Goal: Information Seeking & Learning: Learn about a topic

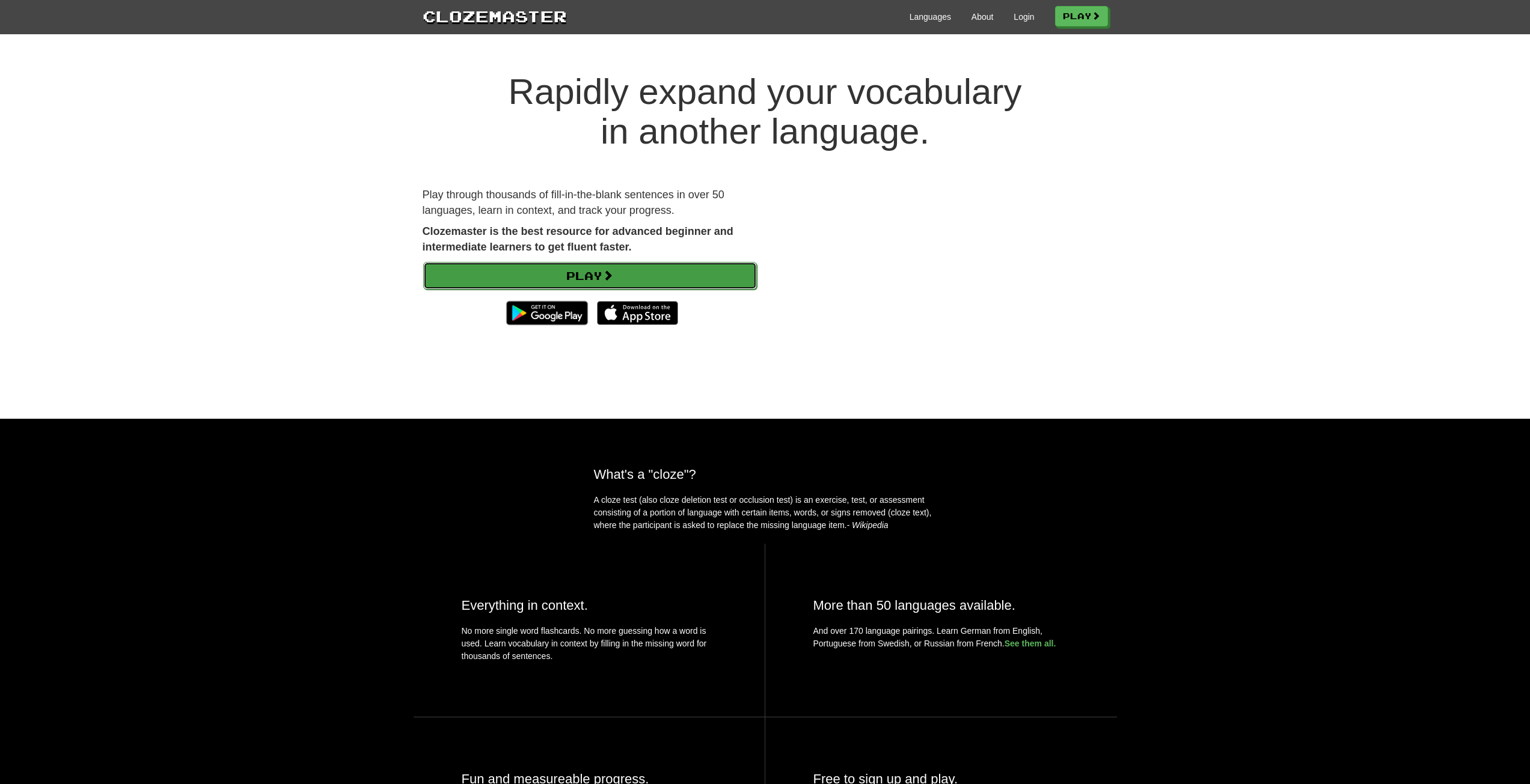
click at [691, 281] on link "Play" at bounding box center [590, 275] width 333 height 27
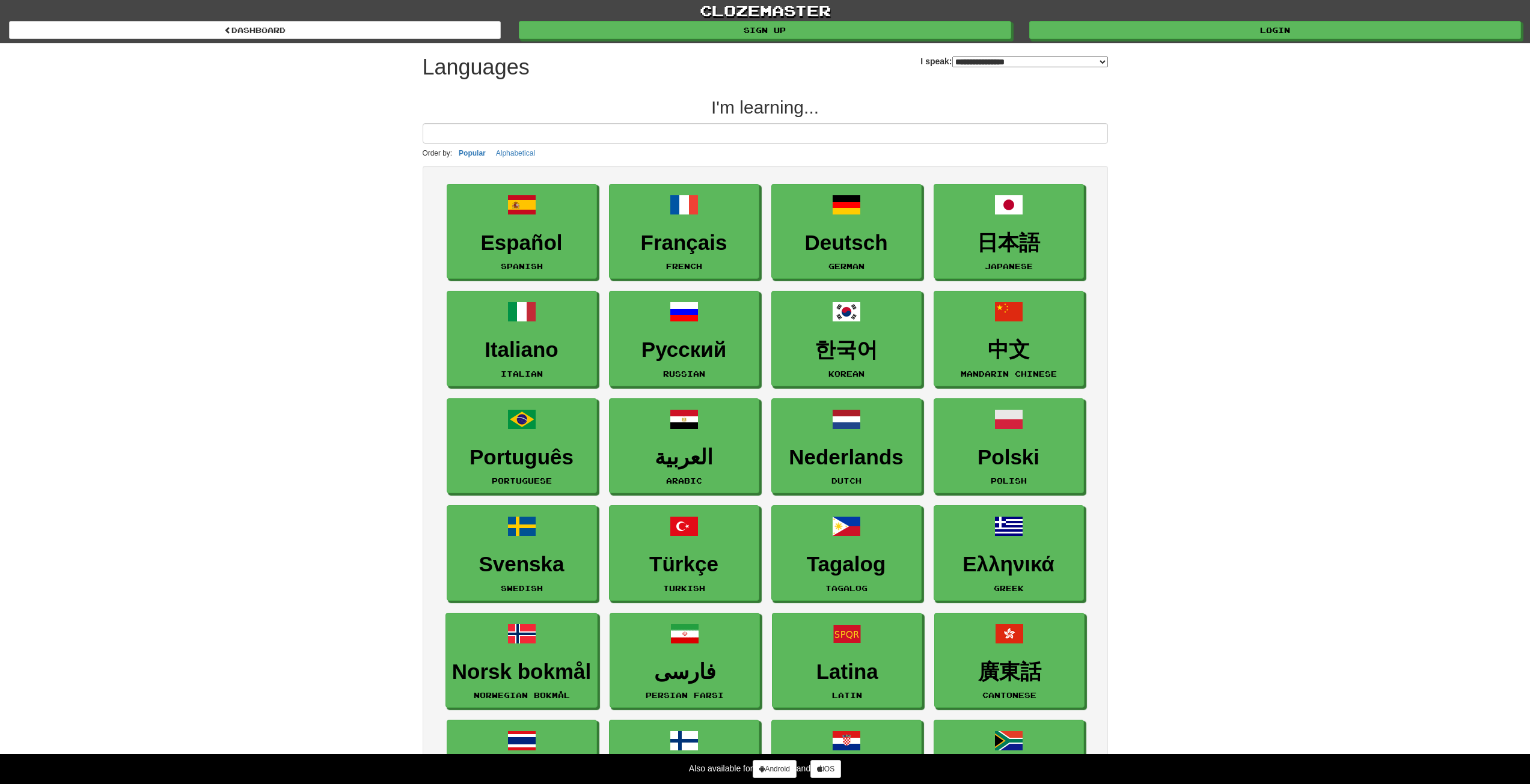
click at [974, 65] on select "**********" at bounding box center [1030, 62] width 156 height 11
select select "******"
click at [952, 57] on select "**********" at bounding box center [1030, 62] width 156 height 11
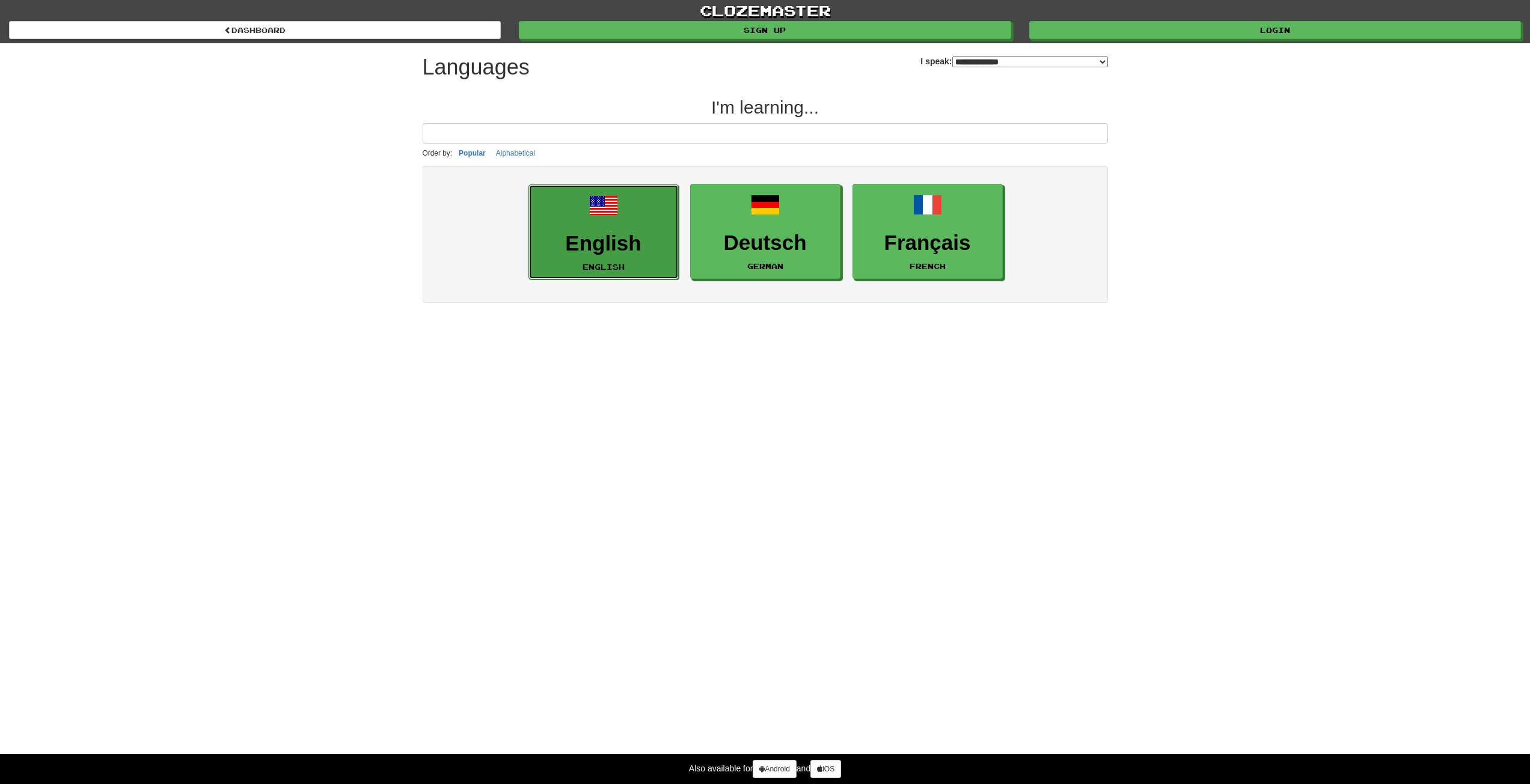
click at [618, 234] on h3 "English" at bounding box center [603, 244] width 137 height 23
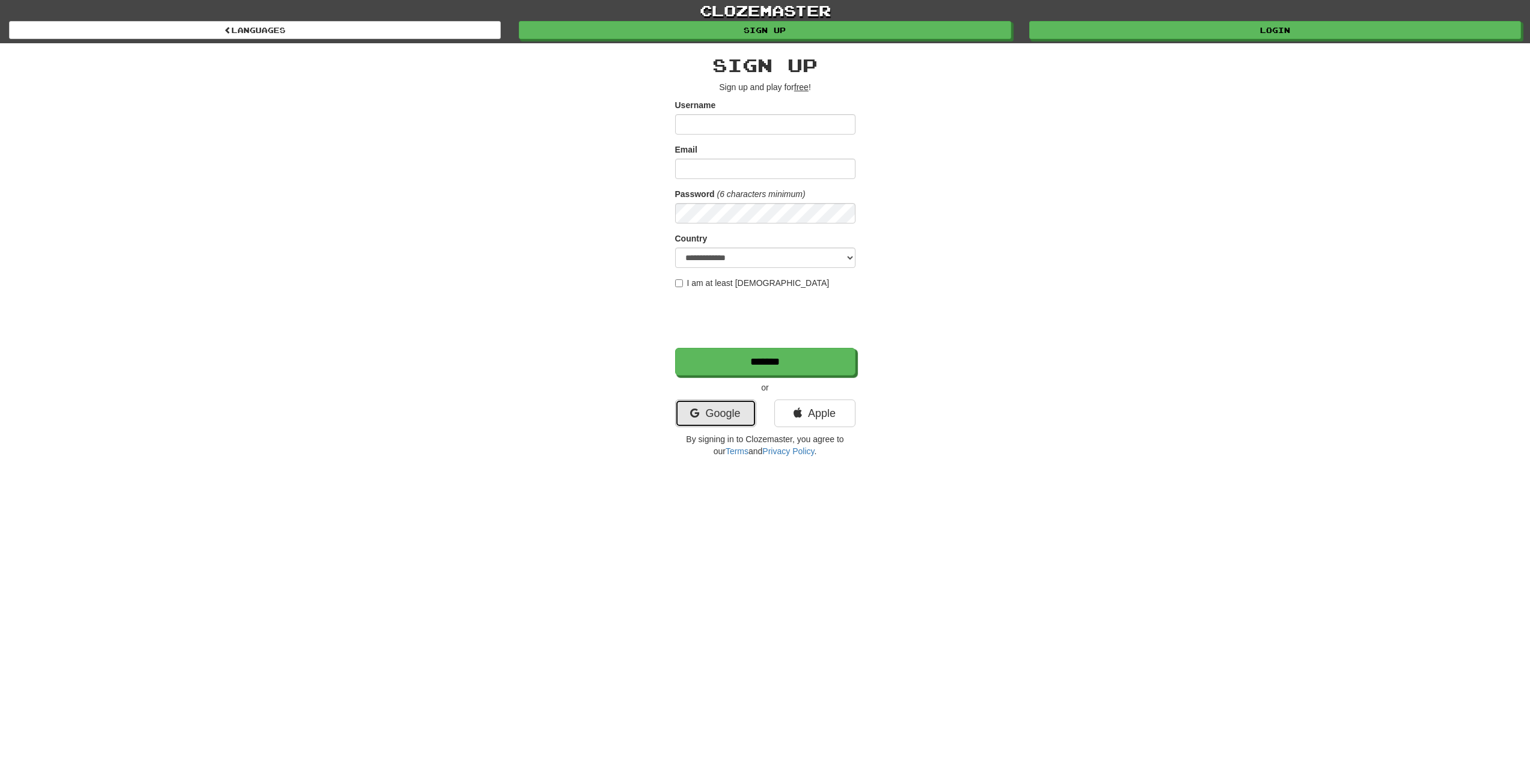
click at [734, 401] on link "Google" at bounding box center [715, 413] width 81 height 27
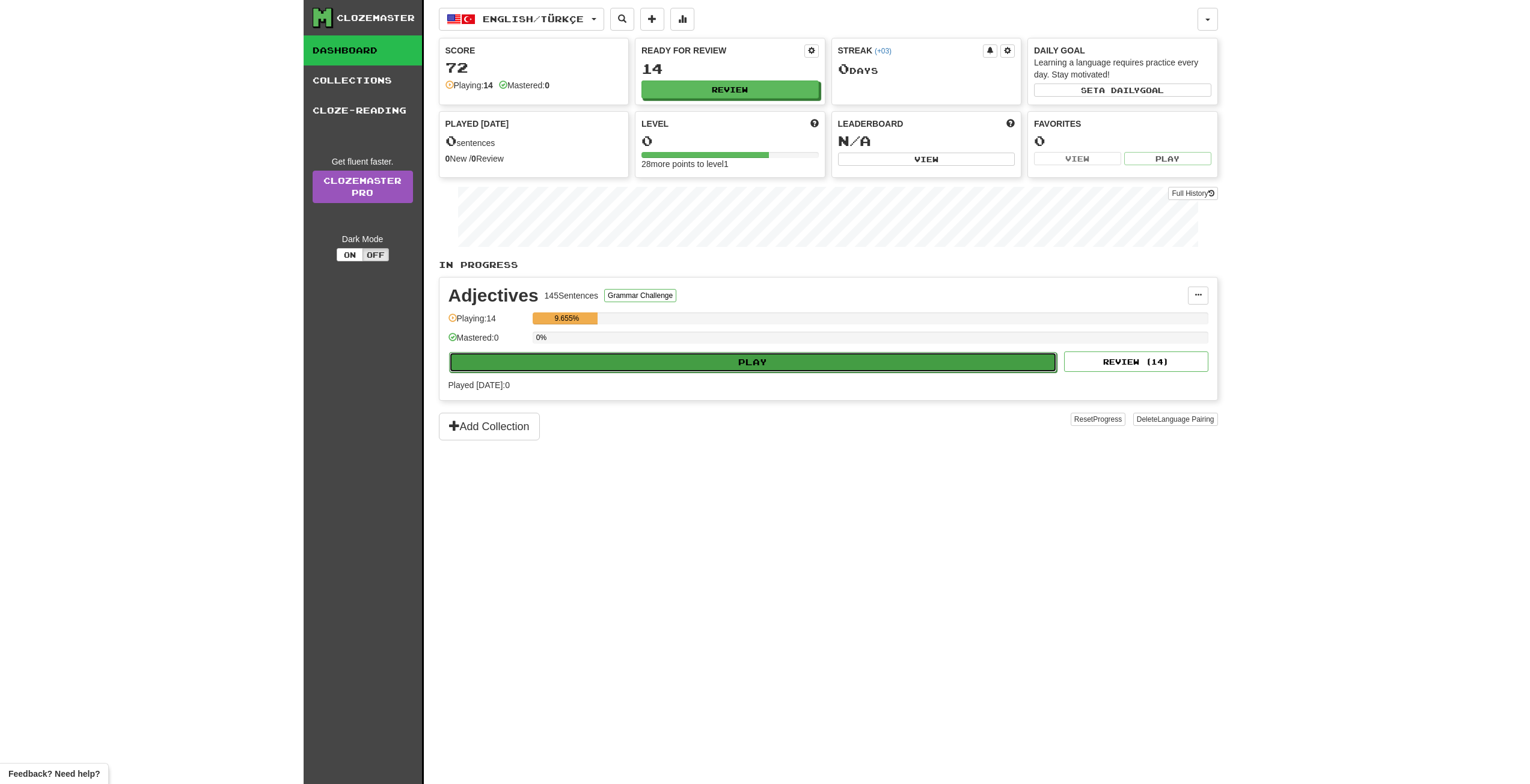
click at [723, 364] on button "Play" at bounding box center [753, 362] width 608 height 20
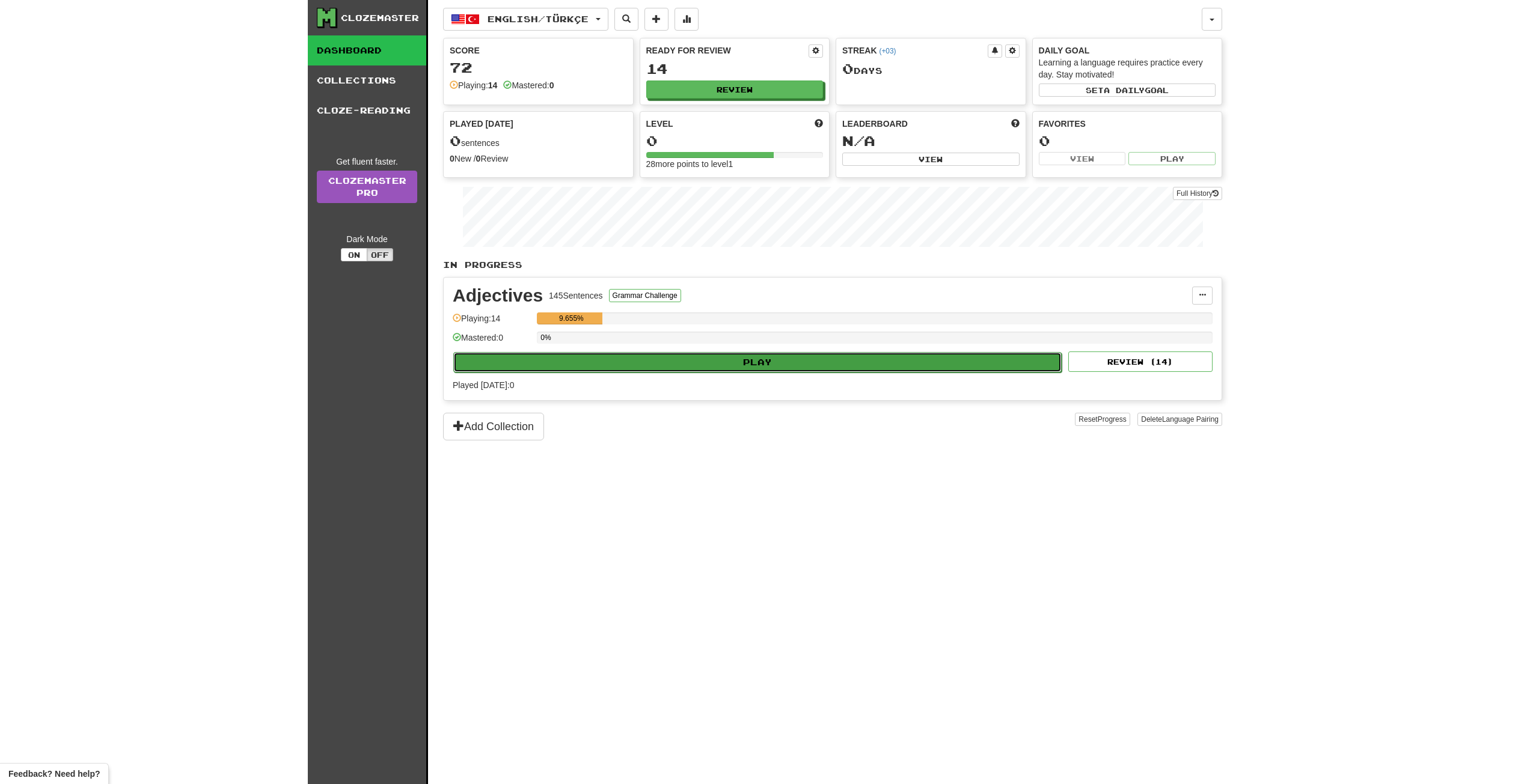
select select "**"
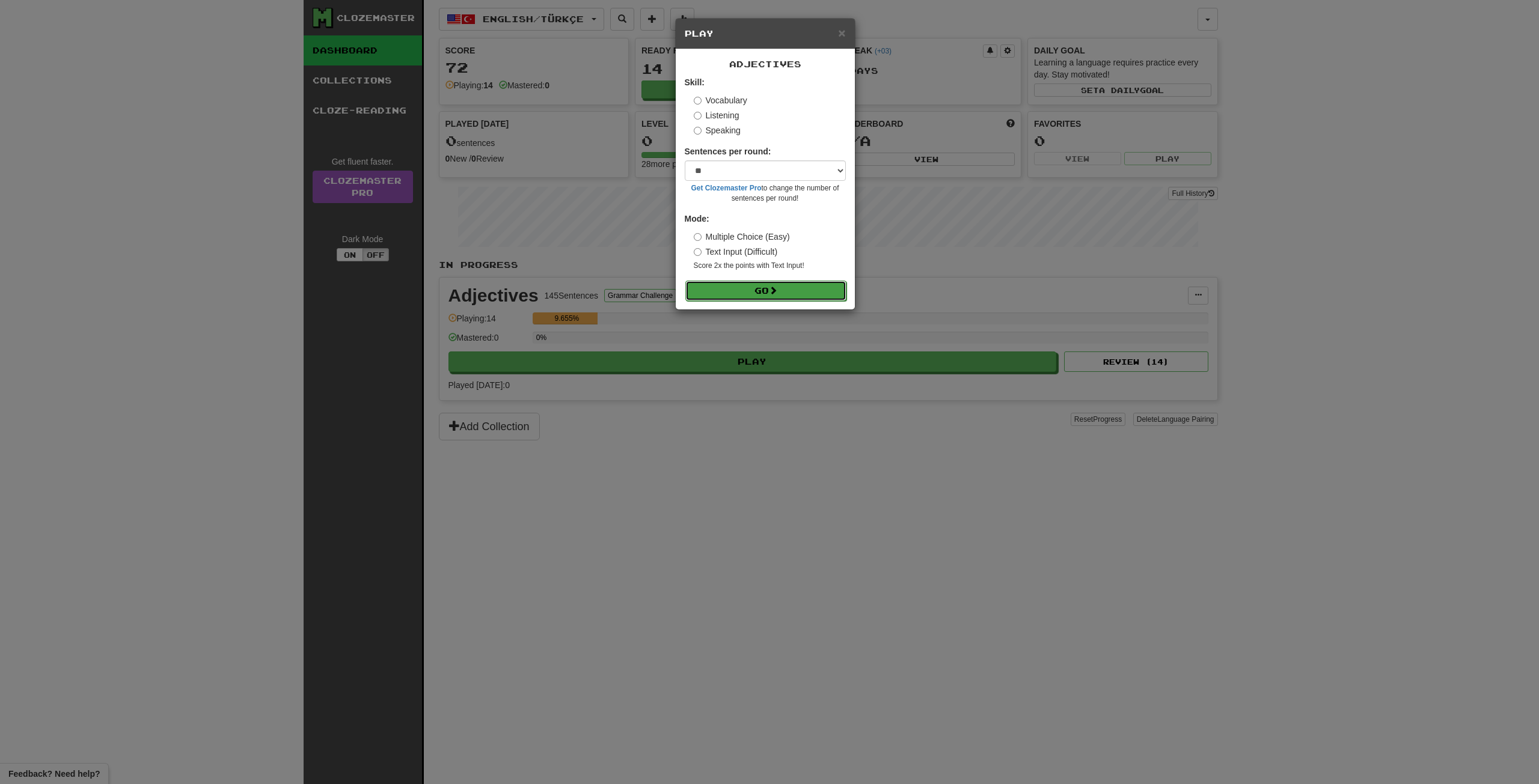
click at [761, 291] on button "Go" at bounding box center [766, 291] width 161 height 20
click at [848, 33] on div "× Play" at bounding box center [765, 34] width 179 height 31
click at [845, 32] on span "×" at bounding box center [842, 32] width 7 height 14
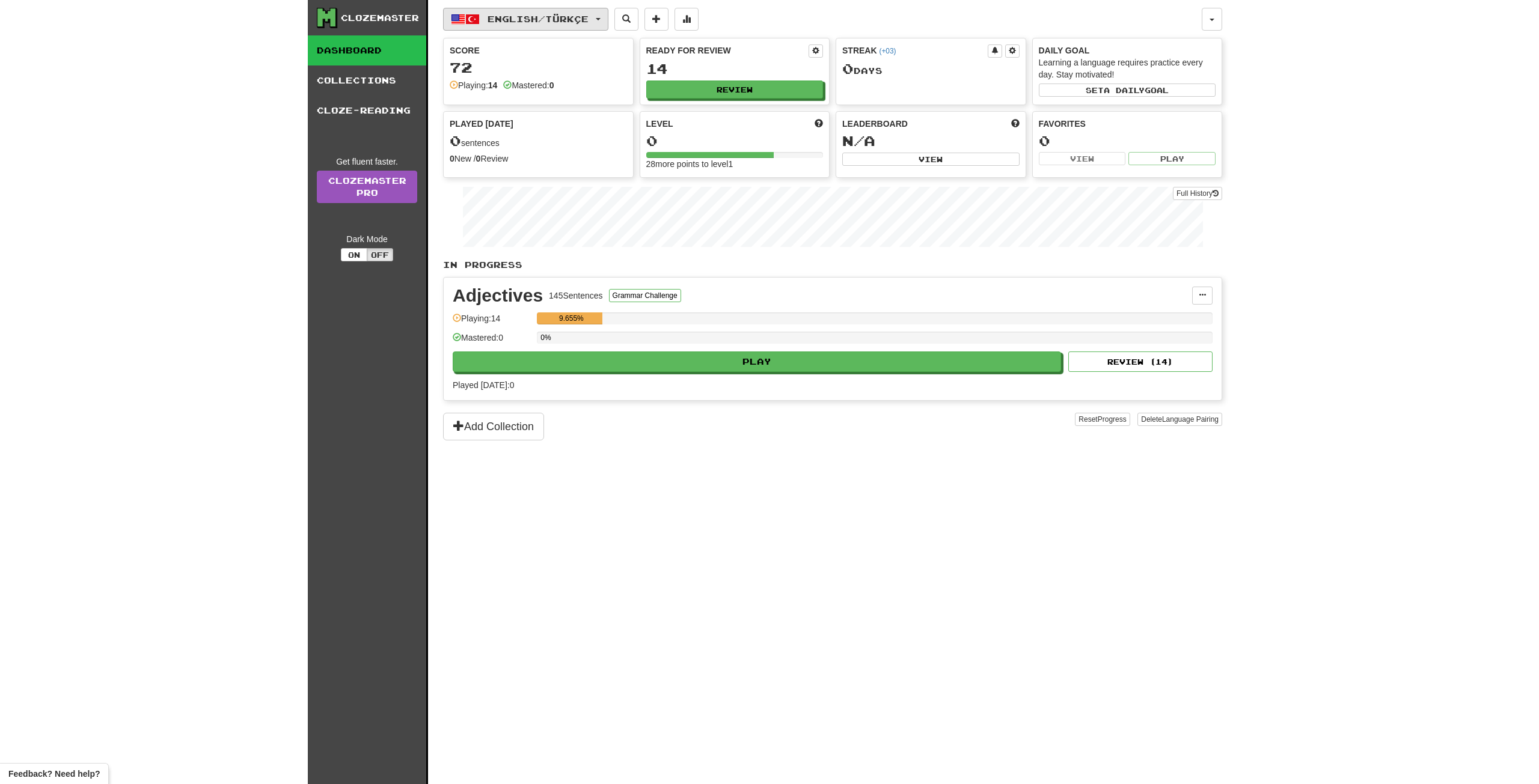
click at [564, 23] on span "English / Türkçe" at bounding box center [538, 19] width 101 height 10
drag, startPoint x: 566, startPoint y: 22, endPoint x: 633, endPoint y: 22, distance: 67.0
click at [566, 21] on span "English / Türkçe" at bounding box center [538, 19] width 101 height 10
click at [667, 359] on button "Play" at bounding box center [758, 362] width 609 height 20
select select "**"
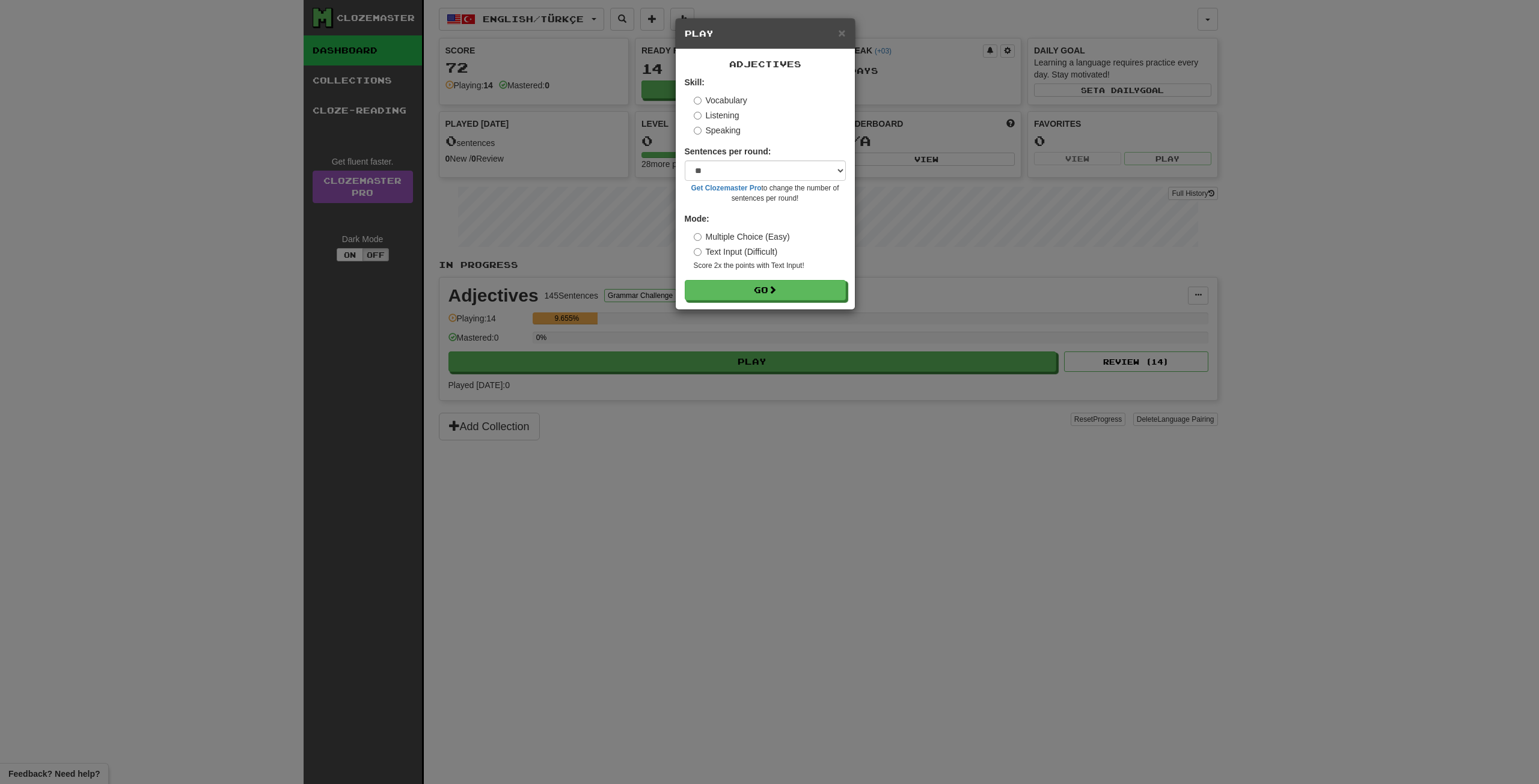
click at [722, 109] on label "Listening" at bounding box center [717, 115] width 46 height 12
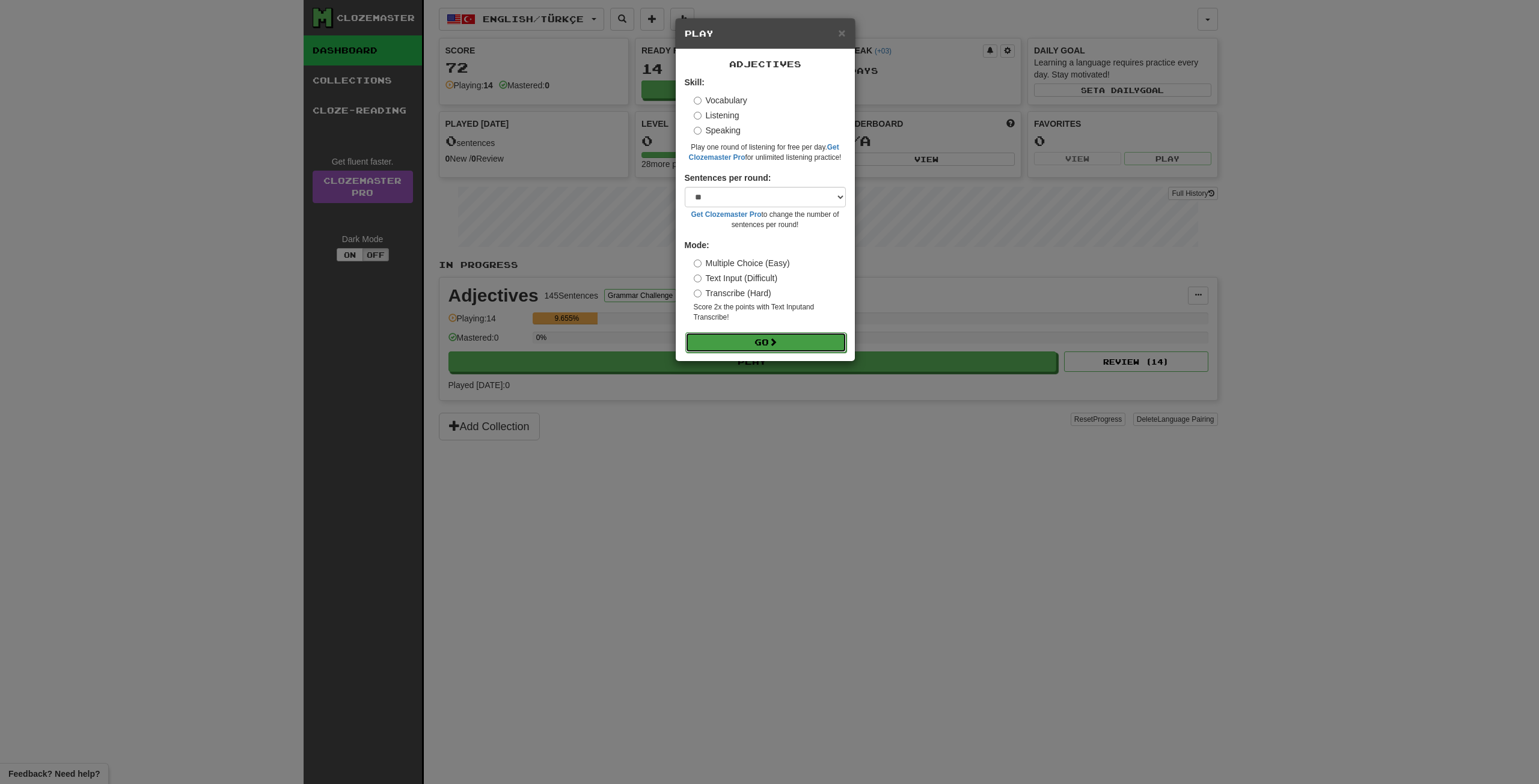
click at [766, 339] on button "Go" at bounding box center [766, 342] width 161 height 20
click at [729, 130] on label "Speaking" at bounding box center [717, 131] width 47 height 12
click at [785, 315] on button "Go" at bounding box center [766, 317] width 161 height 20
click at [491, 106] on div "× Play Adjectives Skill: Vocabulary Listening Speaking Play one round of speaki…" at bounding box center [769, 392] width 1539 height 784
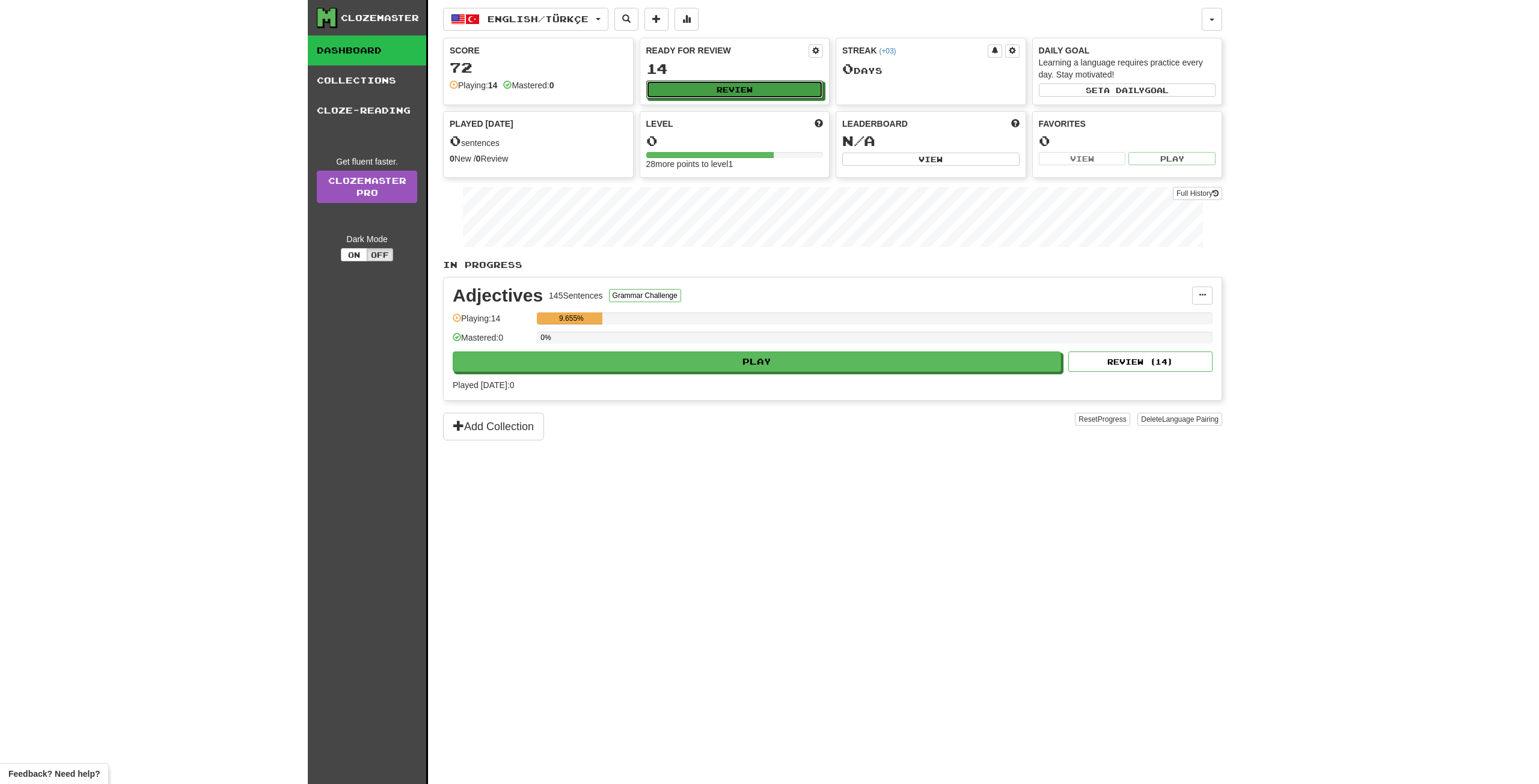
drag, startPoint x: 714, startPoint y: 90, endPoint x: 761, endPoint y: 290, distance: 205.4
click at [758, 278] on div "English / Türkçe English / Türkçe Streak: 0 Review: 14 Points today: 0 Language…" at bounding box center [832, 407] width 779 height 814
click at [756, 357] on button "Play" at bounding box center [758, 362] width 609 height 20
select select "**"
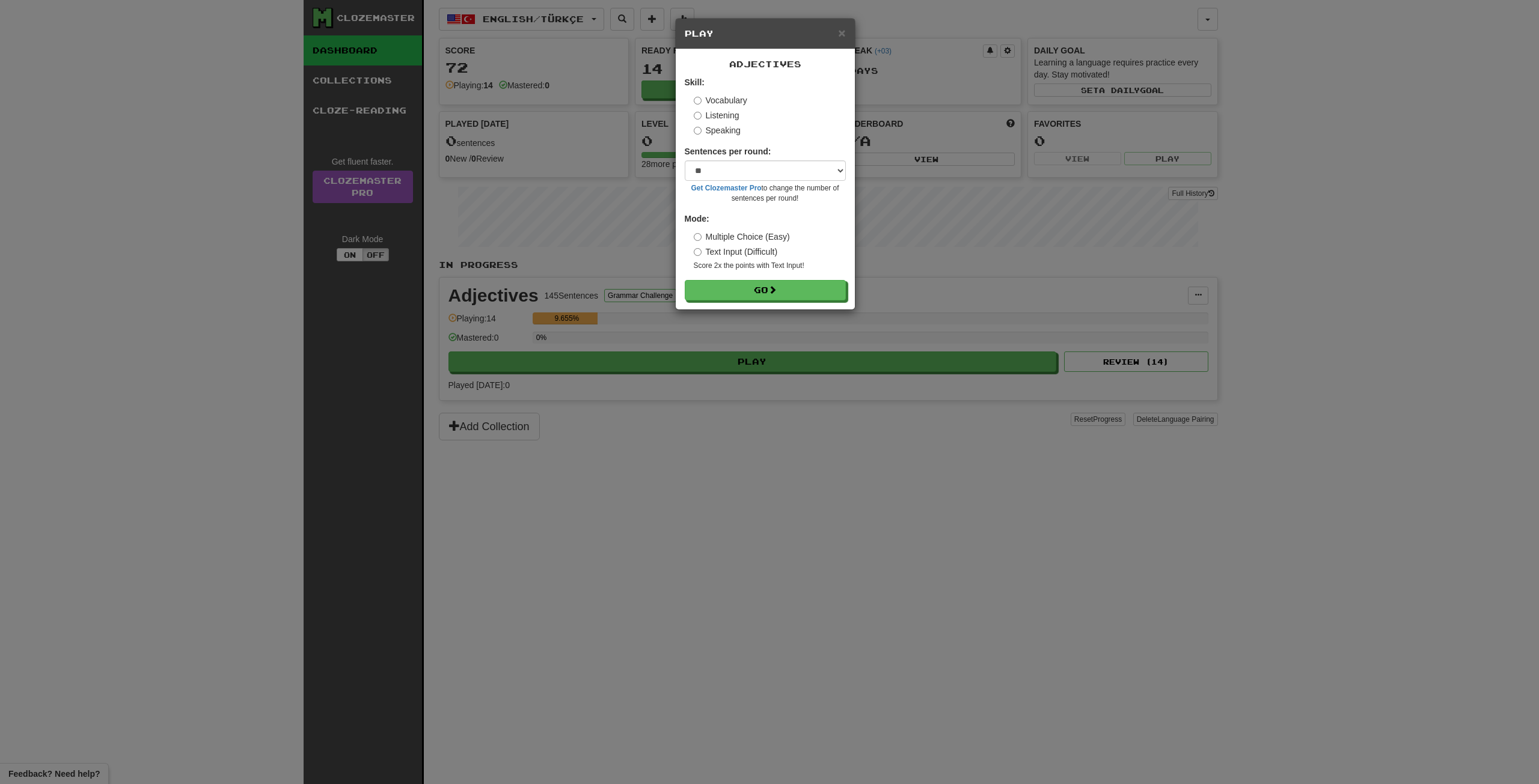
click at [734, 261] on small "Score 2x the points with Text Input !" at bounding box center [770, 266] width 152 height 10
click at [735, 254] on label "Text Input (Difficult)" at bounding box center [736, 252] width 84 height 12
click at [755, 284] on button "Go" at bounding box center [766, 291] width 161 height 20
click at [351, 97] on div "× Play Adjectives Skill: Vocabulary Listening Speaking Sentences per round: * *…" at bounding box center [769, 392] width 1539 height 784
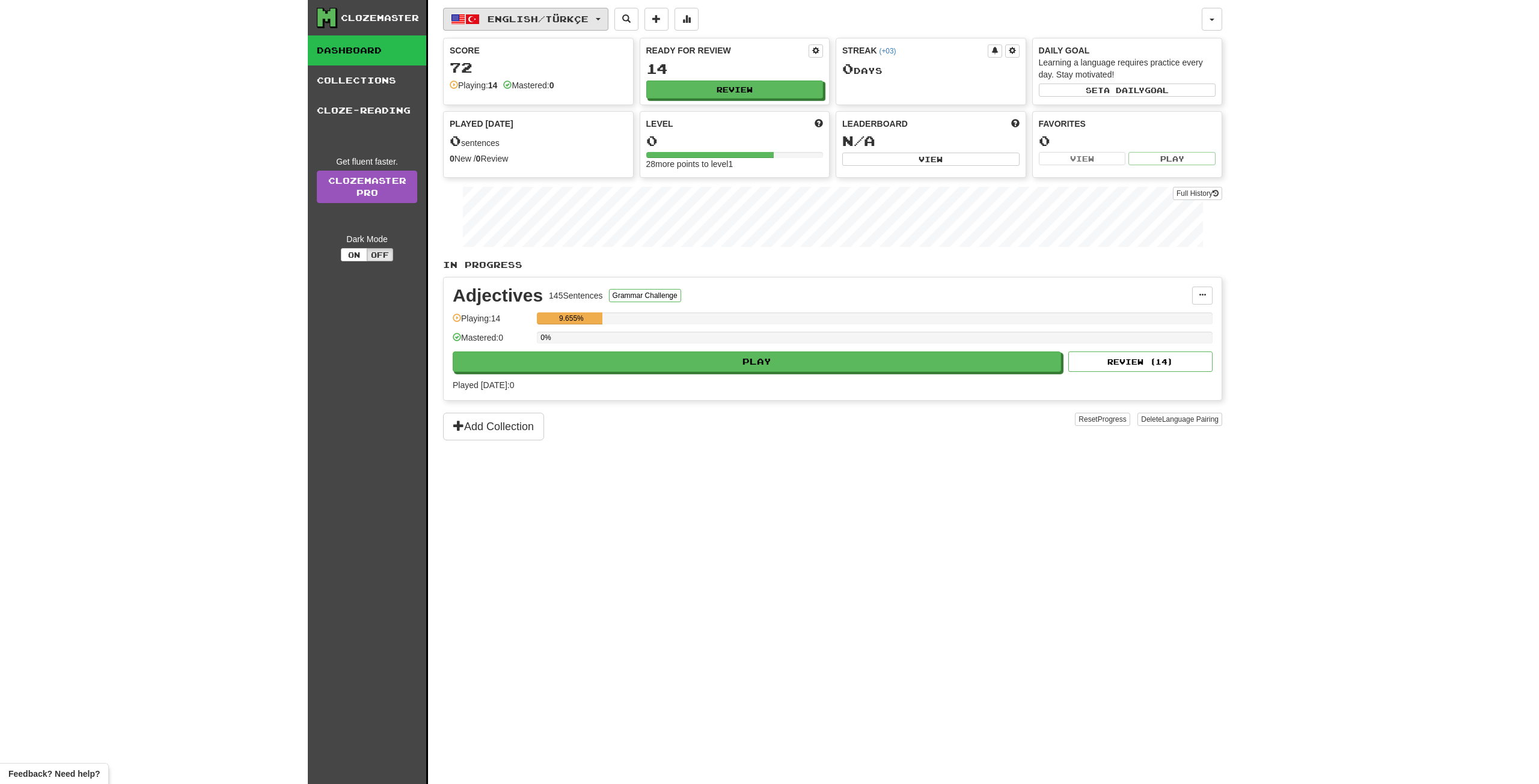
click at [494, 18] on span "English / Türkçe" at bounding box center [538, 19] width 101 height 10
click at [511, 19] on span "English / Türkçe" at bounding box center [538, 19] width 101 height 10
click at [699, 19] on button at bounding box center [686, 19] width 24 height 23
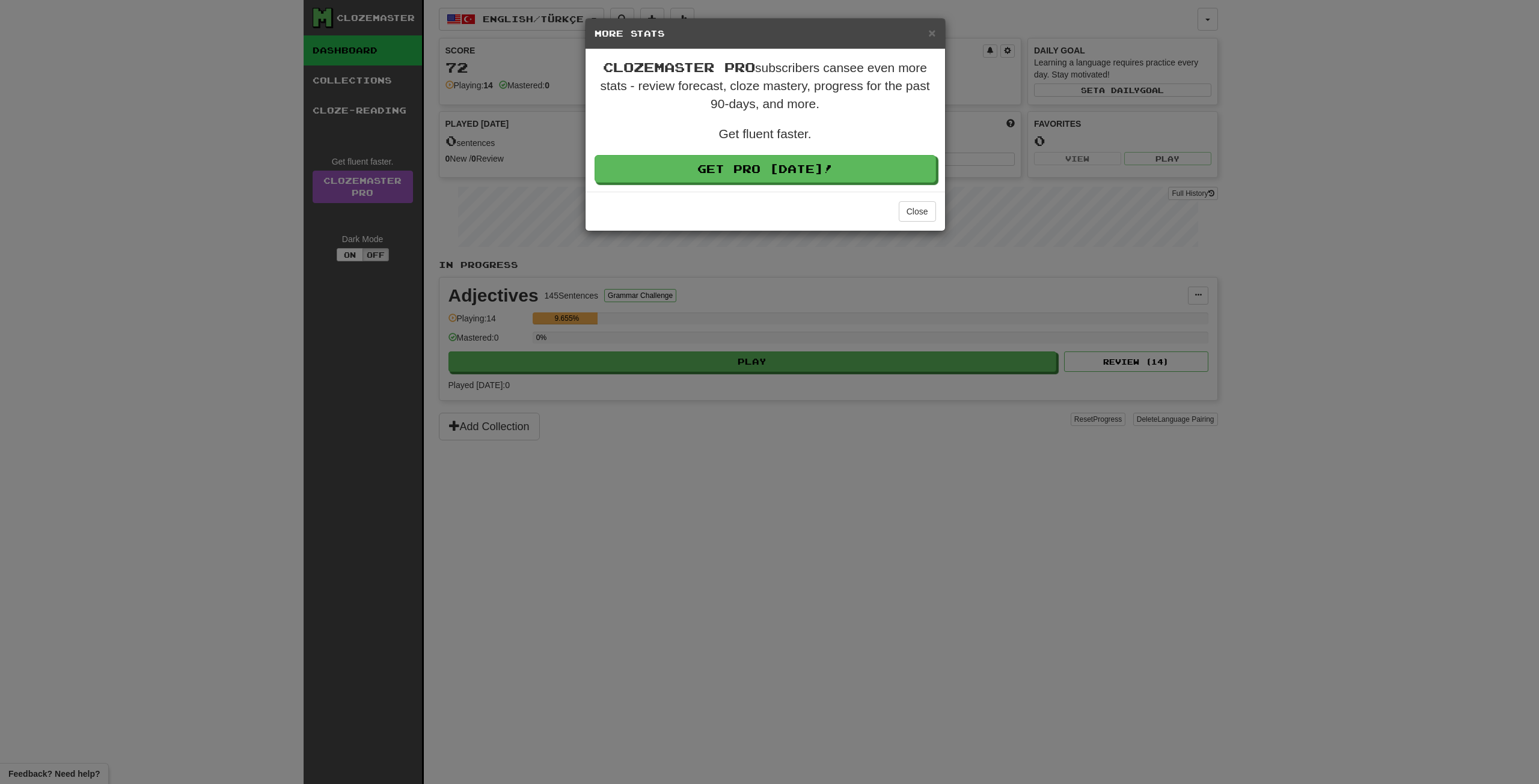
click at [697, 19] on div "× More Stats" at bounding box center [766, 34] width 359 height 31
click at [927, 28] on h5 "More Stats" at bounding box center [765, 34] width 342 height 12
click at [934, 29] on span "×" at bounding box center [932, 32] width 7 height 14
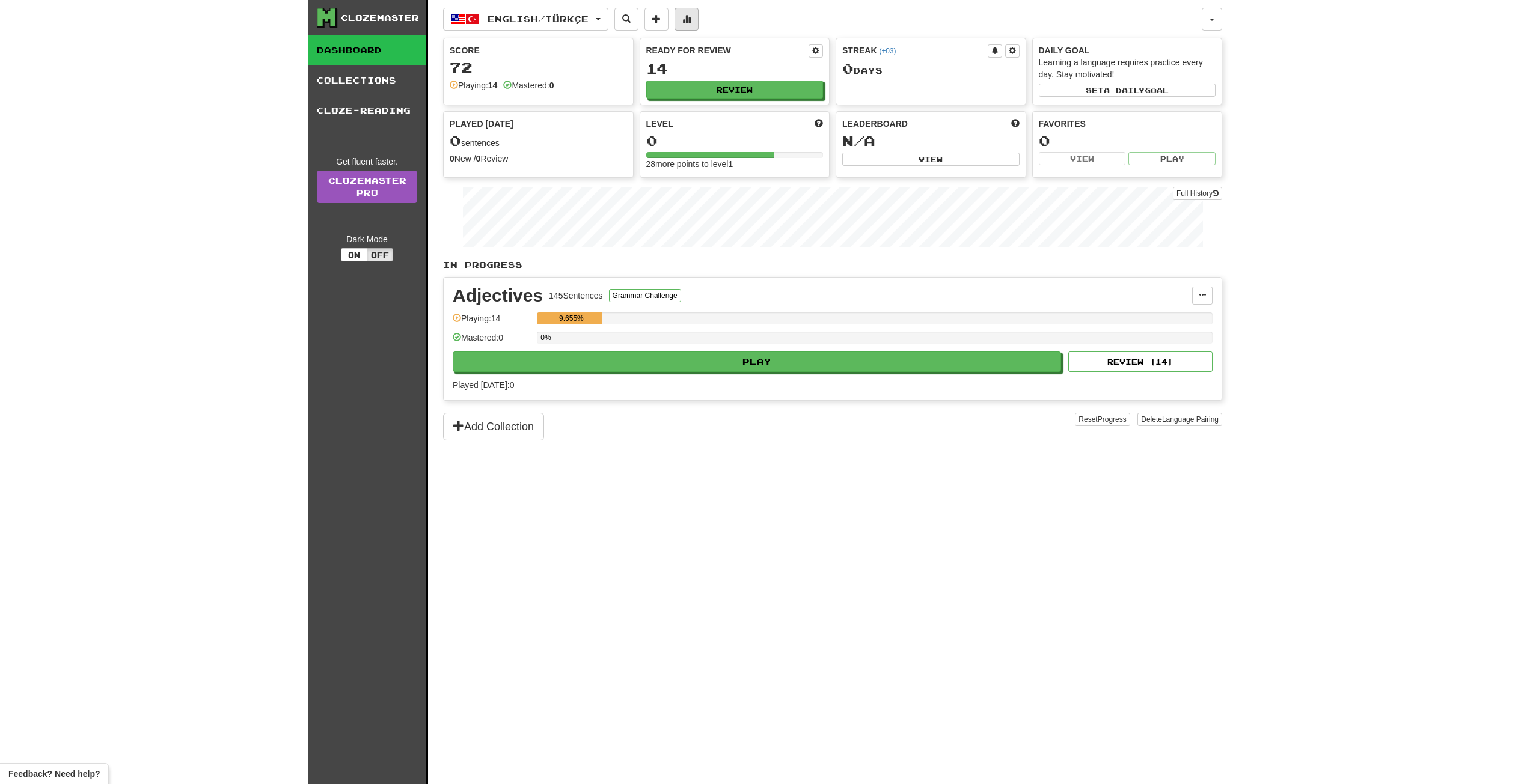
drag, startPoint x: 703, startPoint y: 4, endPoint x: 701, endPoint y: 18, distance: 14.1
click at [702, 8] on div "English / Türkçe English / Türkçe Streak: 0 Review: 14 Points today: 0 Language…" at bounding box center [832, 407] width 779 height 814
click at [699, 19] on button at bounding box center [686, 19] width 24 height 23
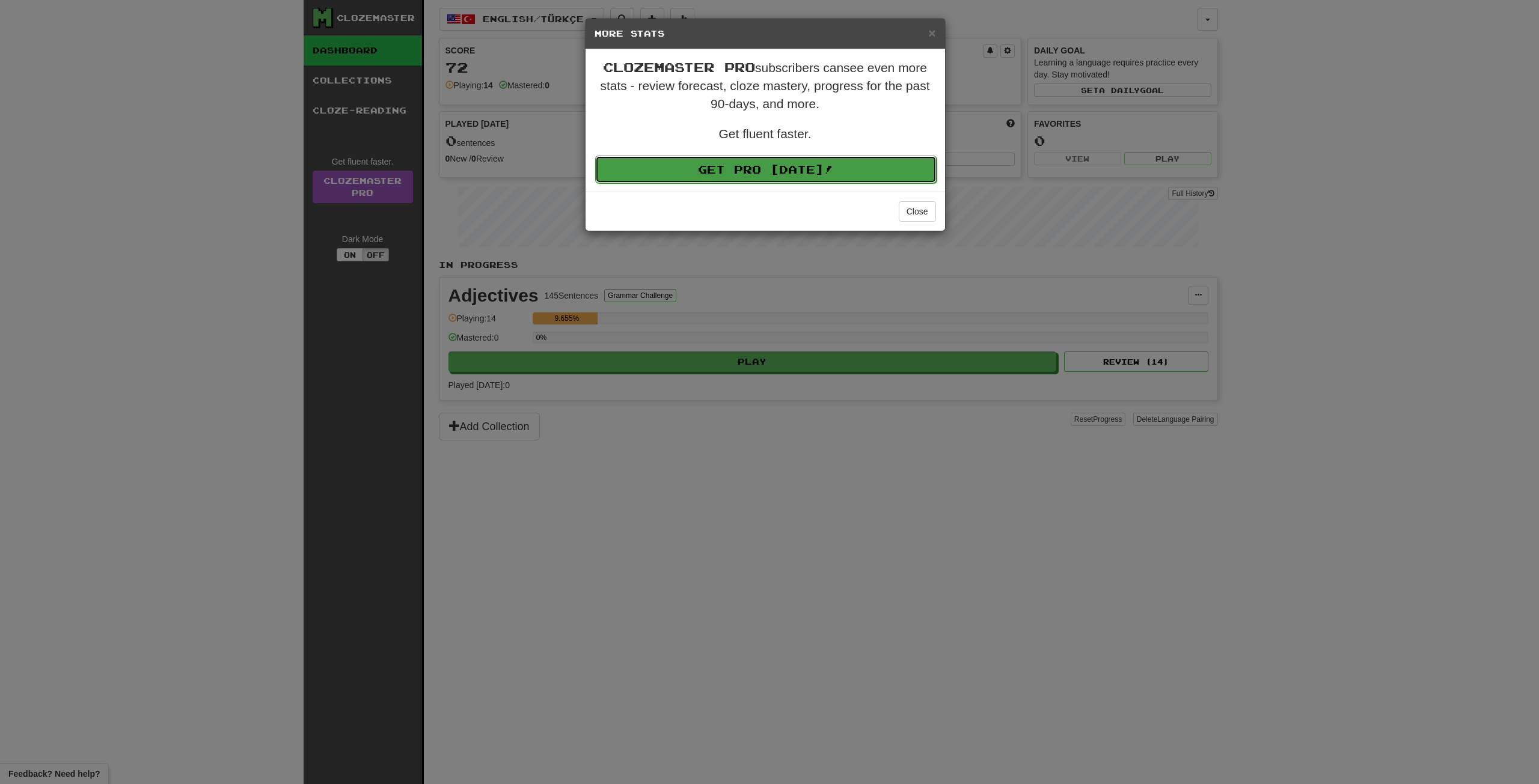
click at [787, 157] on link "Get Pro [DATE]!" at bounding box center [766, 169] width 342 height 27
click at [445, 107] on div "× More Stats Clozemaster Pro subscribers can see even more stats - review forec…" at bounding box center [769, 392] width 1539 height 784
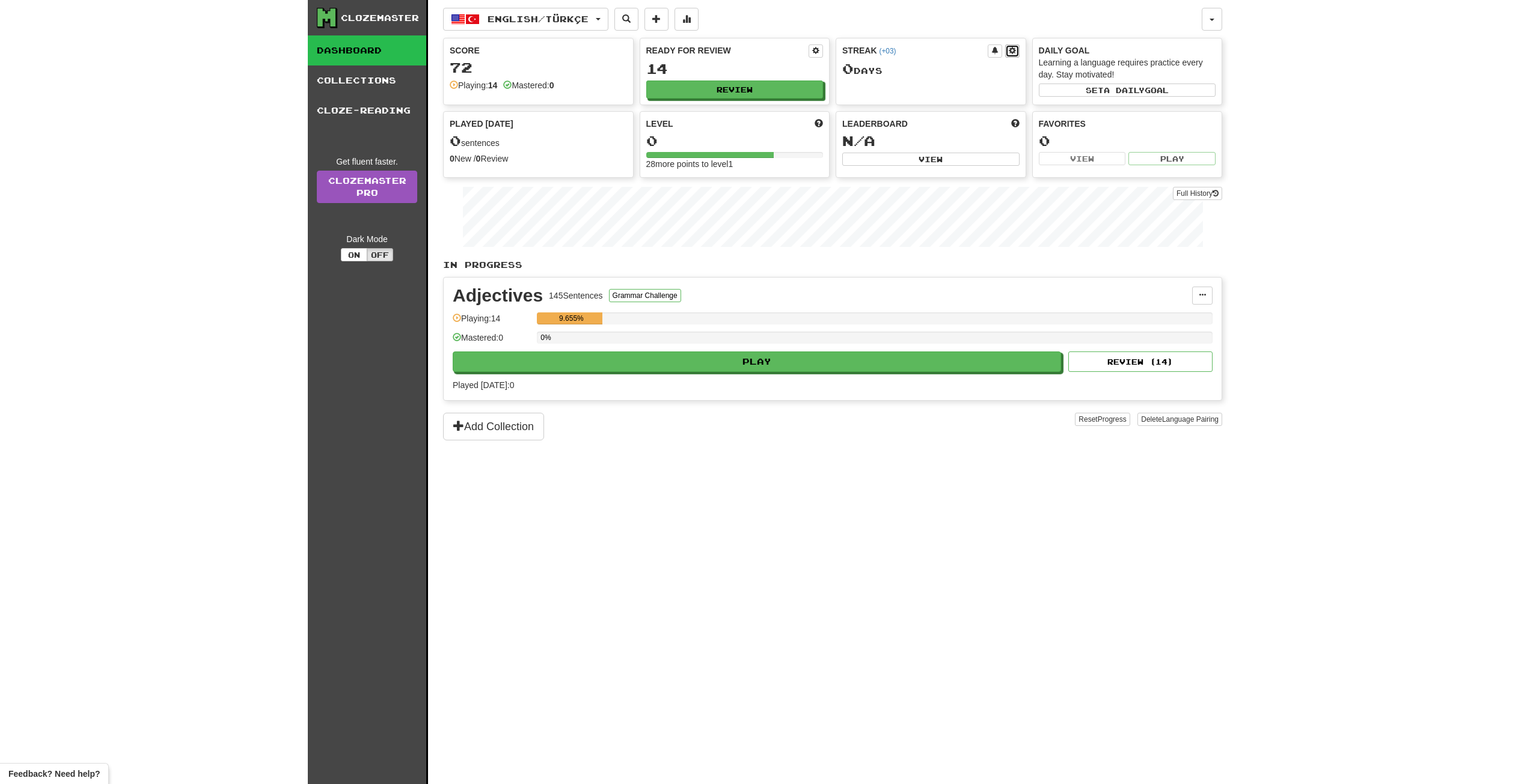
click at [1008, 57] on button at bounding box center [1012, 51] width 15 height 13
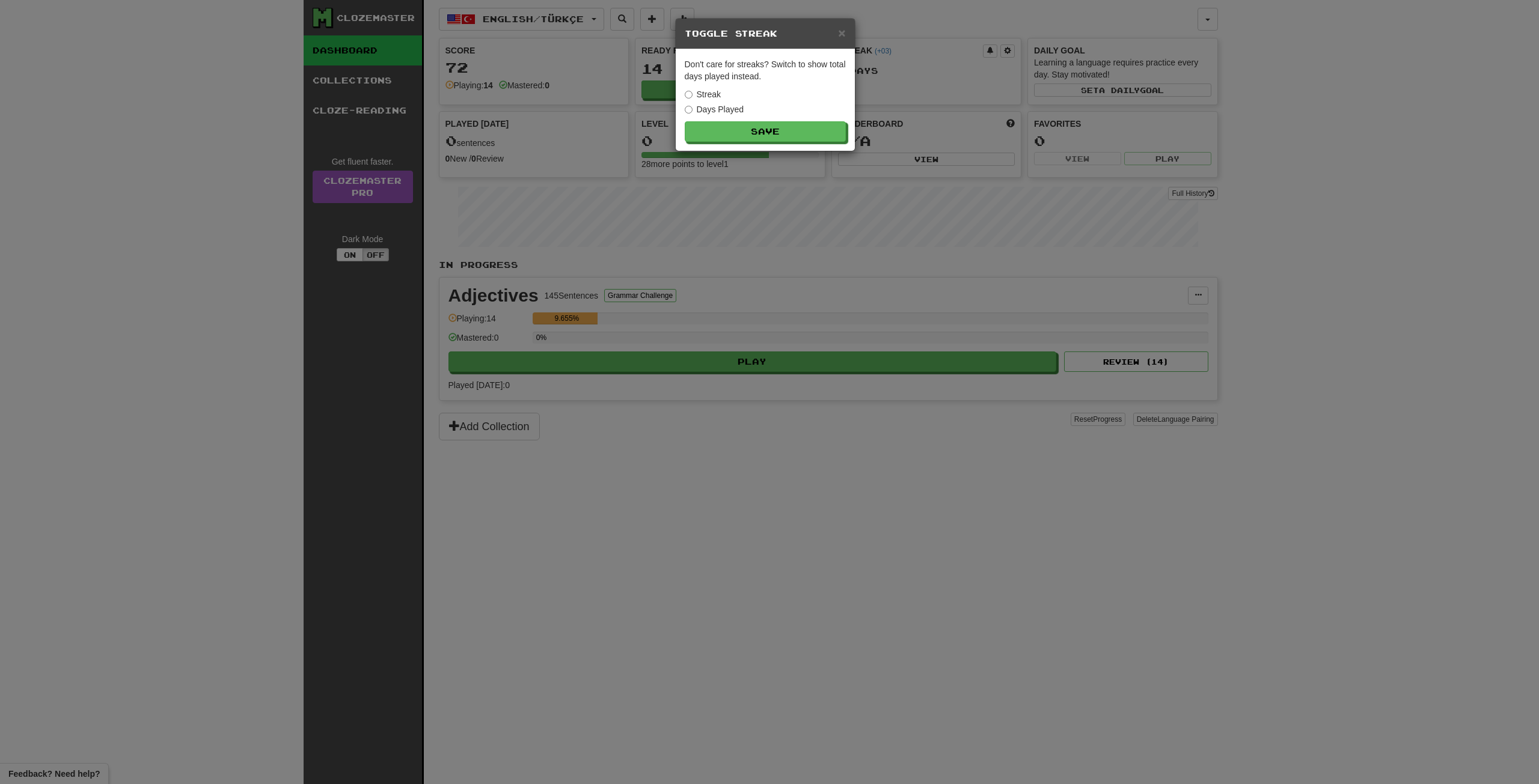
click at [1314, 116] on div "× Toggle Streak Don't care for streaks? Switch to show total days played instea…" at bounding box center [769, 392] width 1539 height 784
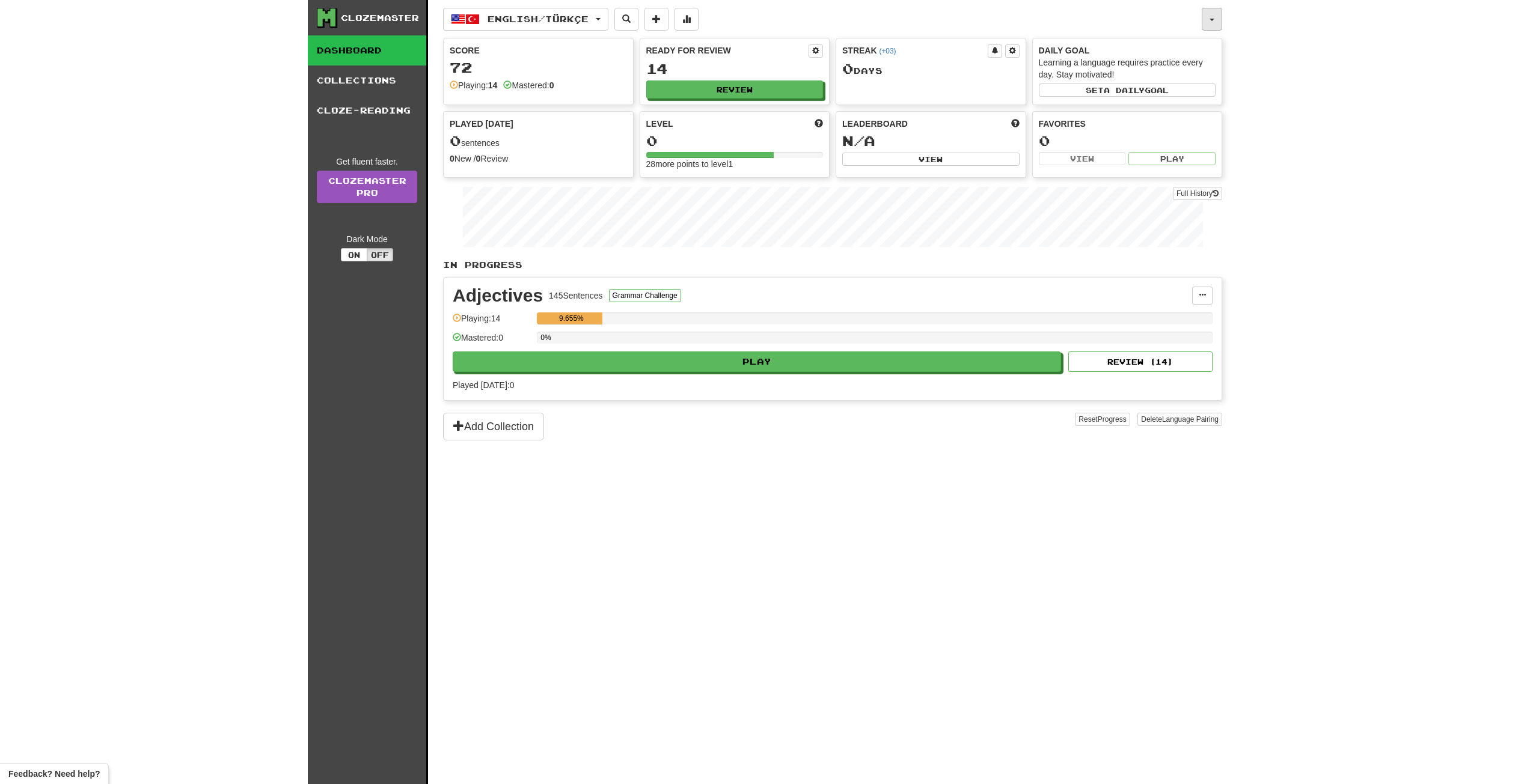
click at [1216, 25] on button "button" at bounding box center [1212, 19] width 20 height 23
click at [1315, 165] on div "Clozemaster Dashboard Collections Cloze-Reading Get fluent faster. Clozemaster …" at bounding box center [769, 392] width 1539 height 784
click at [717, 372] on button "Play" at bounding box center [758, 362] width 609 height 20
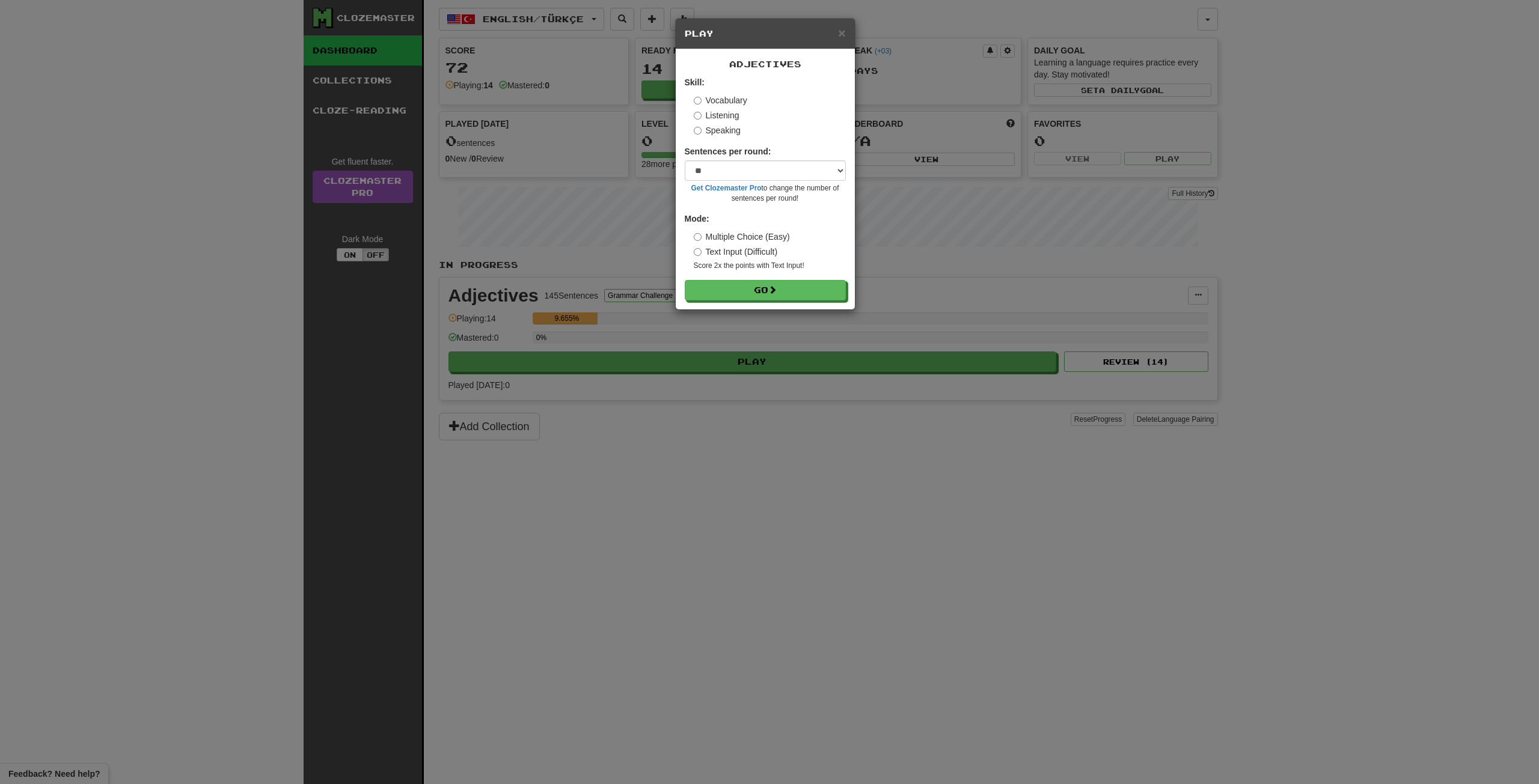
click at [756, 393] on div "× Play Adjectives Skill: Vocabulary Listening Speaking Sentences per round: * *…" at bounding box center [769, 392] width 1539 height 784
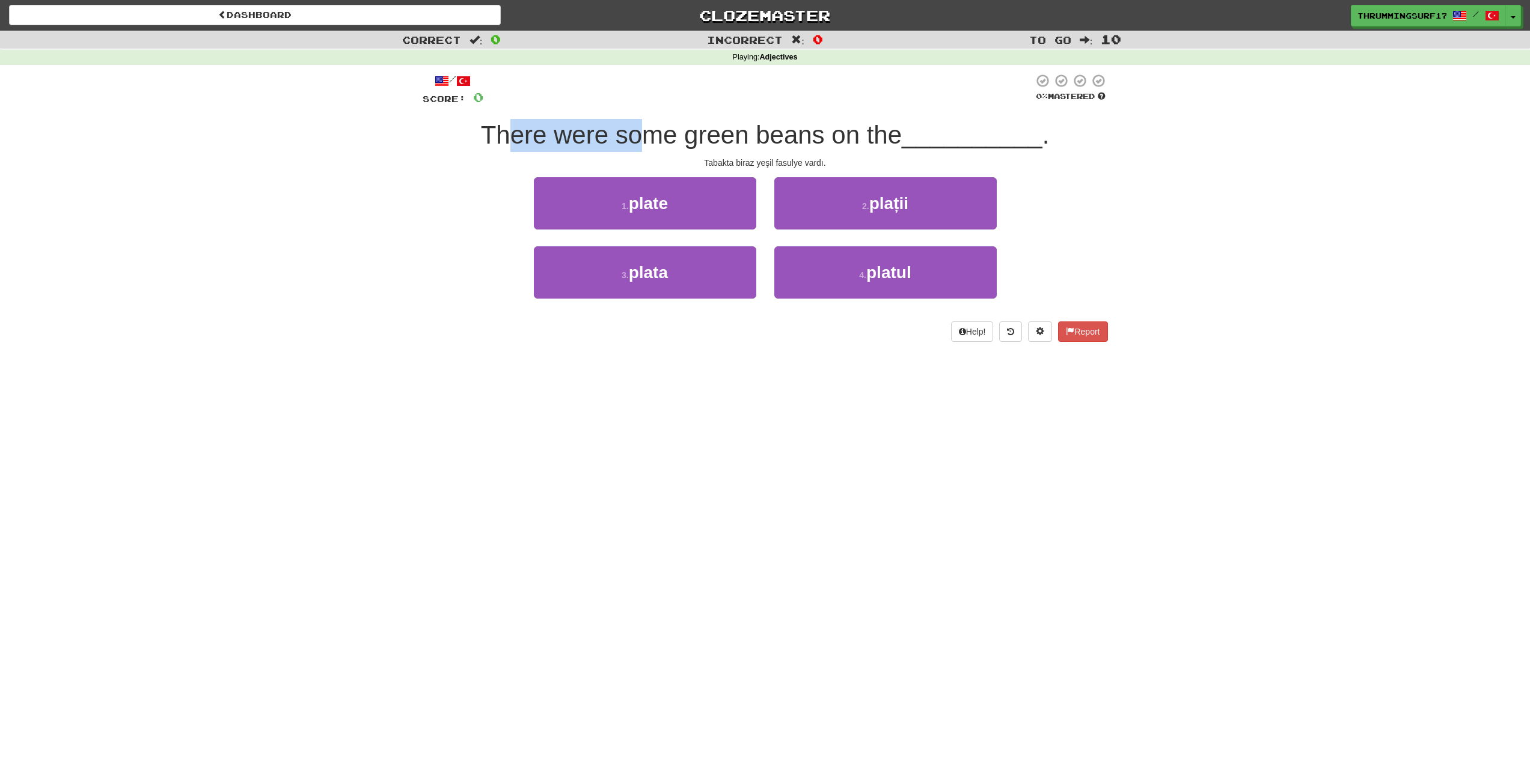
drag, startPoint x: 574, startPoint y: 130, endPoint x: 705, endPoint y: 132, distance: 131.0
click at [662, 131] on span "There were some green beans on the" at bounding box center [691, 135] width 421 height 28
click at [705, 132] on span "There were some green beans on the" at bounding box center [691, 135] width 421 height 28
drag, startPoint x: 812, startPoint y: 165, endPoint x: 830, endPoint y: 165, distance: 18.0
click at [823, 165] on div "Tabakta biraz yeşil fasulye vardı." at bounding box center [765, 163] width 685 height 12
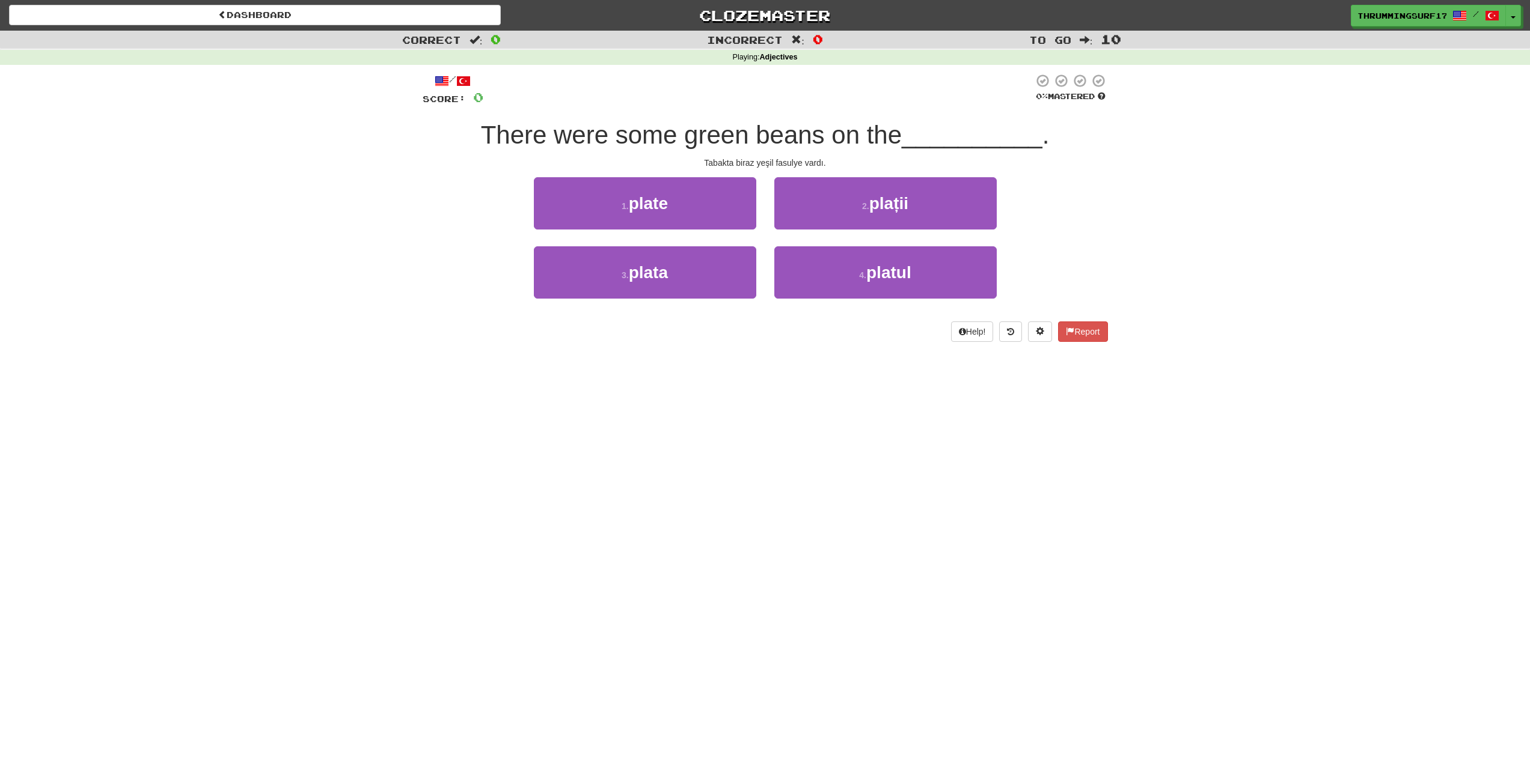
click at [850, 165] on div "Tabakta biraz yeşil fasulye vardı." at bounding box center [765, 163] width 685 height 12
click at [692, 188] on button "1 . plate" at bounding box center [645, 203] width 222 height 53
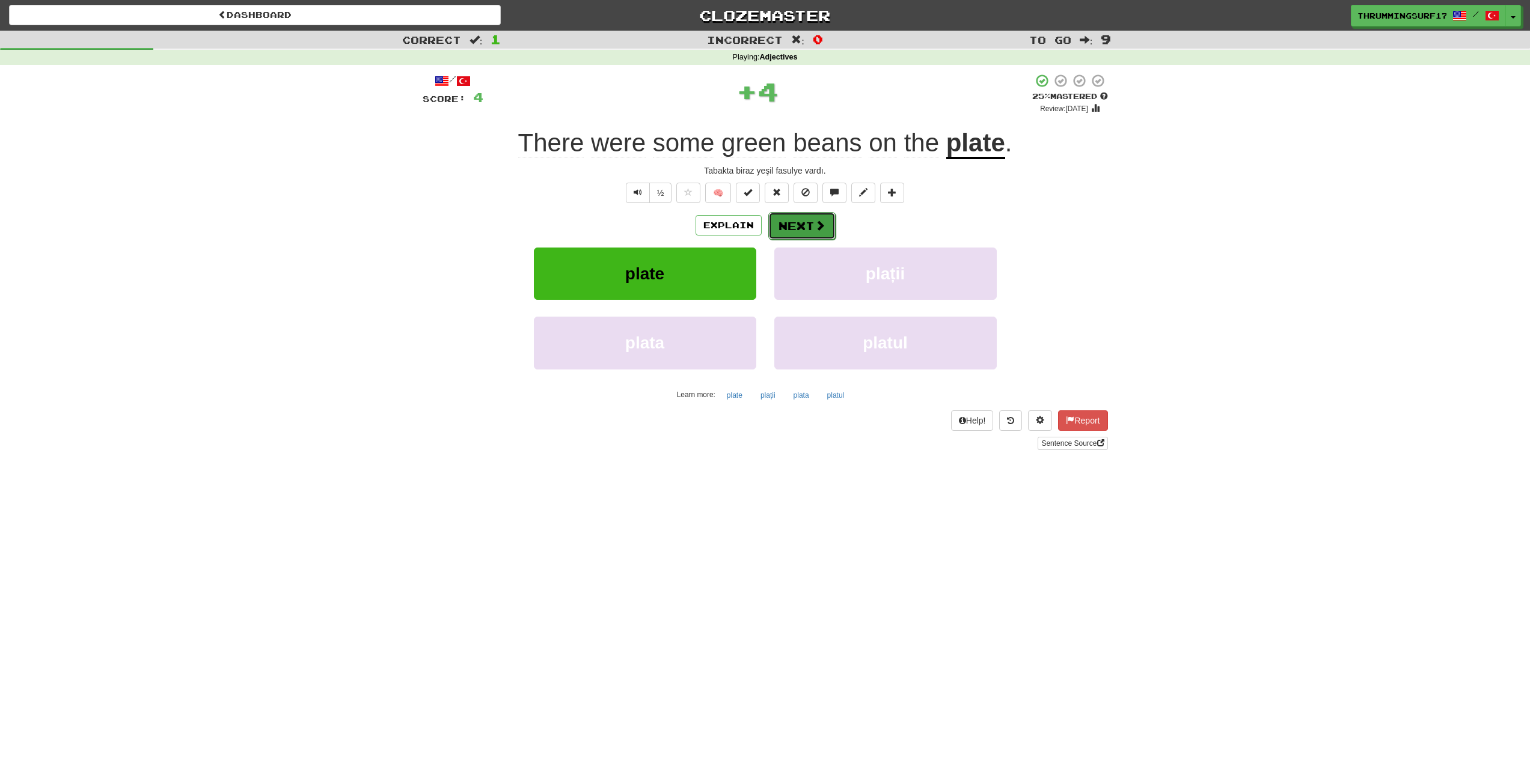
click at [802, 225] on button "Next" at bounding box center [802, 225] width 67 height 27
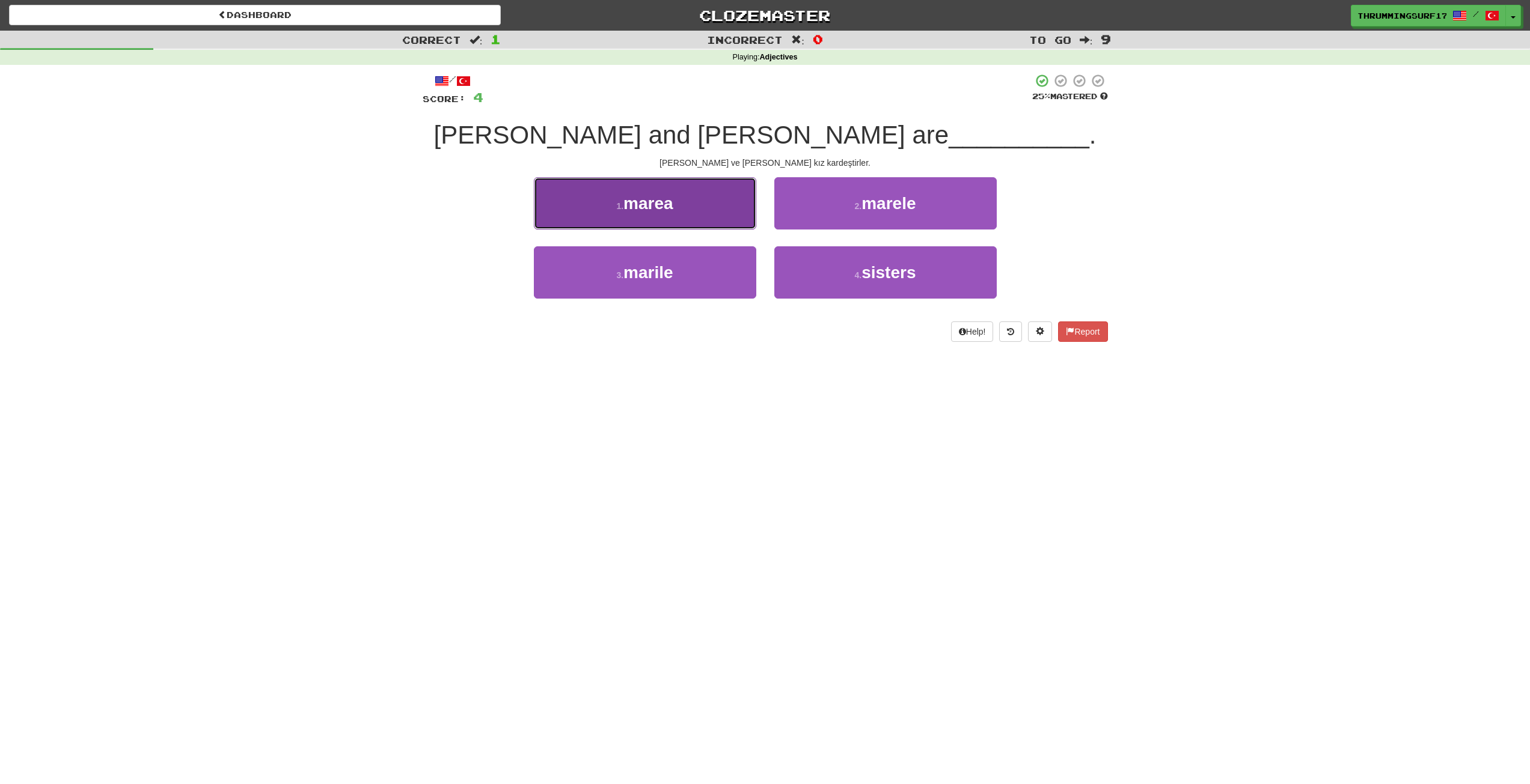
click at [705, 200] on button "1 . marea" at bounding box center [645, 203] width 222 height 53
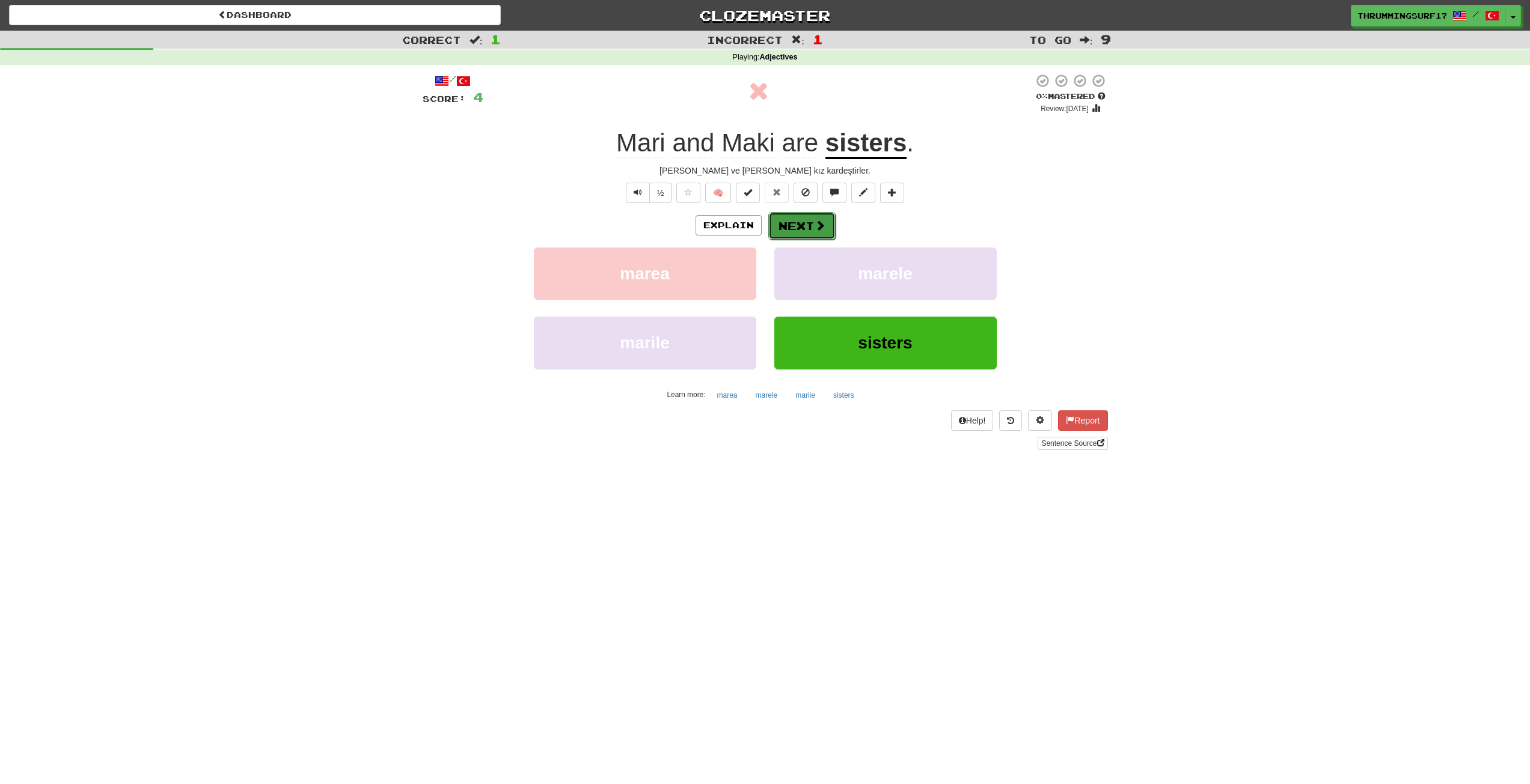
click at [820, 223] on span at bounding box center [820, 225] width 11 height 11
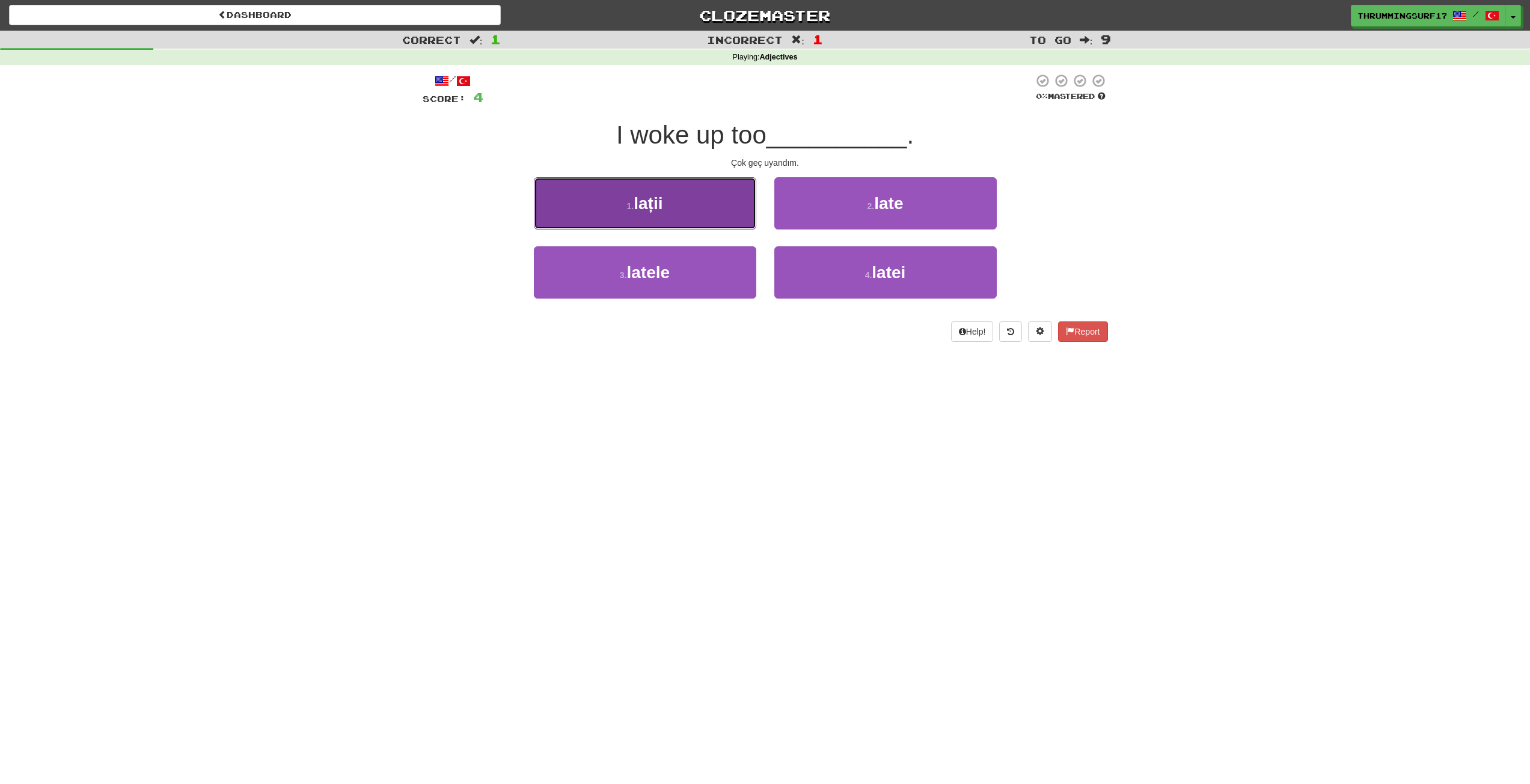
click at [735, 208] on button "1 . lații" at bounding box center [645, 203] width 222 height 53
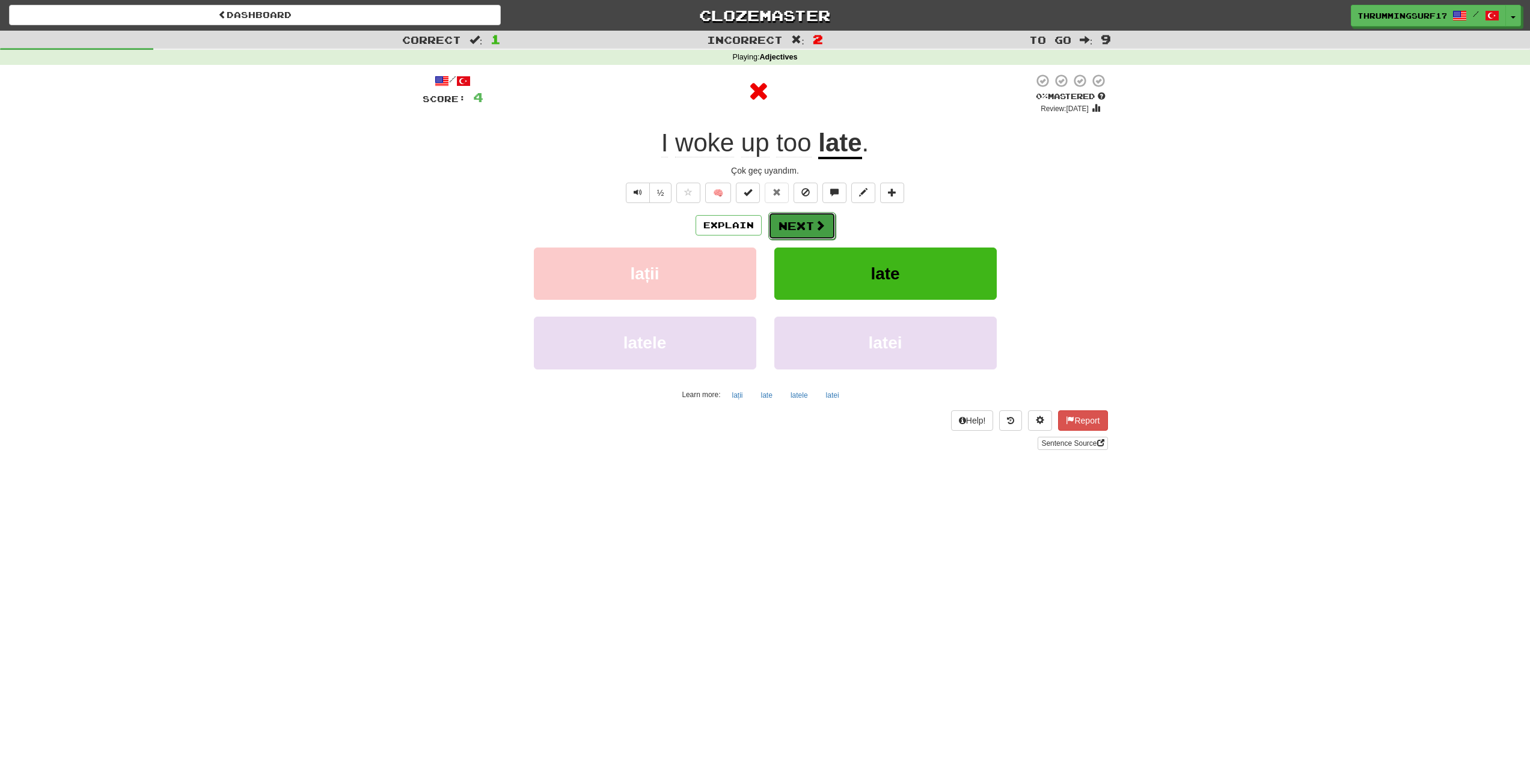
click at [803, 215] on button "Next" at bounding box center [802, 225] width 67 height 27
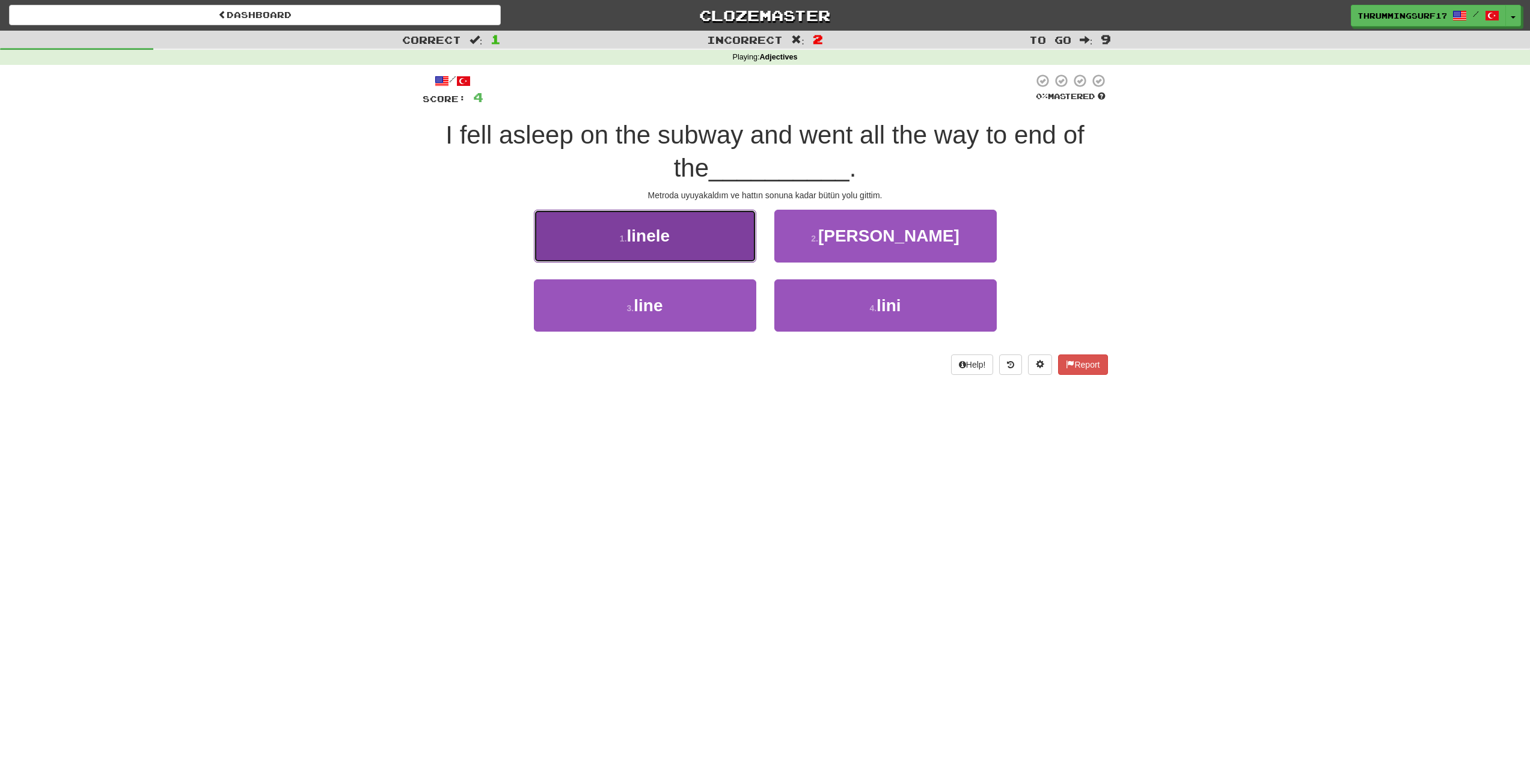
click at [751, 220] on button "1 . linele" at bounding box center [645, 236] width 222 height 53
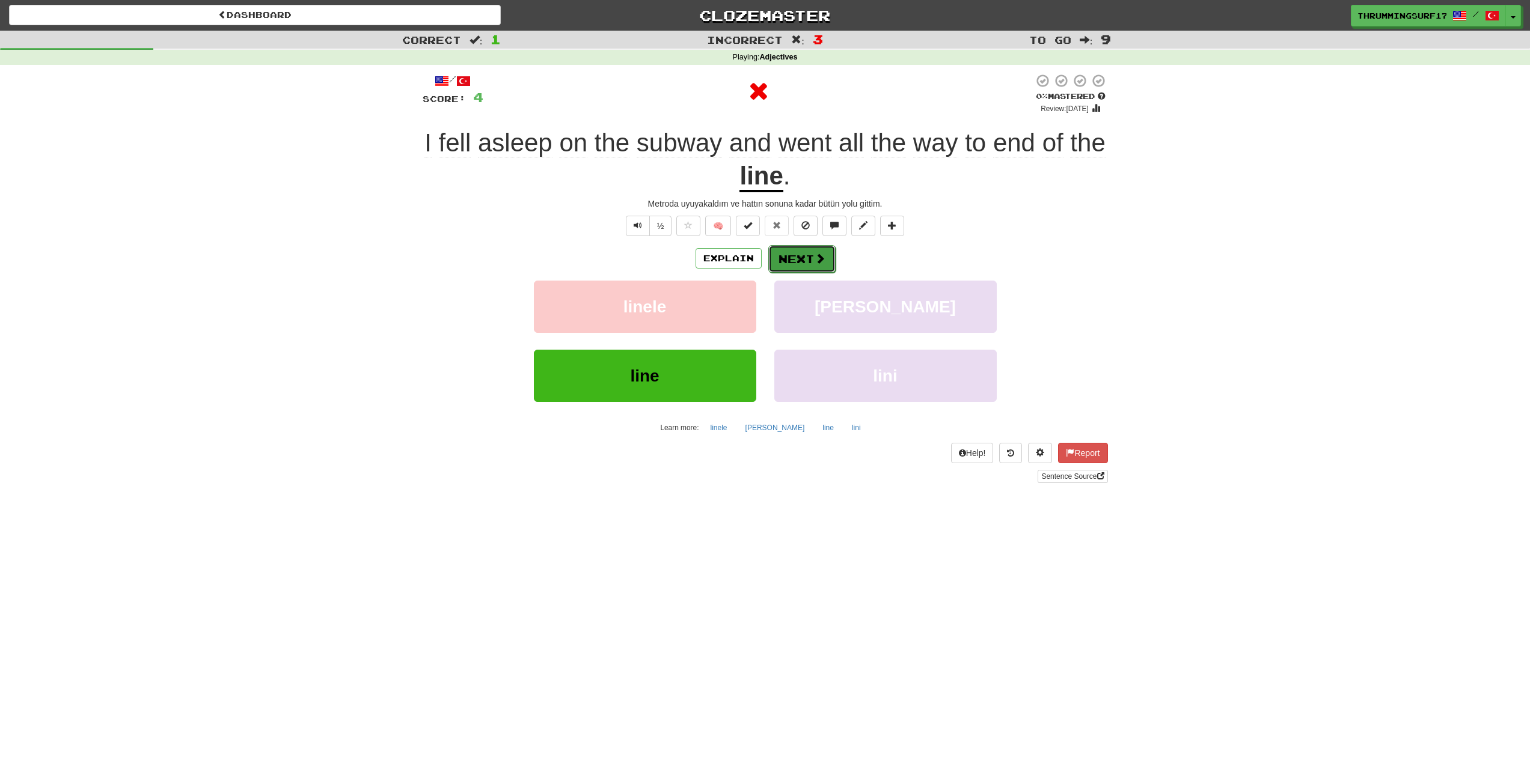
click at [802, 249] on button "Next" at bounding box center [802, 259] width 67 height 27
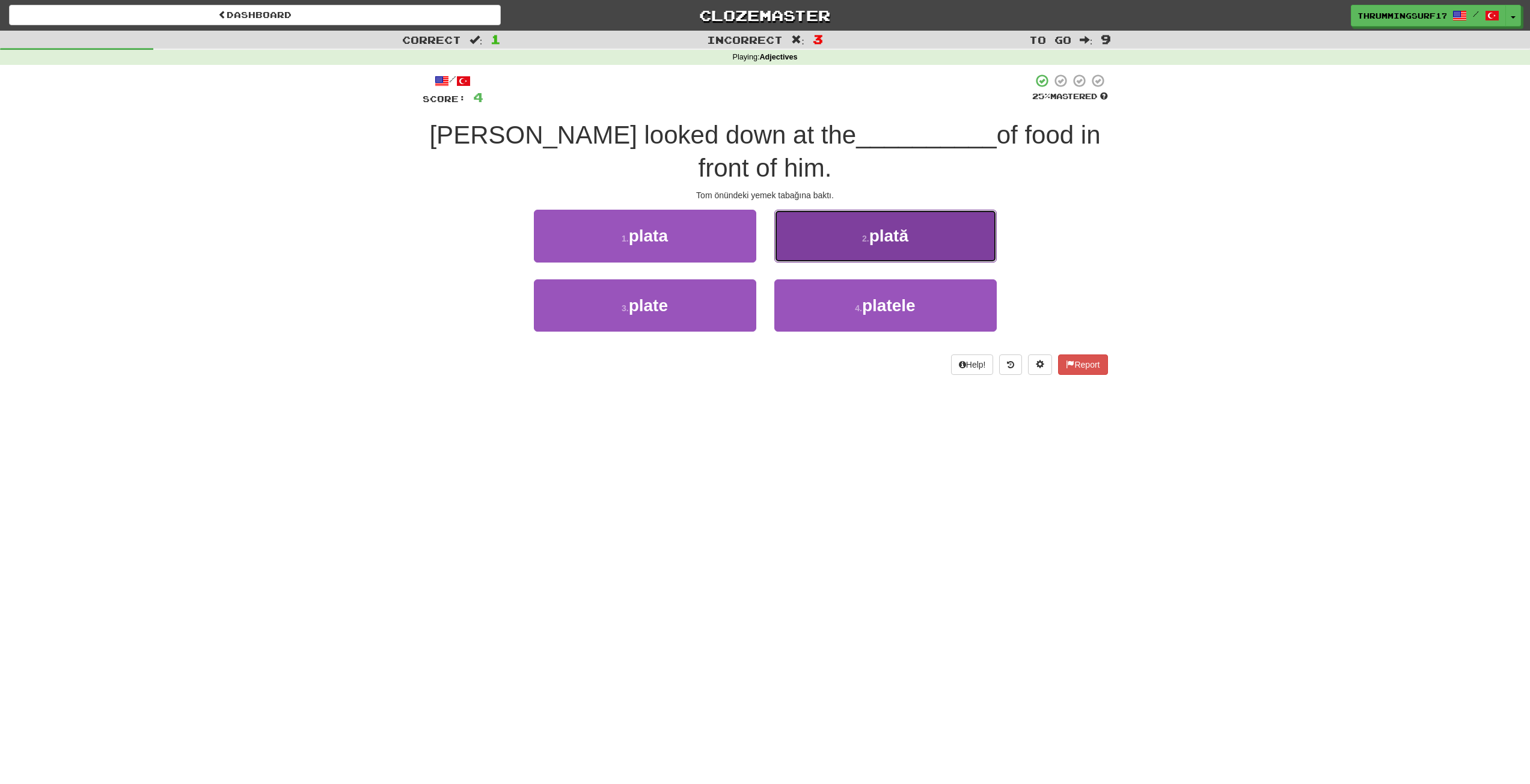
click at [861, 226] on button "2 . plată" at bounding box center [886, 236] width 222 height 53
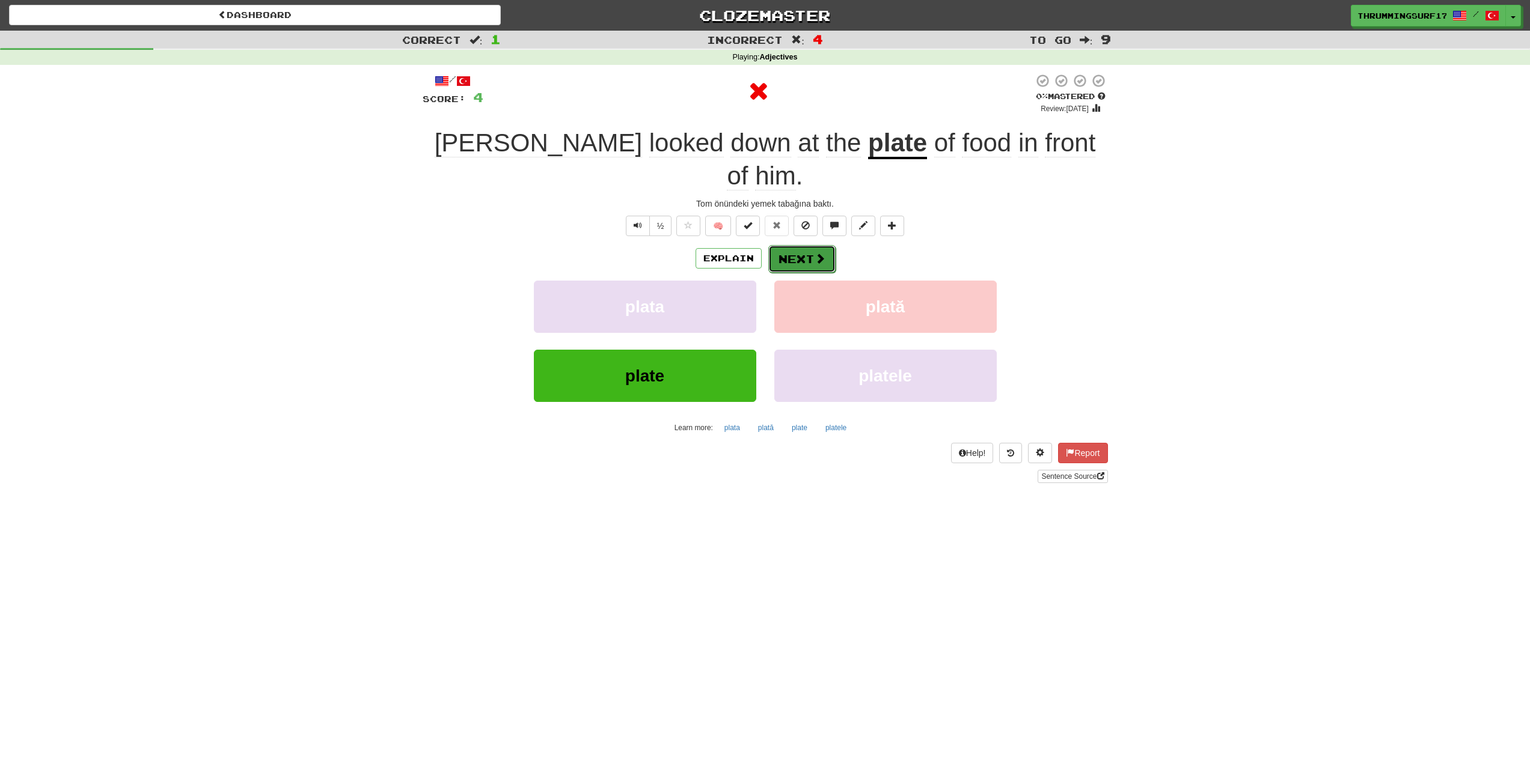
click at [804, 245] on button "Next" at bounding box center [802, 259] width 67 height 27
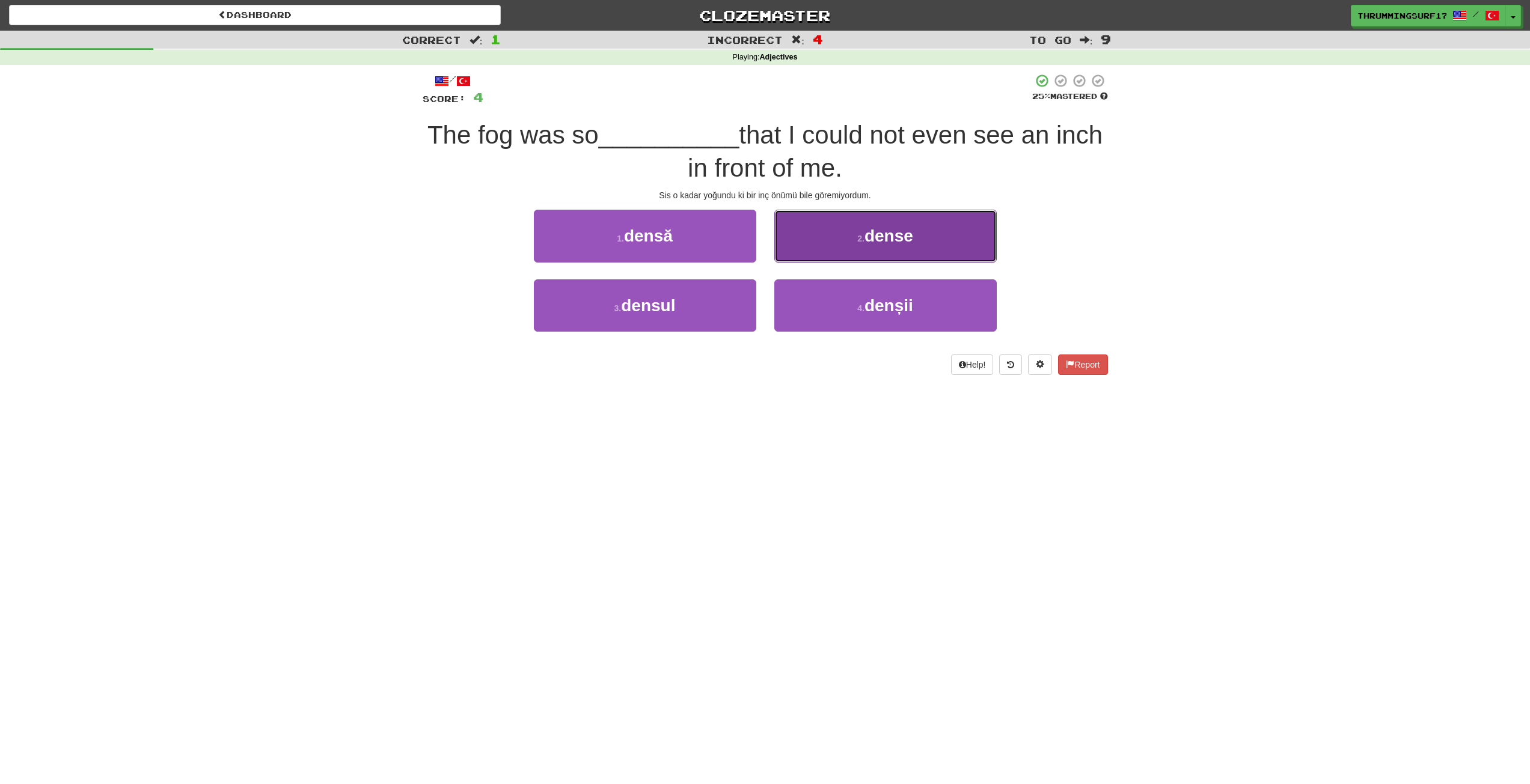
click at [799, 257] on button "2 . dense" at bounding box center [886, 236] width 222 height 53
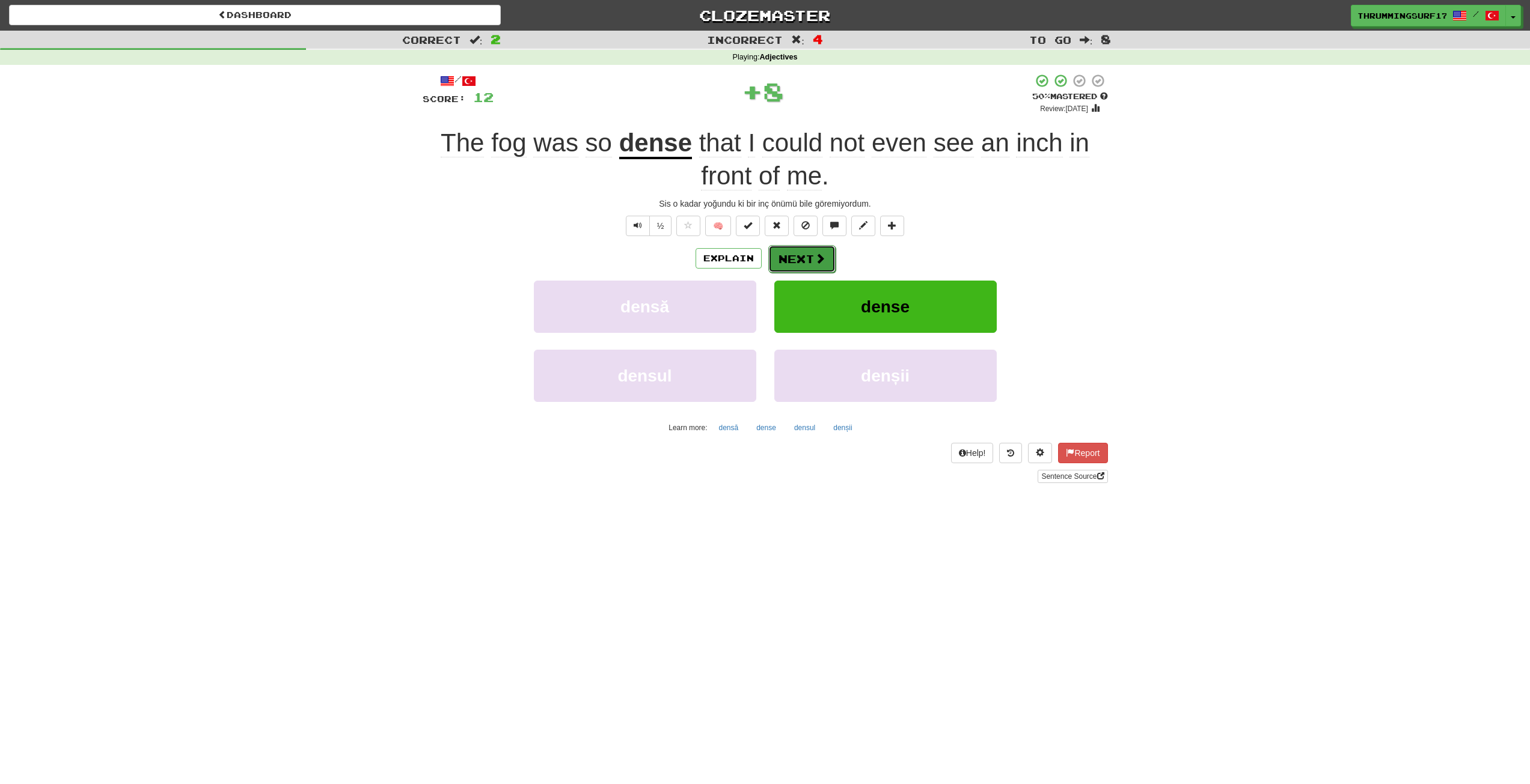
click at [803, 258] on button "Next" at bounding box center [802, 259] width 67 height 27
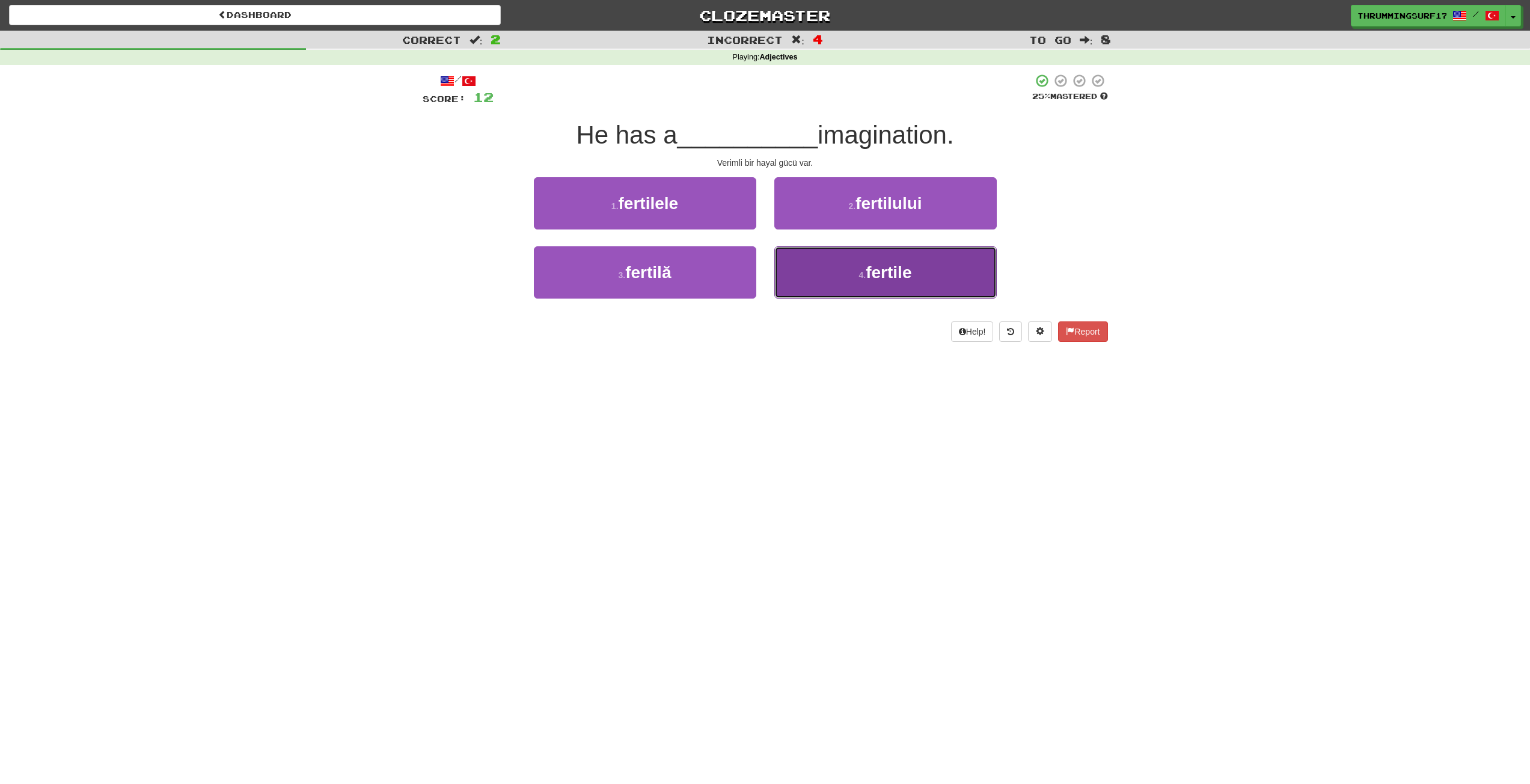
click at [807, 264] on button "4 . fertile" at bounding box center [886, 272] width 222 height 53
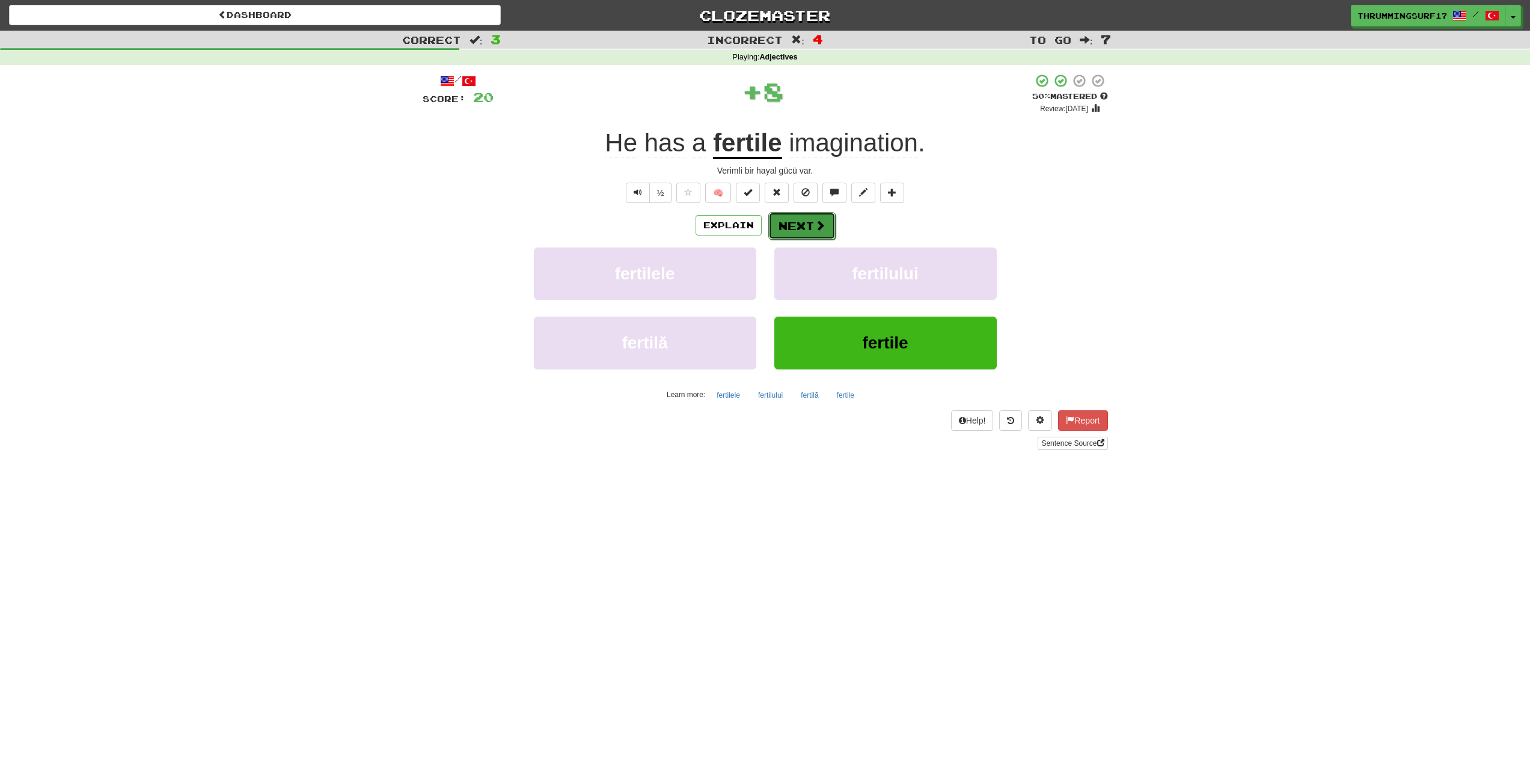
click at [783, 219] on button "Next" at bounding box center [802, 225] width 67 height 27
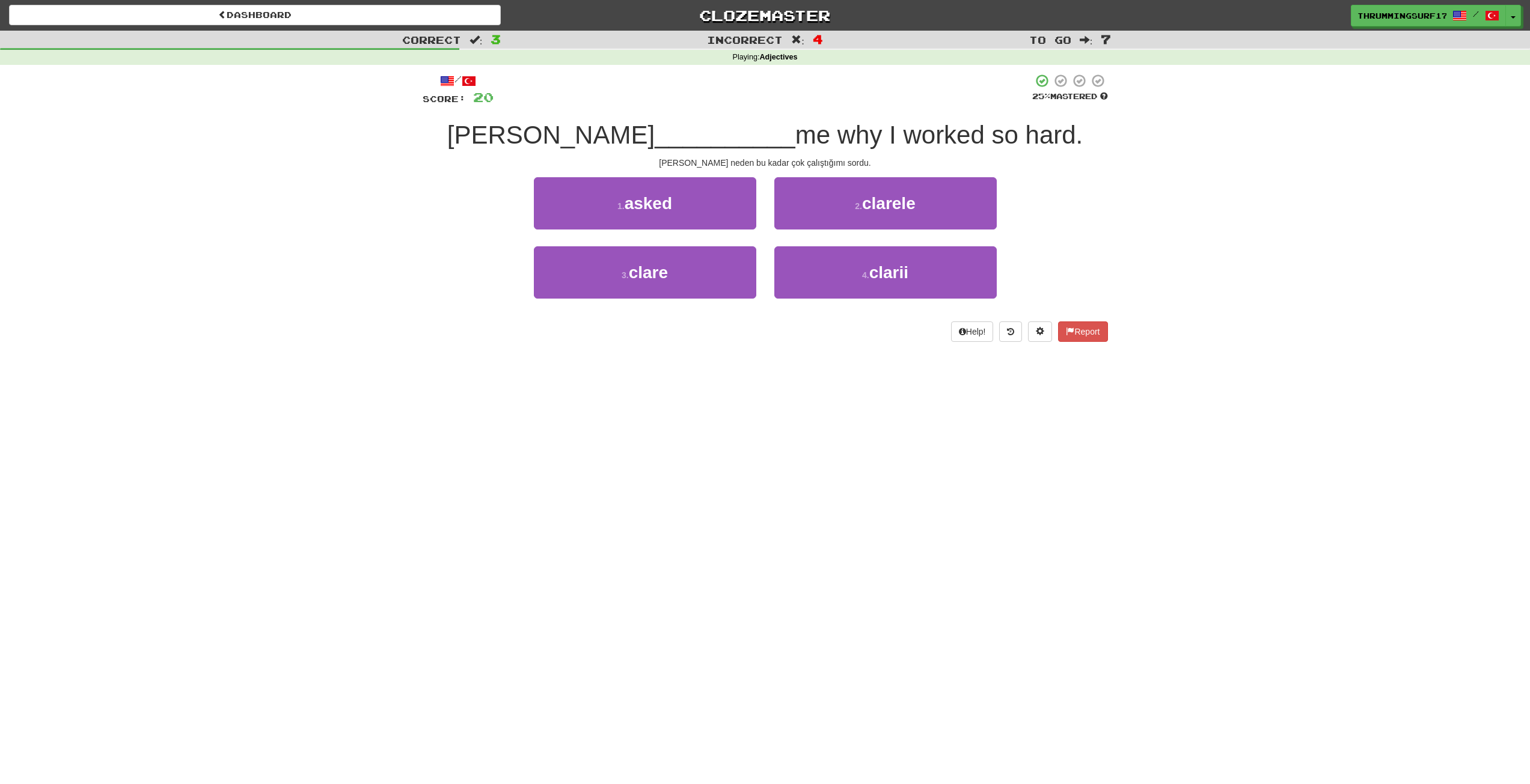
click at [801, 244] on div "2 . clarele" at bounding box center [886, 211] width 241 height 69
click at [804, 228] on button "2 . clarele" at bounding box center [886, 203] width 222 height 53
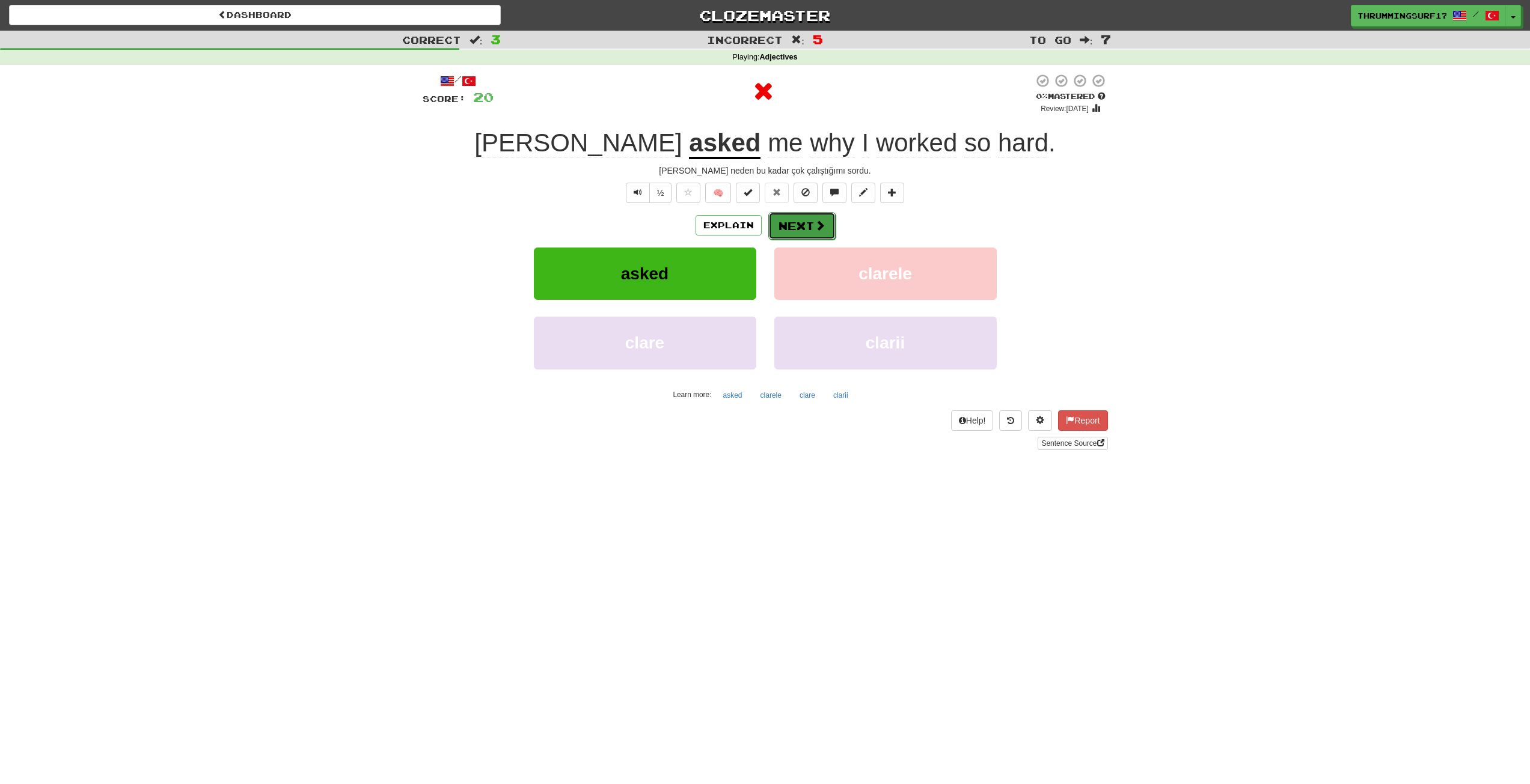
click at [804, 227] on button "Next" at bounding box center [802, 225] width 67 height 27
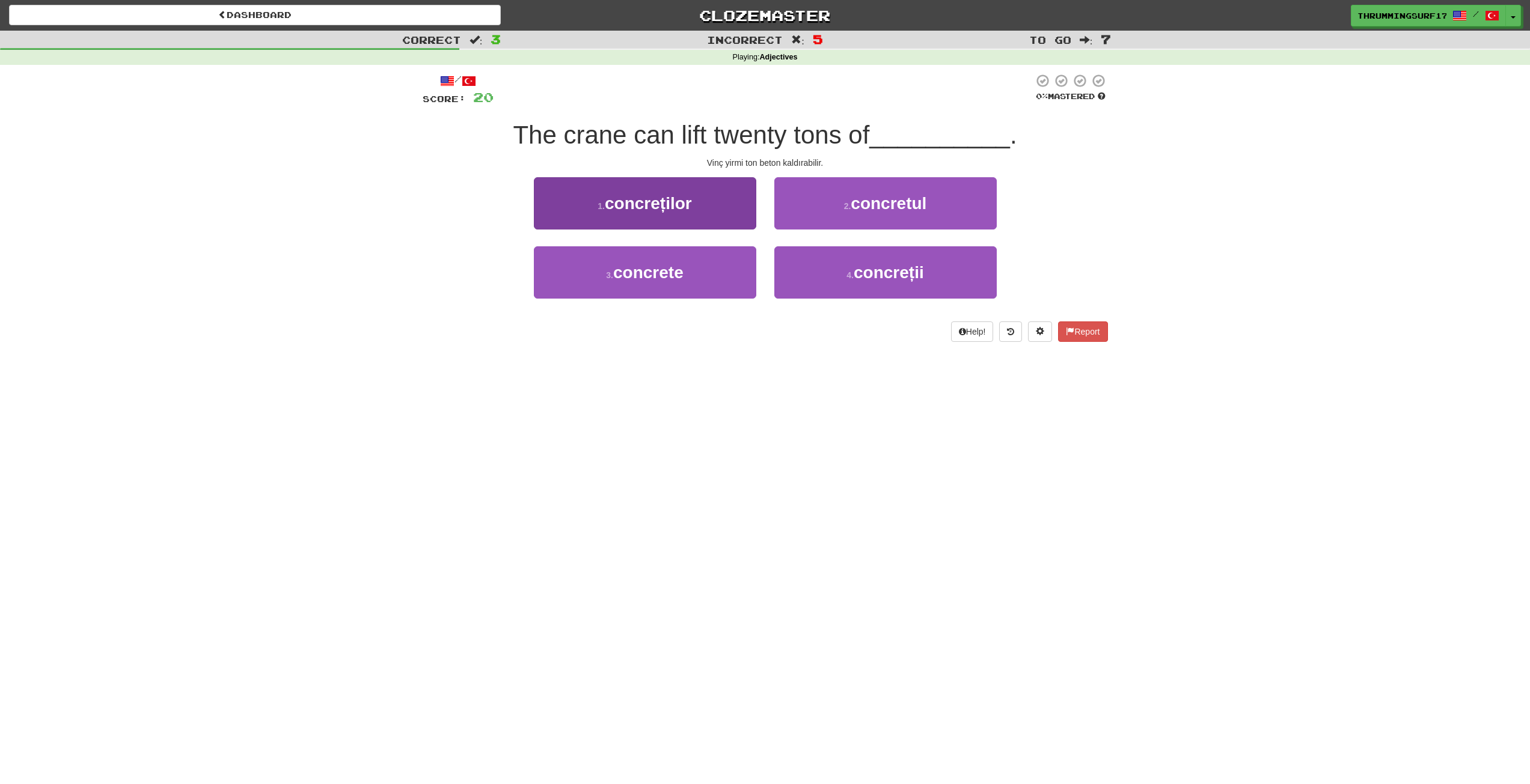
drag, startPoint x: 730, startPoint y: 233, endPoint x: 729, endPoint y: 223, distance: 10.0
click at [730, 232] on div "1 . concreților" at bounding box center [645, 211] width 241 height 69
click at [726, 221] on button "1 . concreților" at bounding box center [645, 203] width 222 height 53
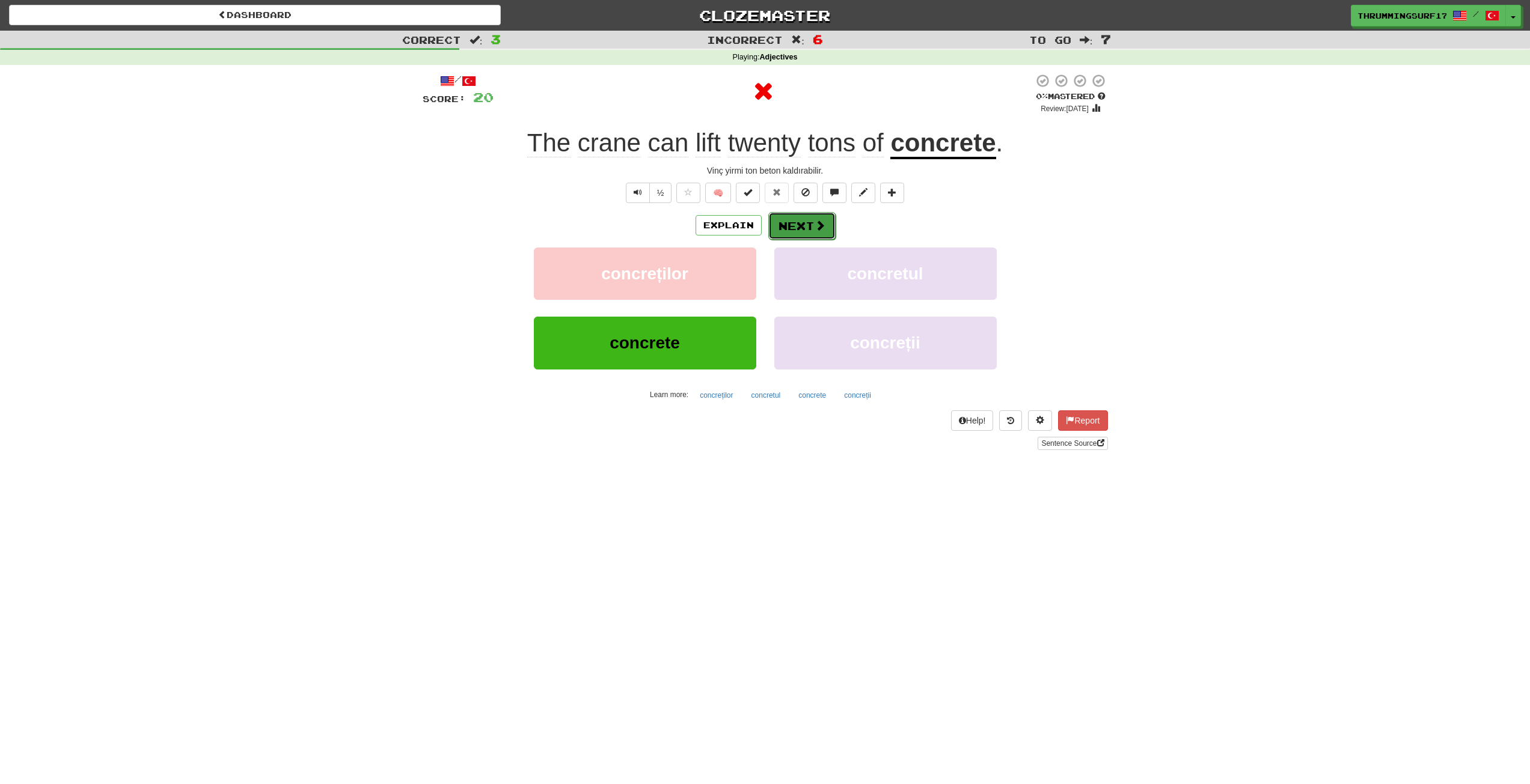
click at [787, 226] on button "Next" at bounding box center [802, 225] width 67 height 27
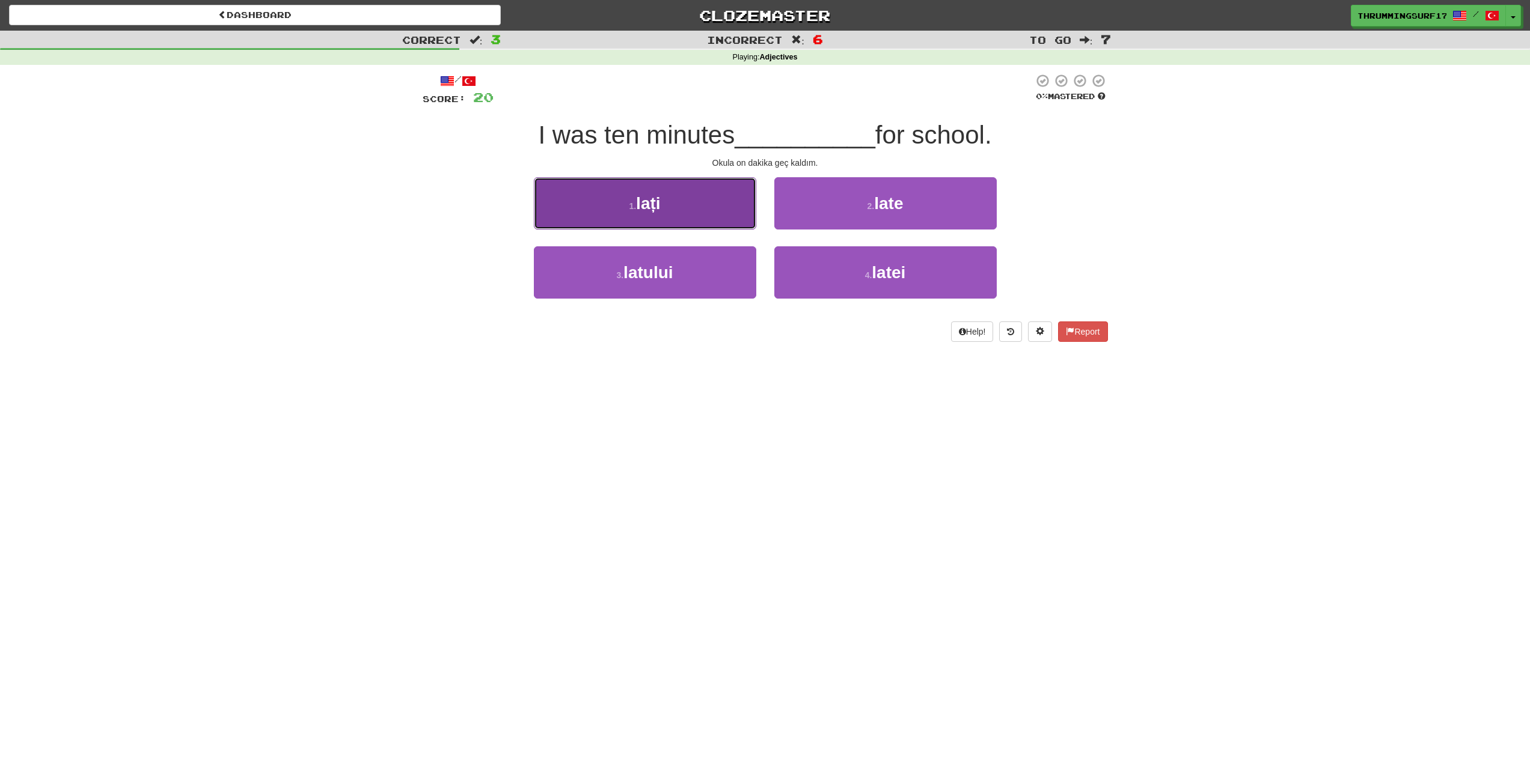
click at [744, 214] on button "1 . lați" at bounding box center [645, 203] width 222 height 53
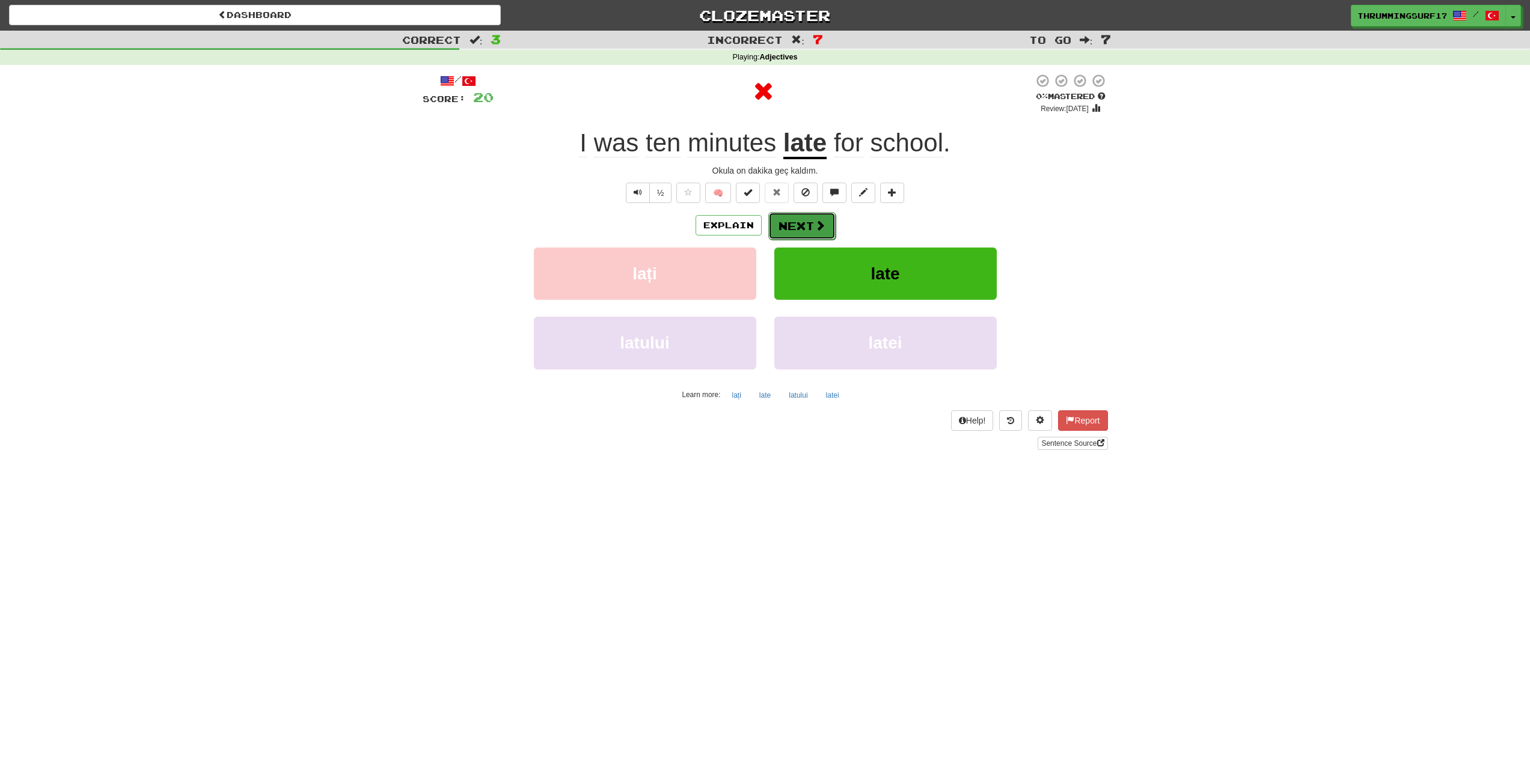
click at [787, 217] on button "Next" at bounding box center [802, 225] width 67 height 27
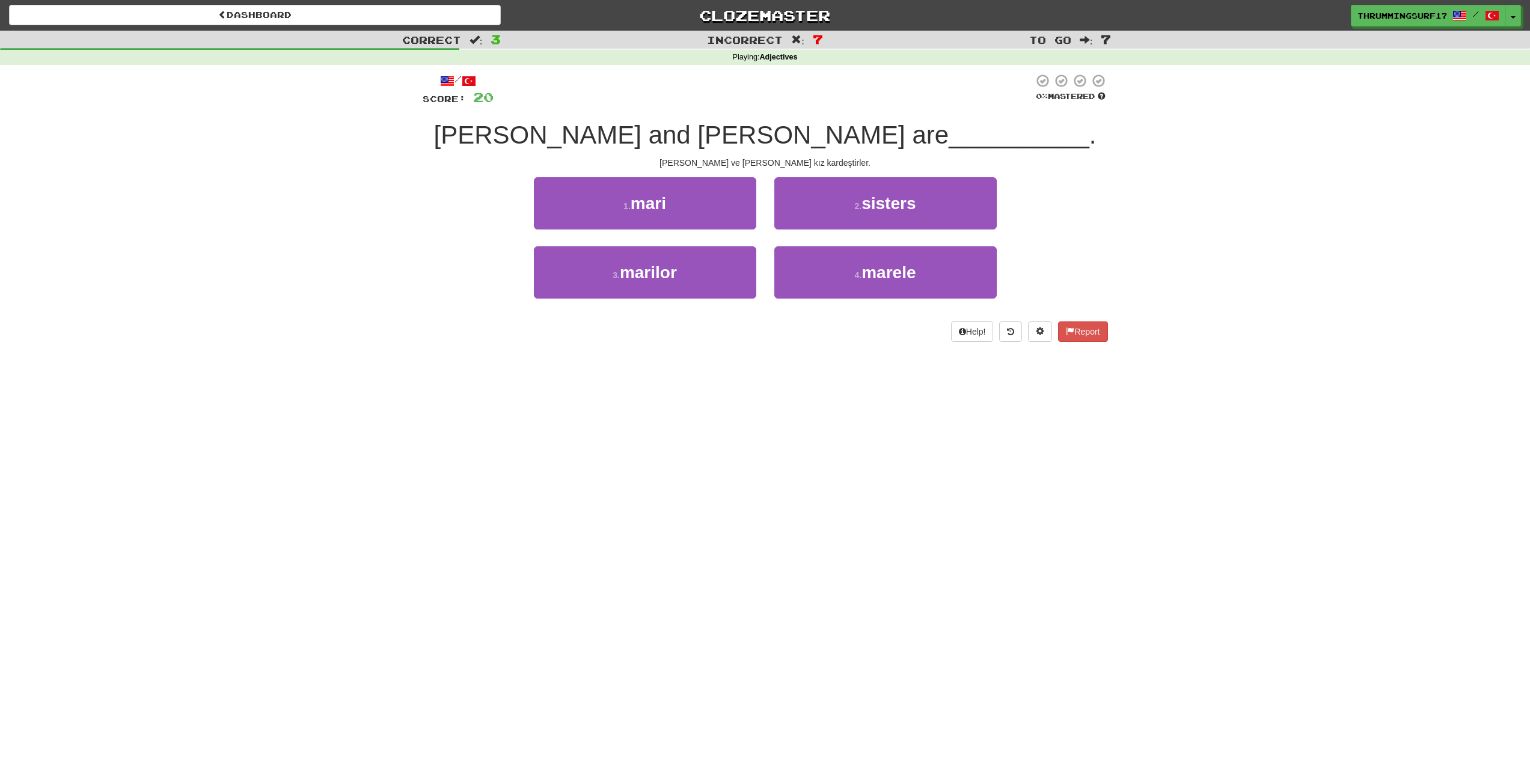
click at [732, 245] on div "1 . mari" at bounding box center [645, 211] width 241 height 69
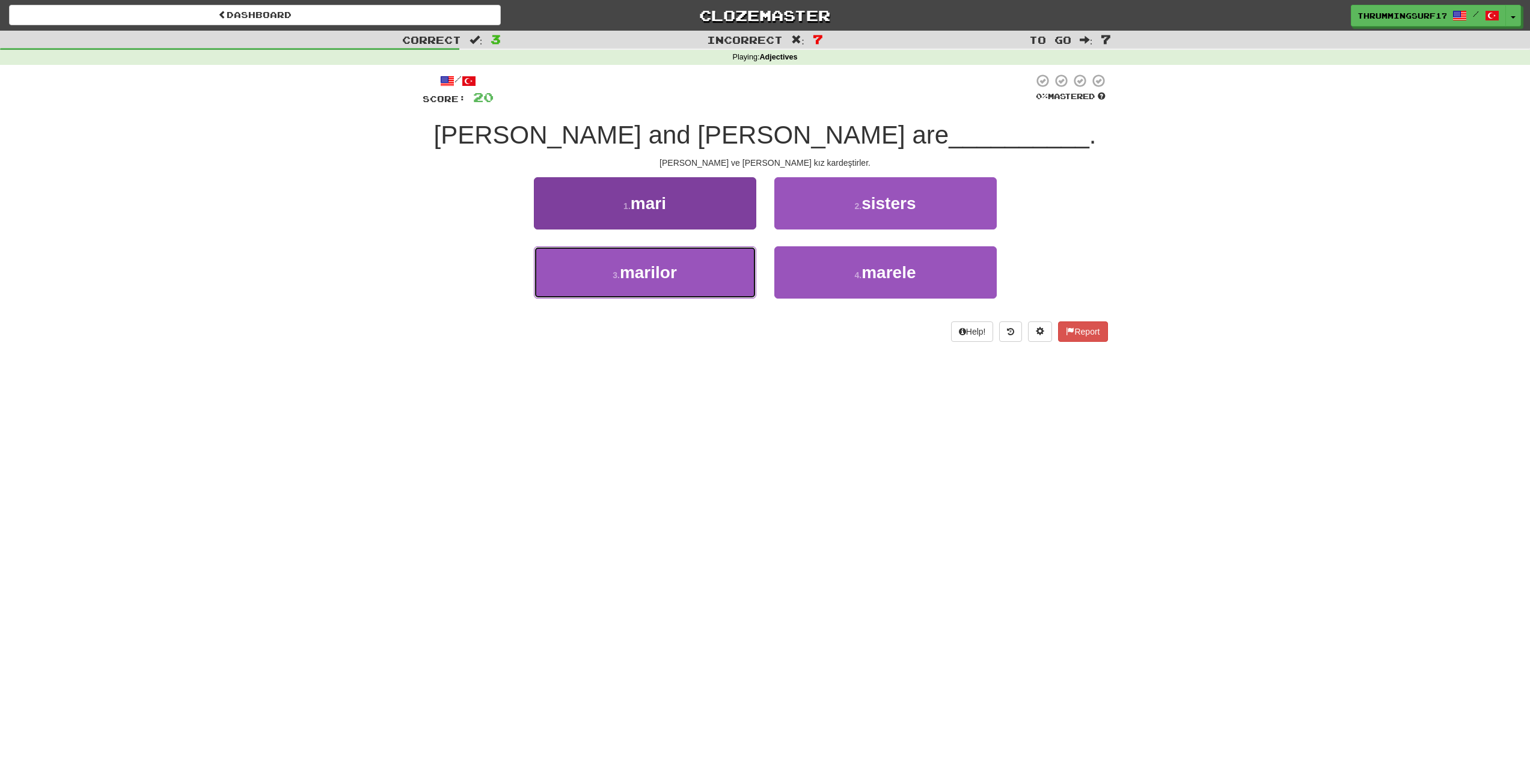
click at [741, 248] on button "3 . marilor" at bounding box center [645, 272] width 222 height 53
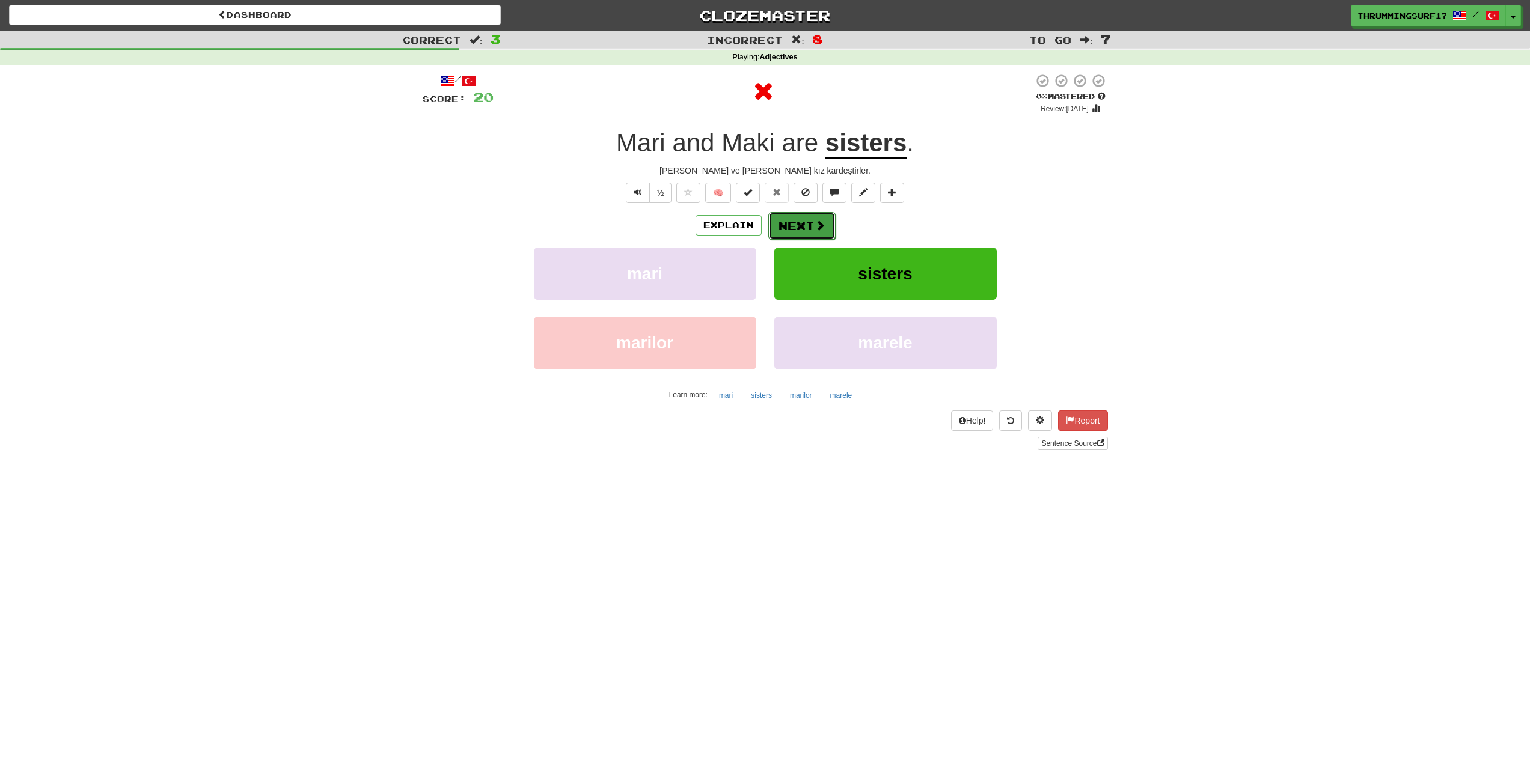
click at [812, 224] on button "Next" at bounding box center [802, 225] width 67 height 27
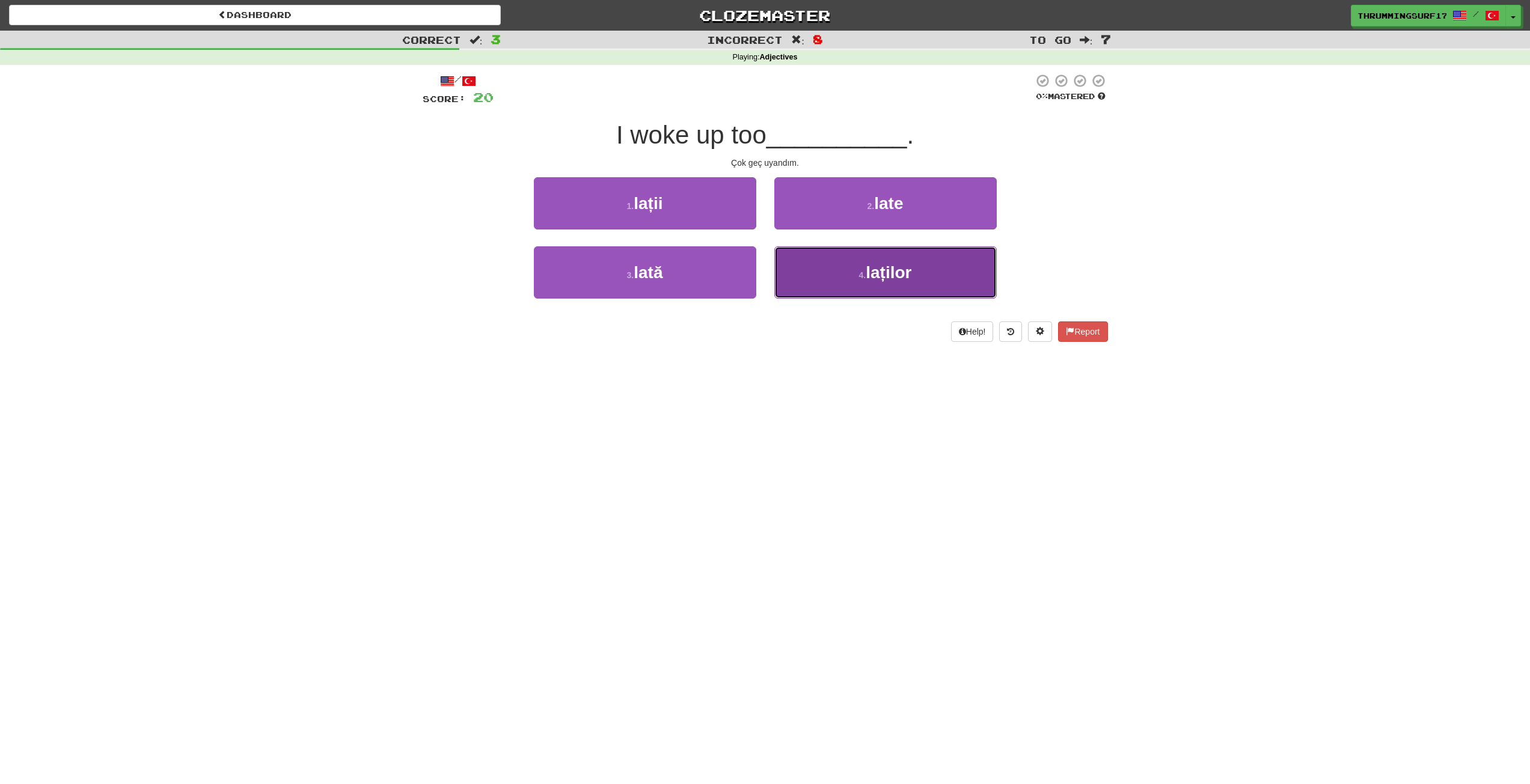
click at [831, 263] on button "4 . laților" at bounding box center [886, 272] width 222 height 53
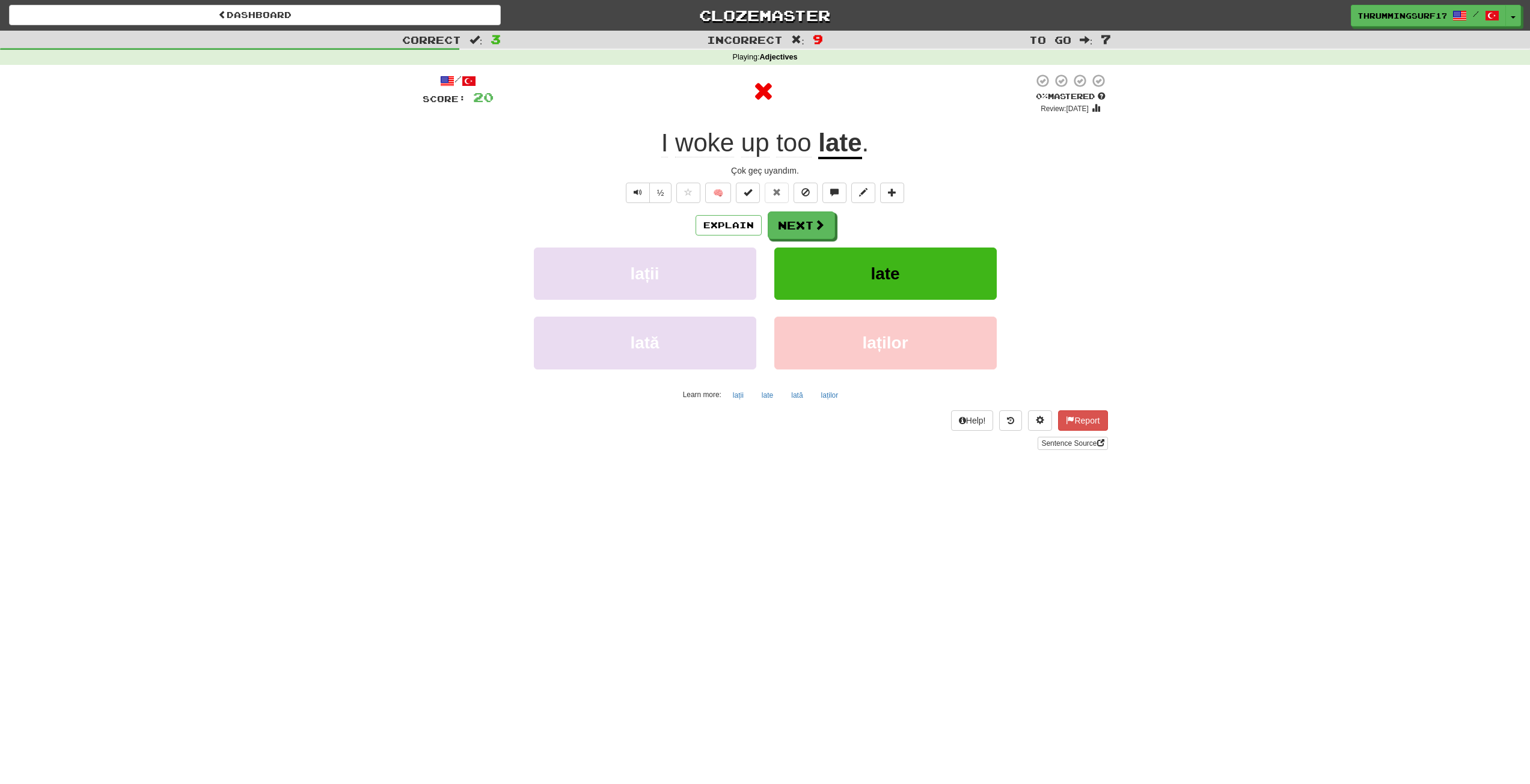
click at [795, 209] on div "/ Score: 20 0 % Mastered Review: 2025-09-22 I woke up too late . Çok geç uyandı…" at bounding box center [765, 261] width 685 height 377
click at [798, 217] on button "Next" at bounding box center [802, 225] width 67 height 27
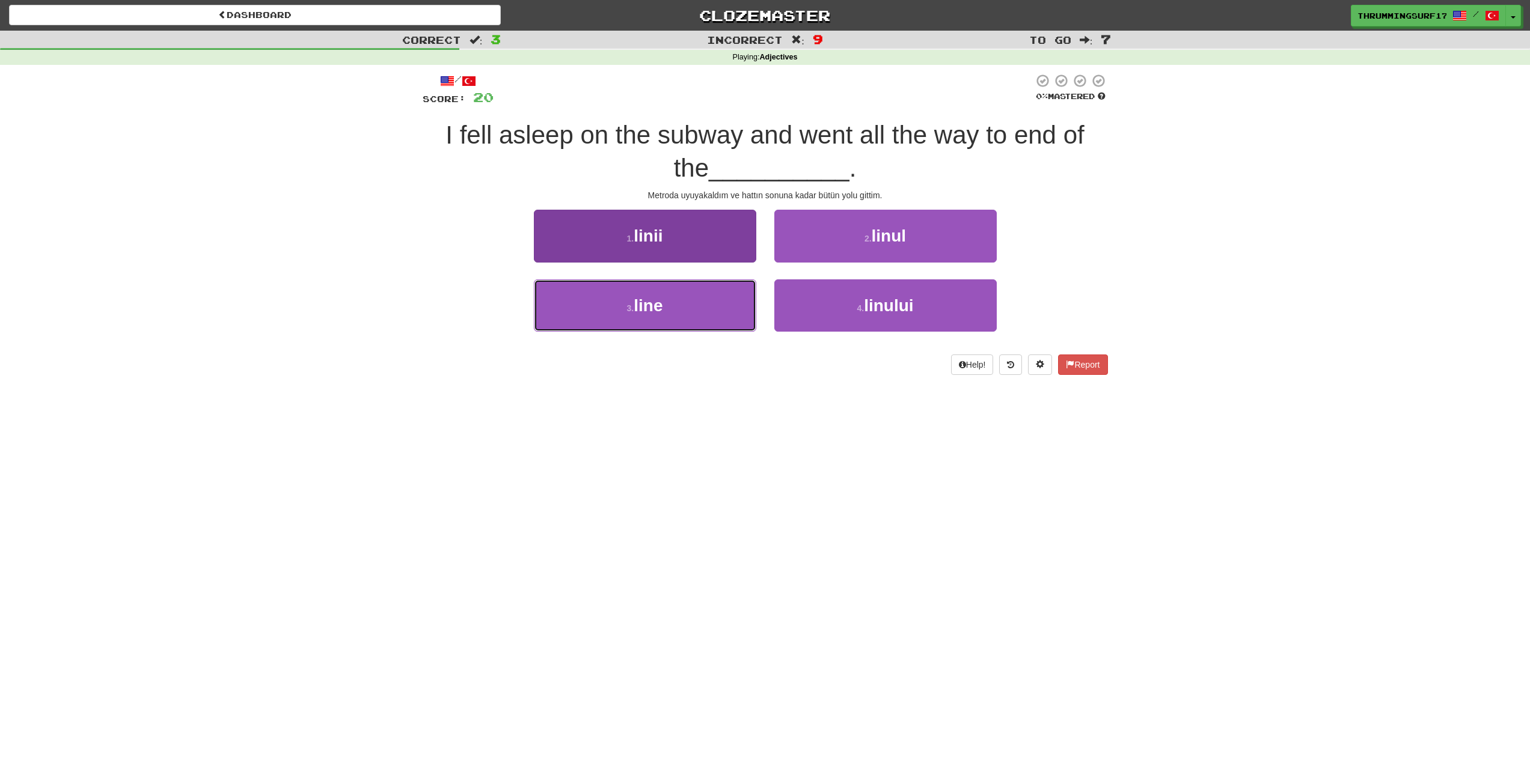
click at [708, 302] on button "3 . line" at bounding box center [645, 306] width 222 height 53
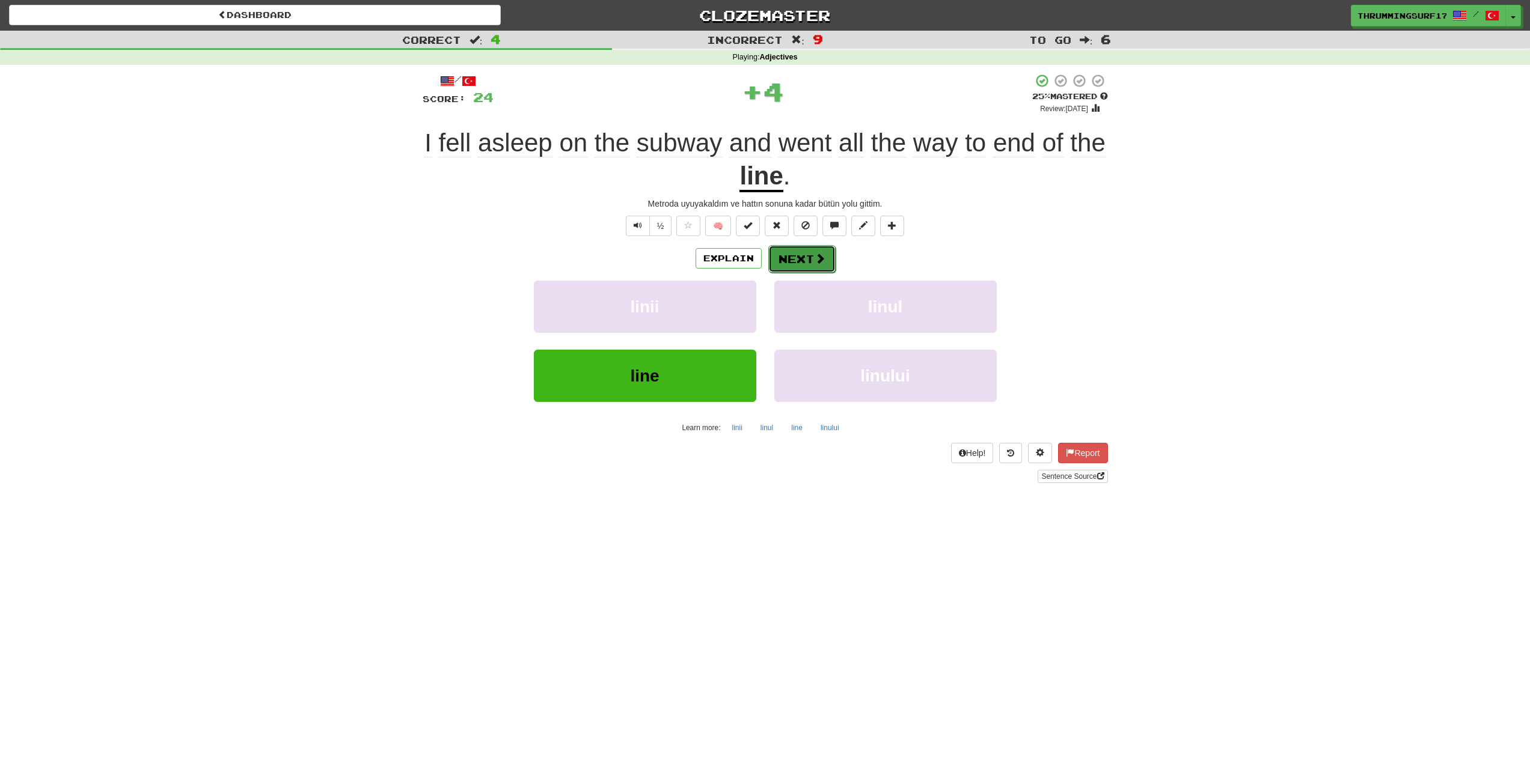
click at [806, 264] on button "Next" at bounding box center [802, 259] width 67 height 27
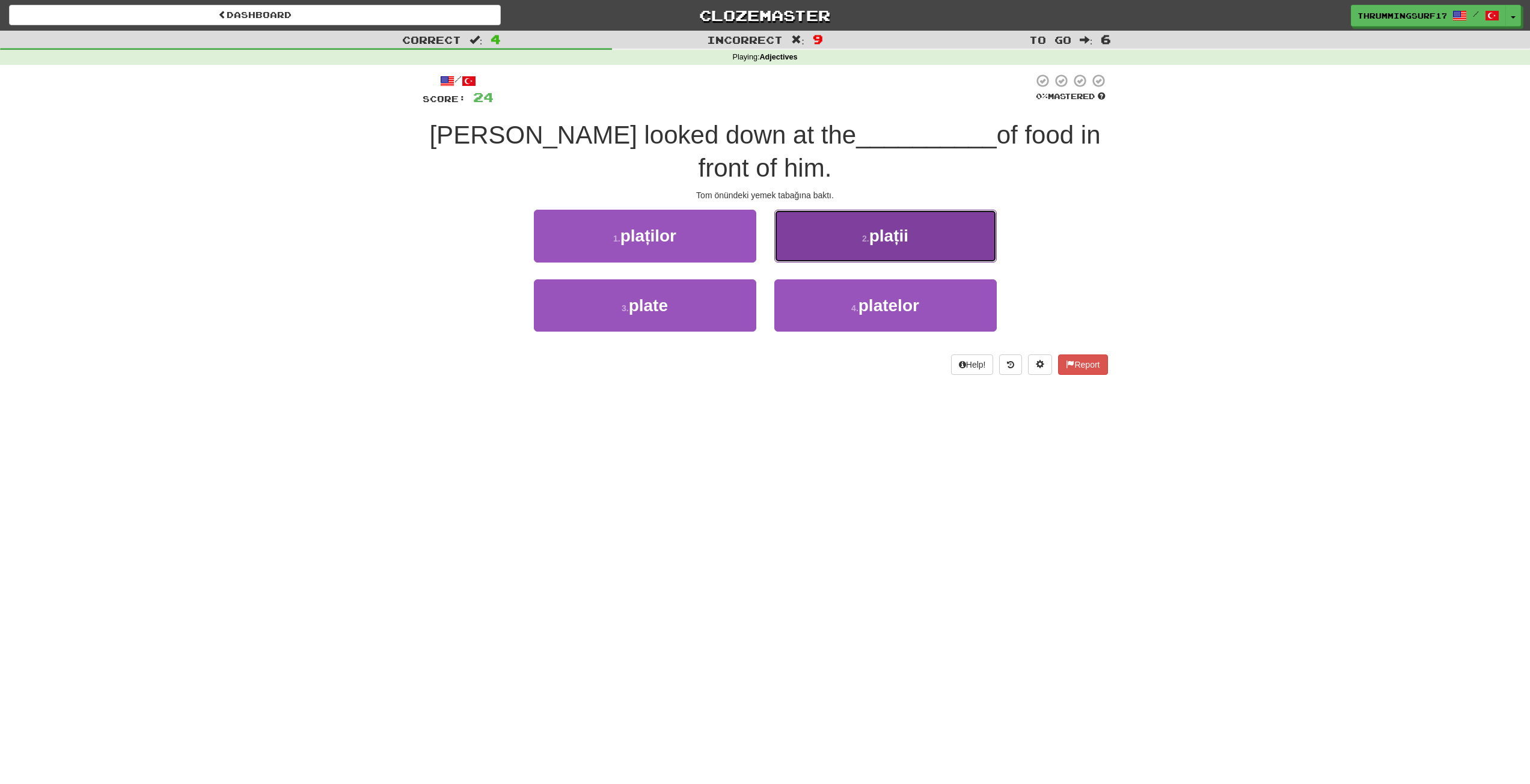
click at [832, 217] on button "2 . plații" at bounding box center [886, 236] width 222 height 53
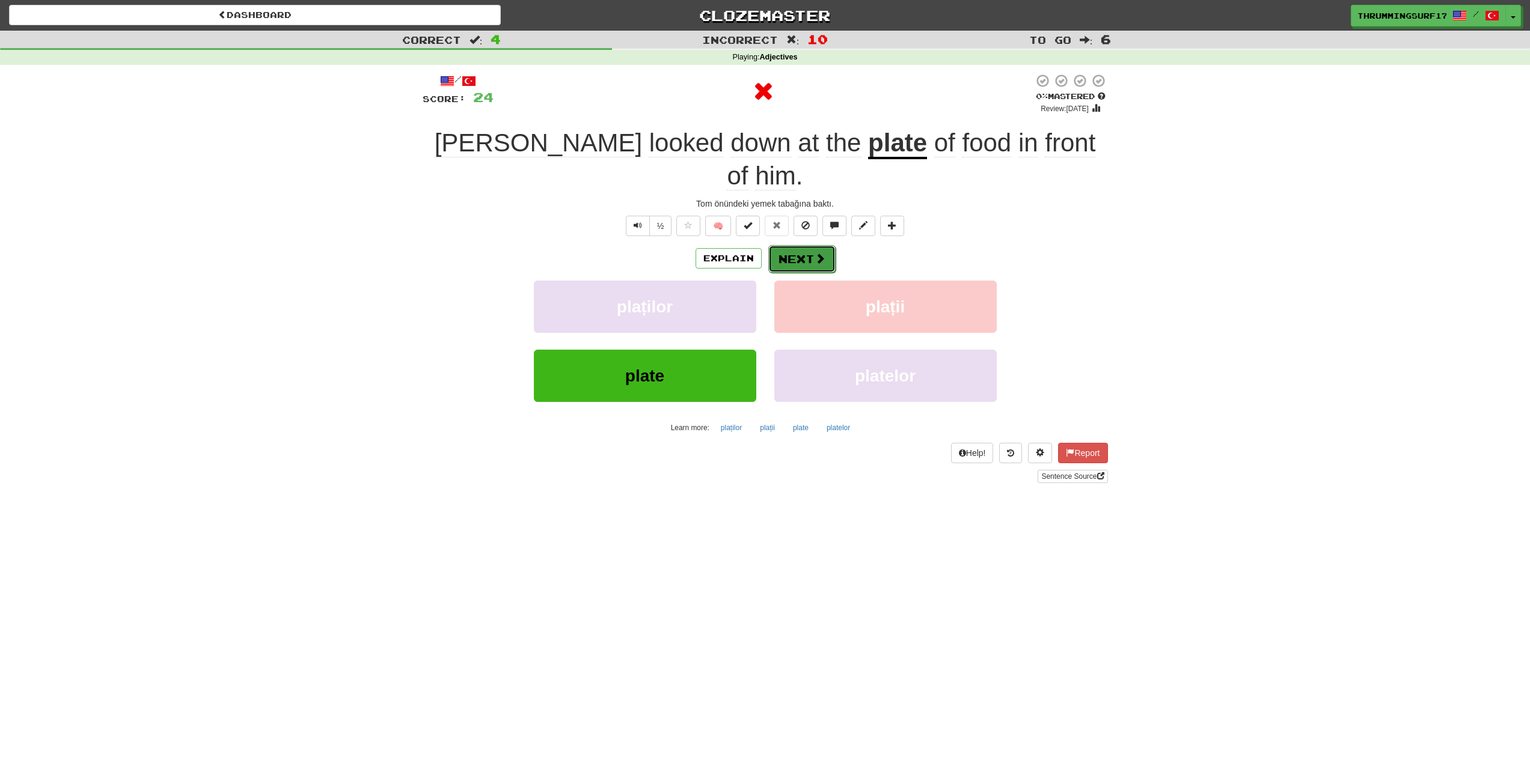
click at [801, 245] on button "Next" at bounding box center [802, 259] width 67 height 27
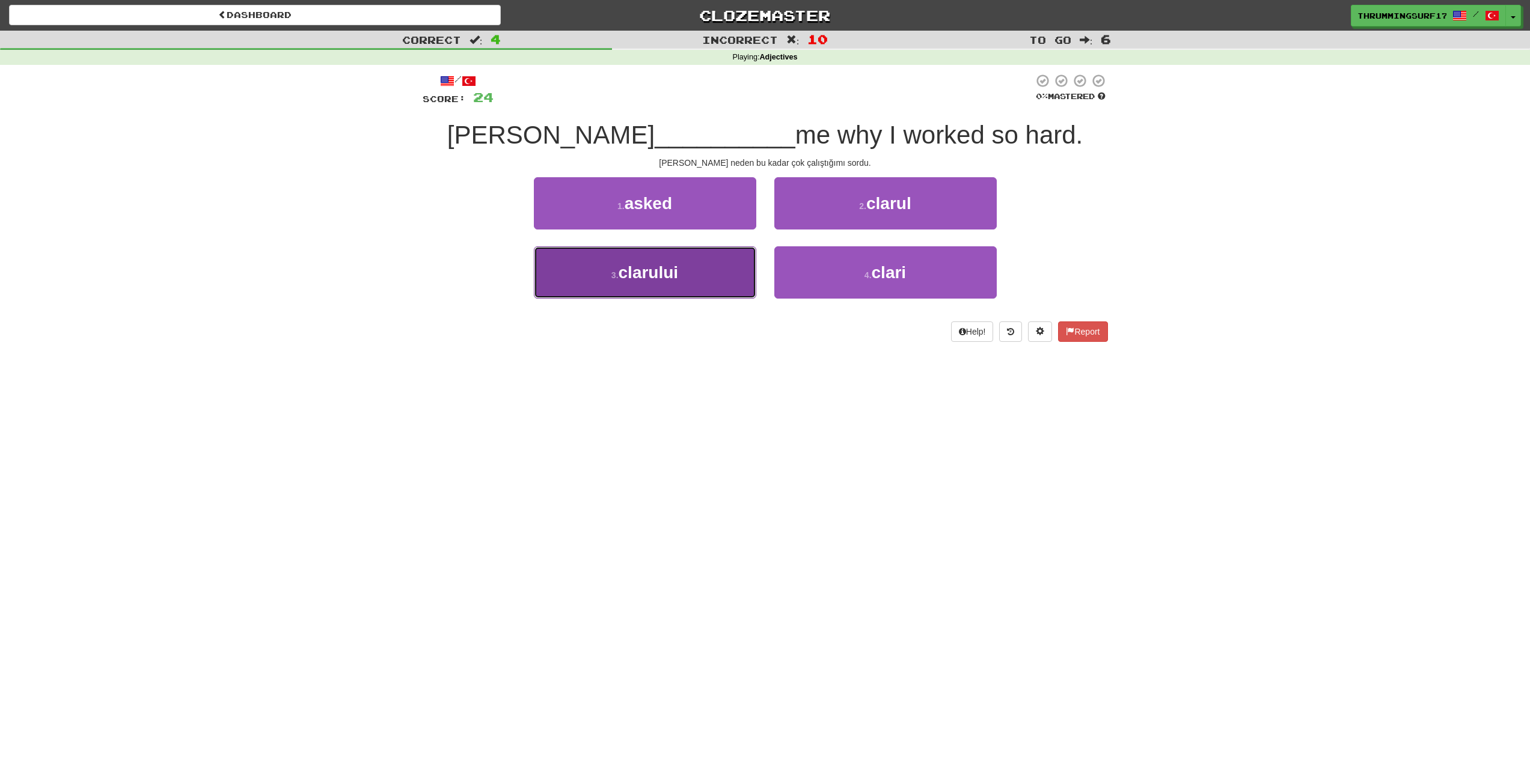
click at [714, 272] on button "3 . clarului" at bounding box center [645, 272] width 222 height 53
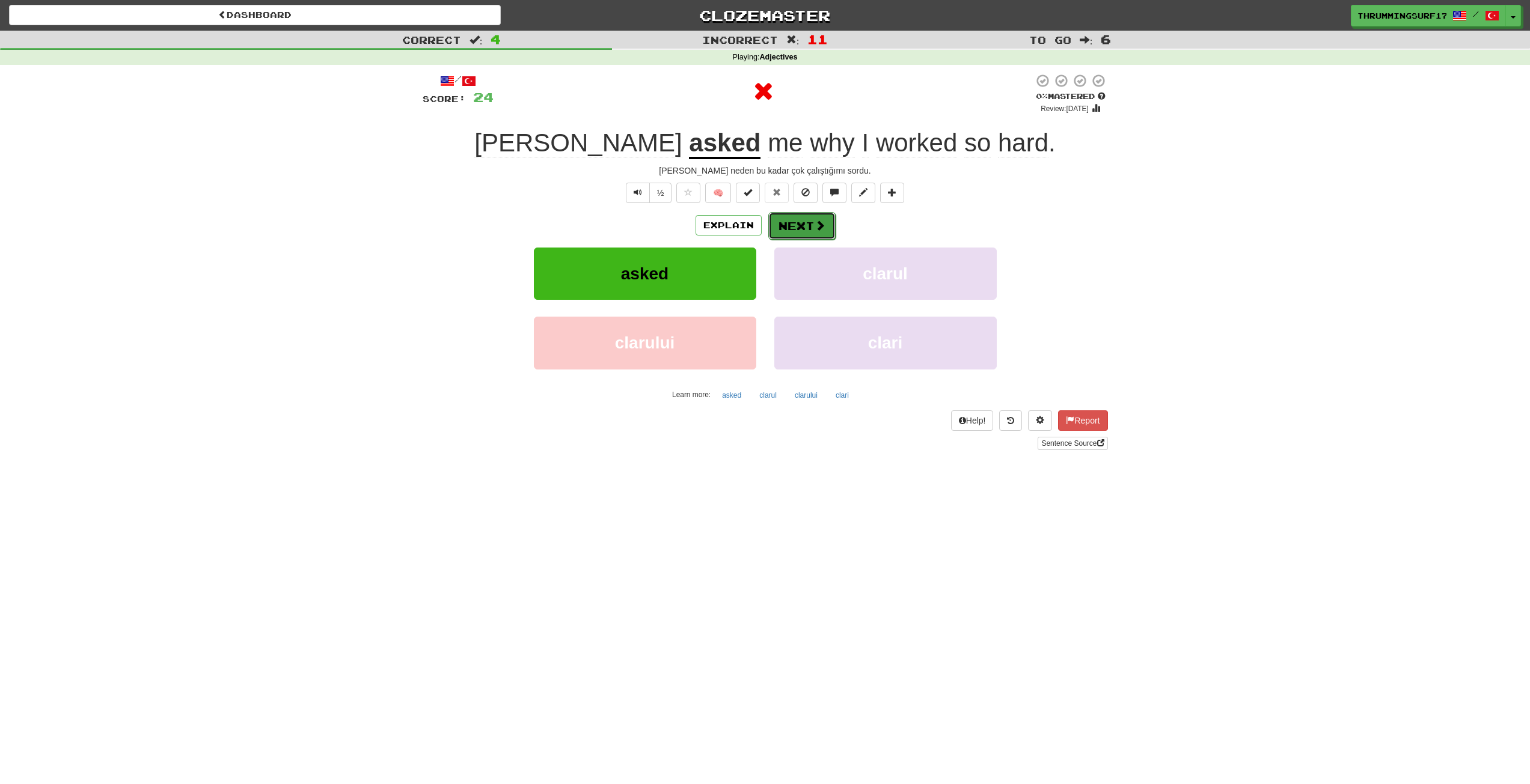
click at [797, 227] on button "Next" at bounding box center [802, 225] width 67 height 27
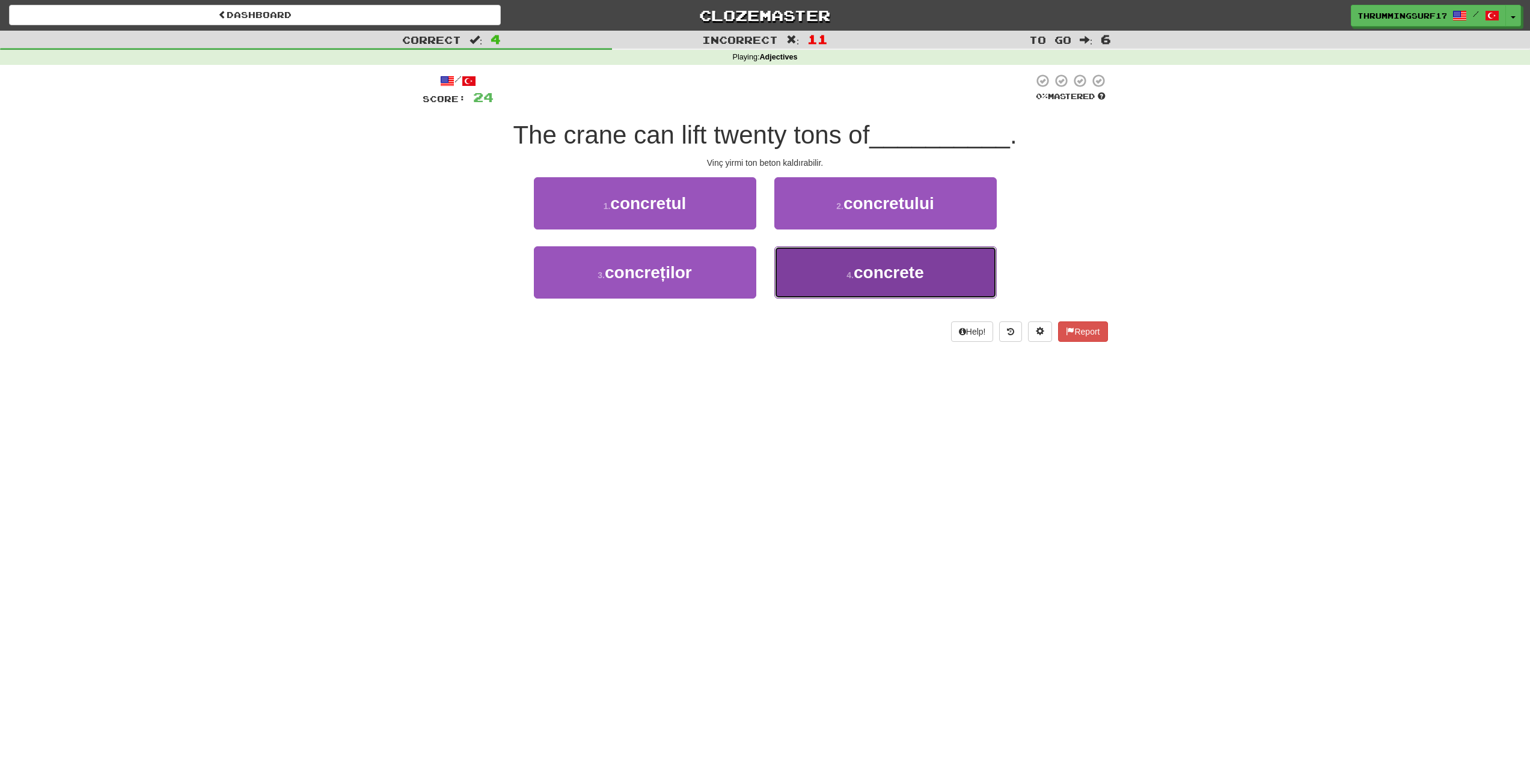
click at [846, 255] on button "4 . concrete" at bounding box center [886, 272] width 222 height 53
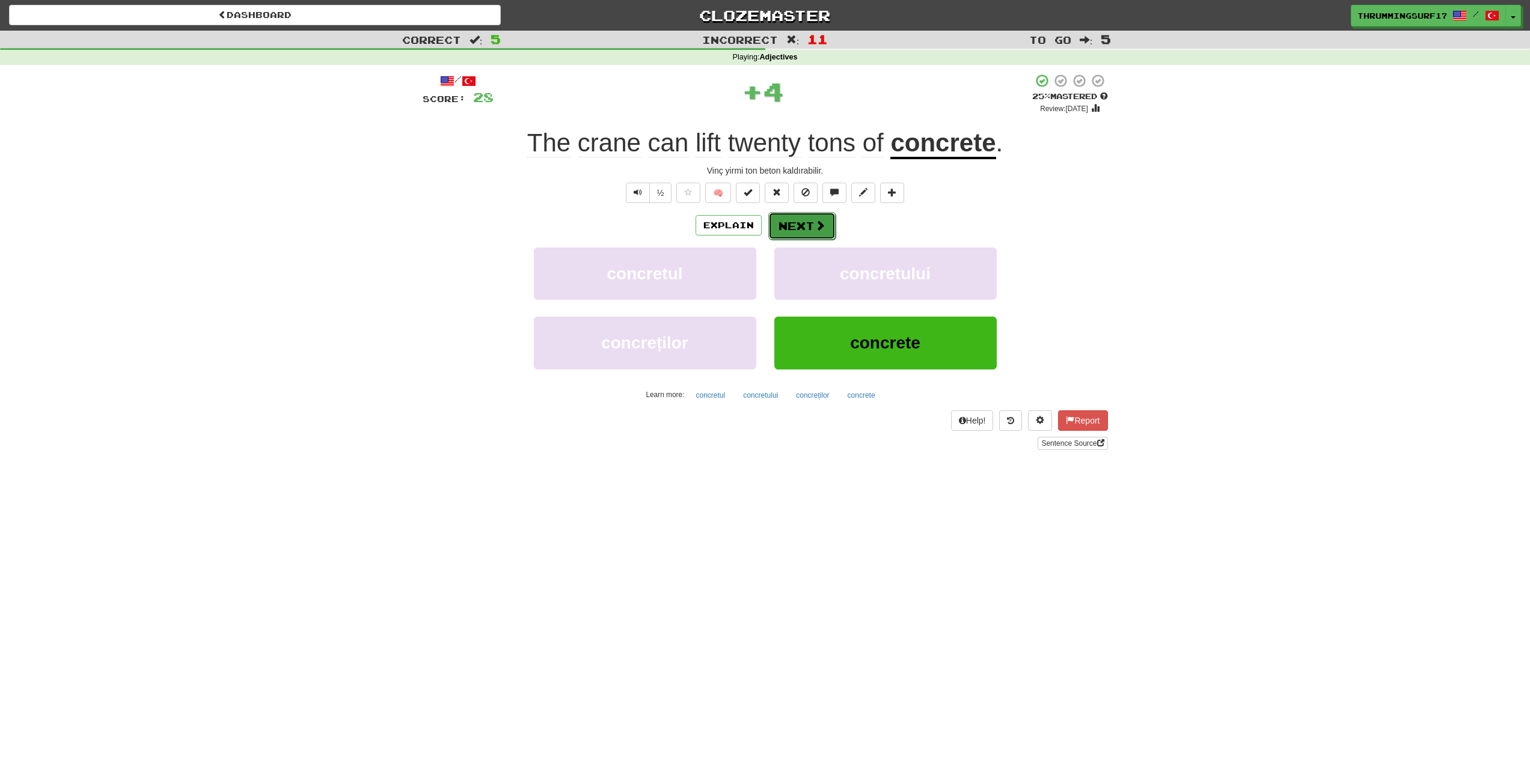
click at [814, 217] on button "Next" at bounding box center [802, 225] width 67 height 27
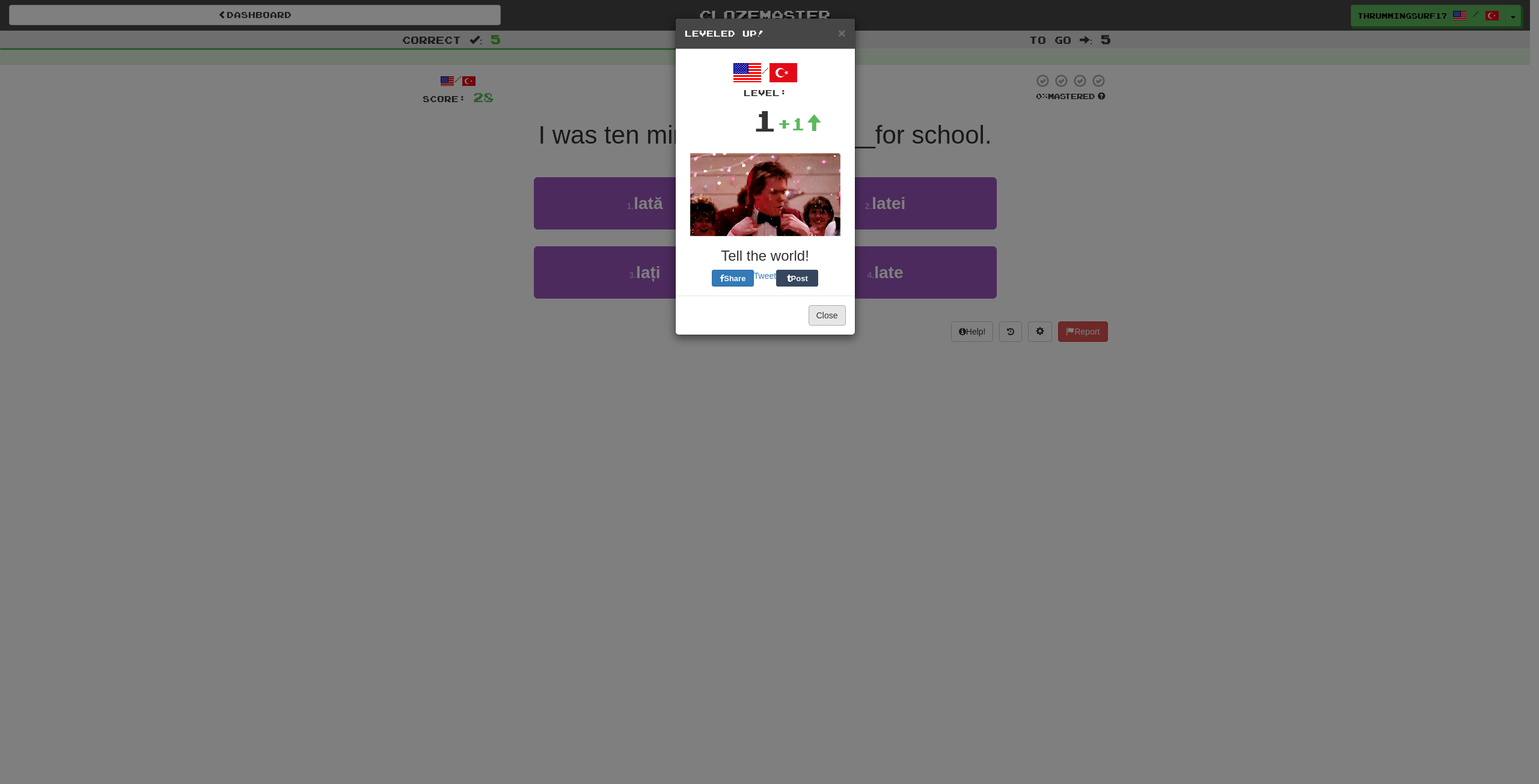
click at [841, 244] on div "/ Level: 1 +1 Tell the world! Share Tweet Post" at bounding box center [766, 172] width 161 height 228
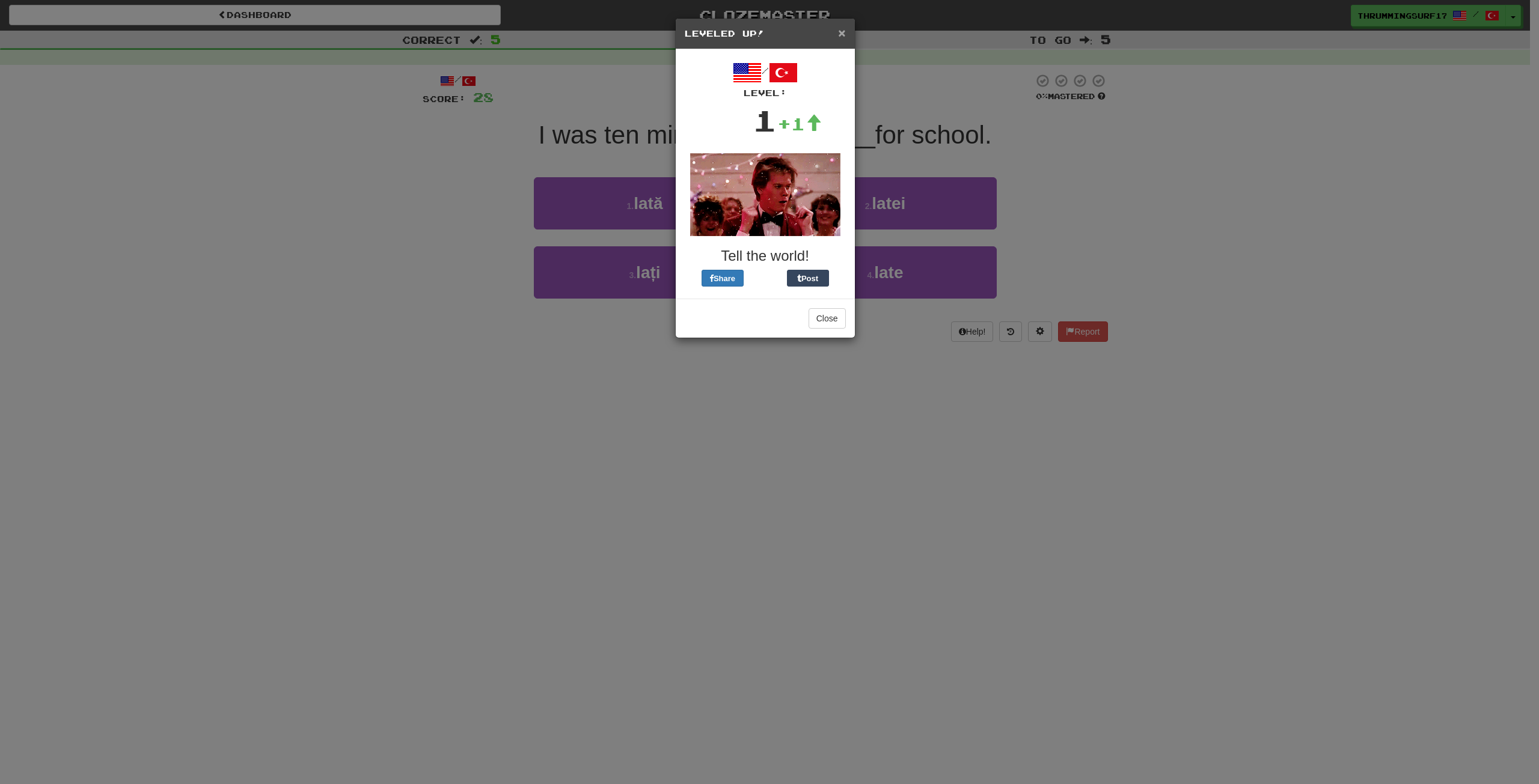
click at [844, 32] on span "×" at bounding box center [842, 32] width 7 height 14
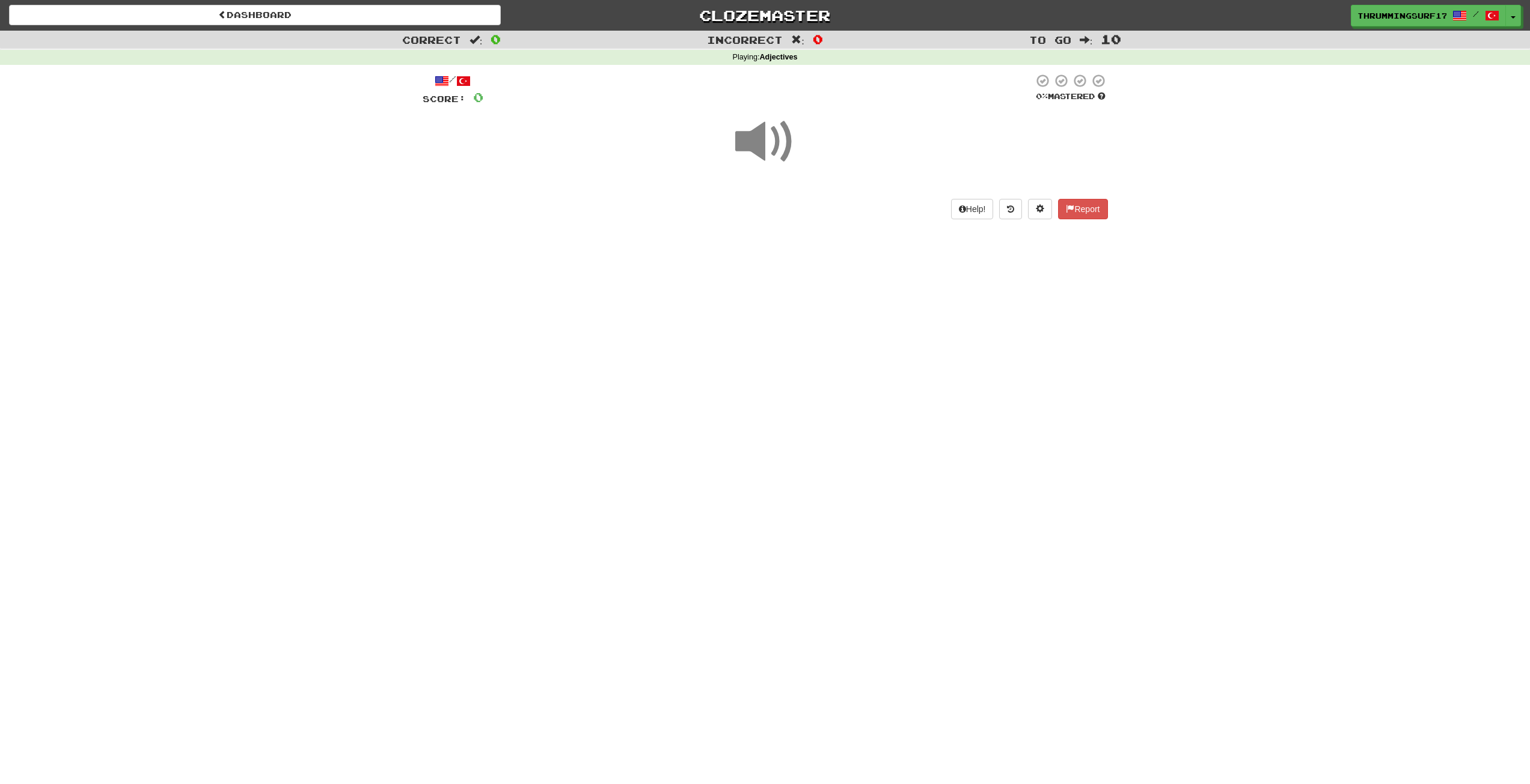
click at [785, 152] on span at bounding box center [765, 142] width 60 height 60
click at [801, 216] on span "show sentence" at bounding box center [804, 208] width 16 height 16
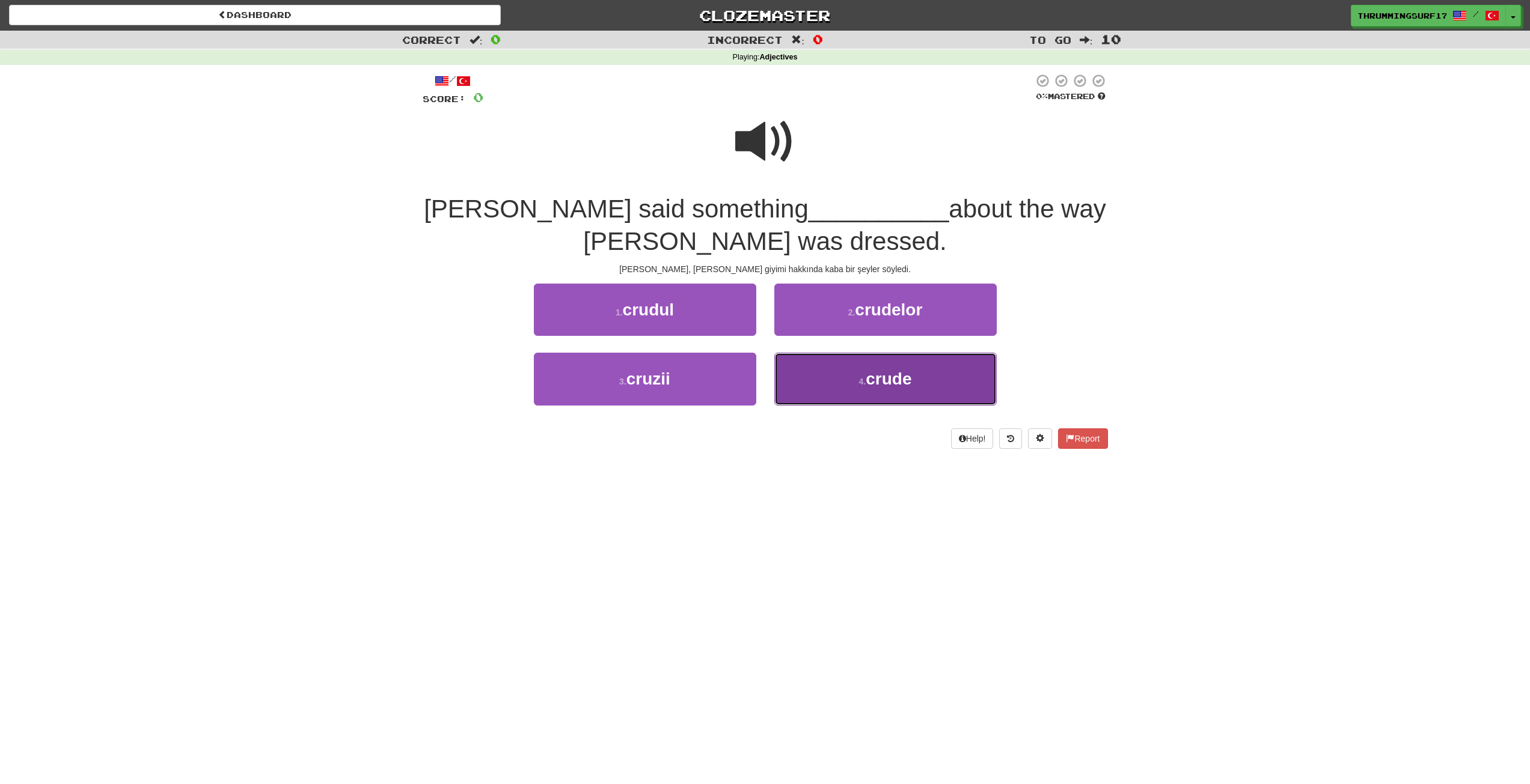
click at [857, 388] on button "4 . crude" at bounding box center [886, 379] width 222 height 53
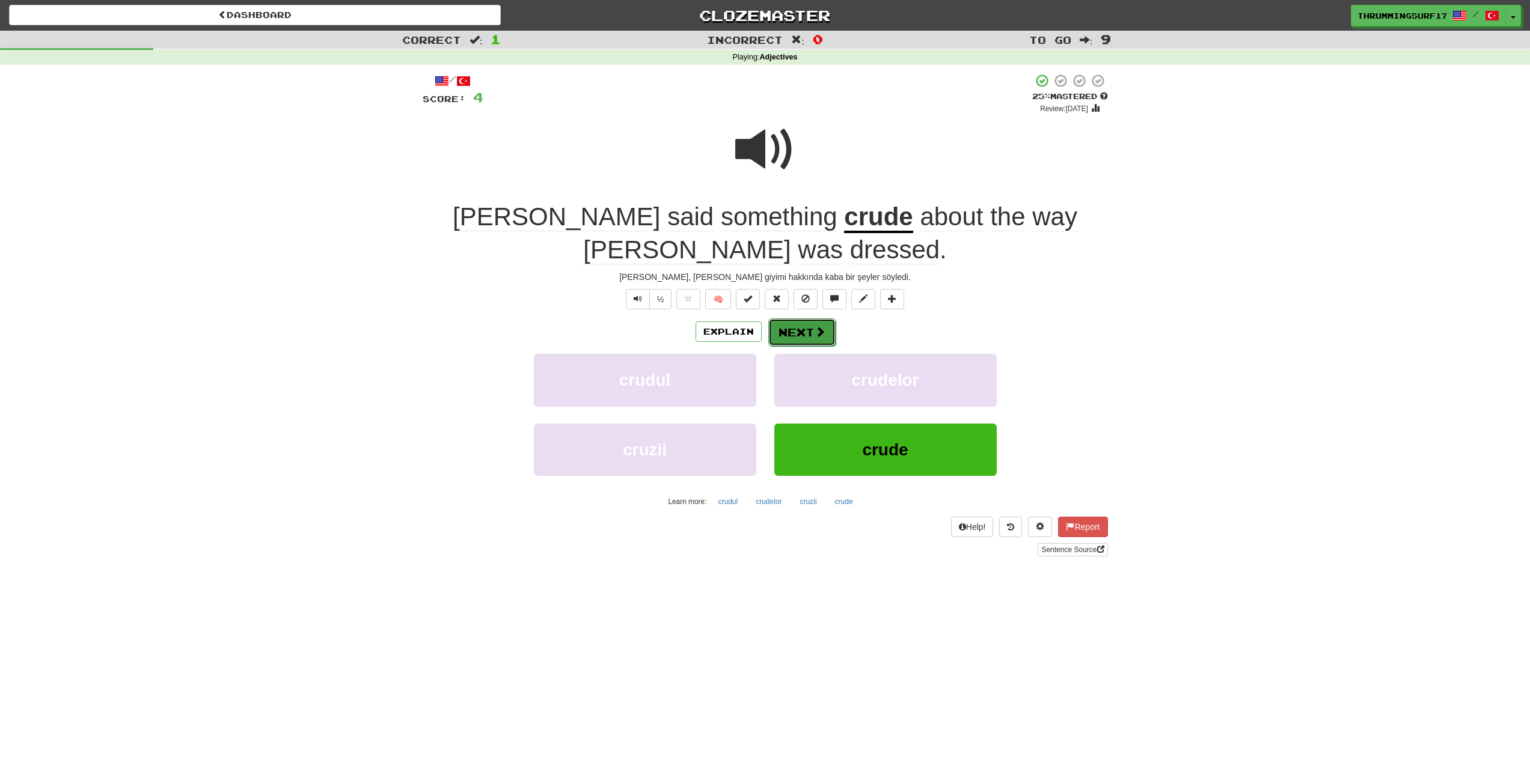
click at [811, 319] on button "Next" at bounding box center [802, 332] width 67 height 27
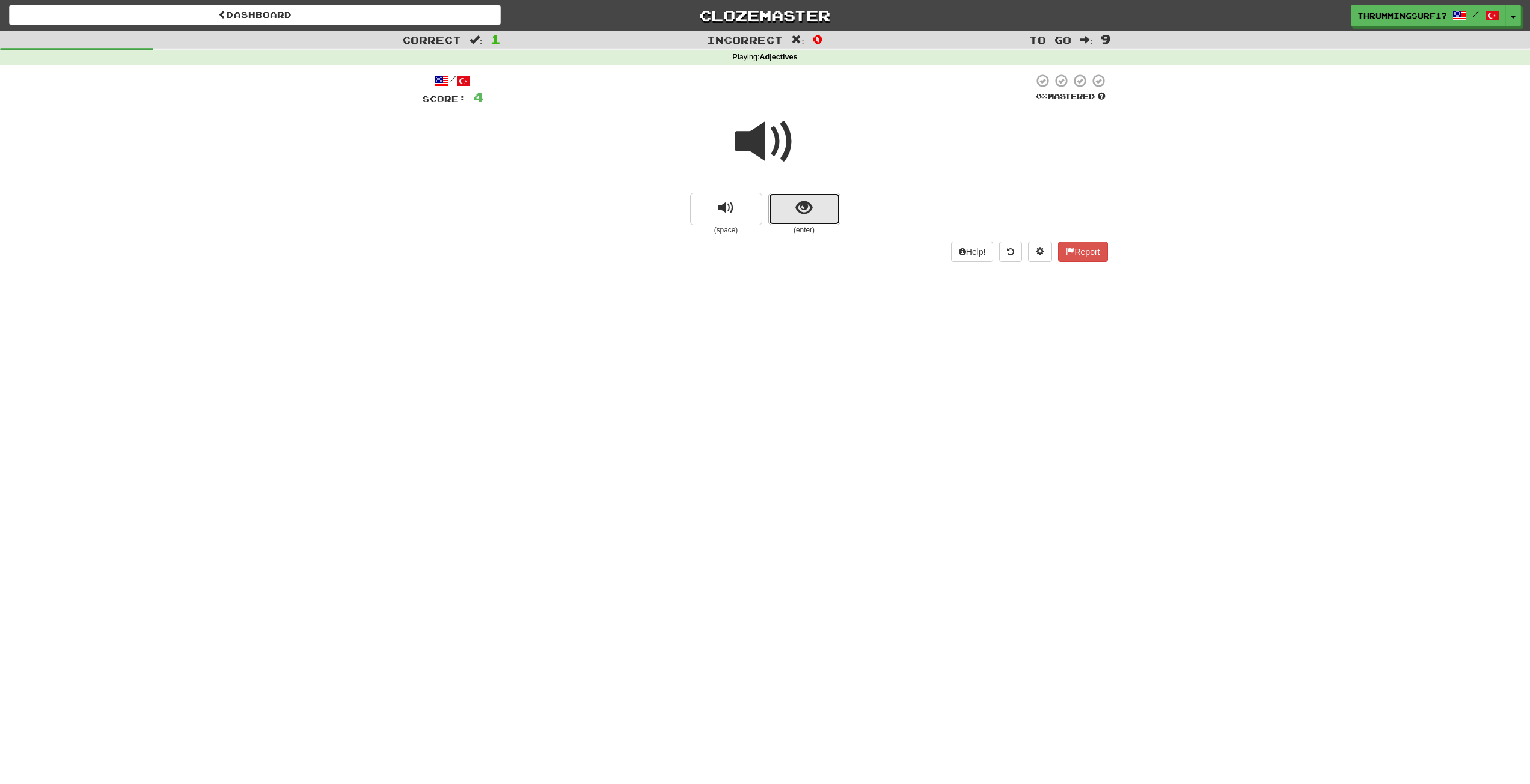
click at [818, 216] on button "show sentence" at bounding box center [804, 209] width 72 height 32
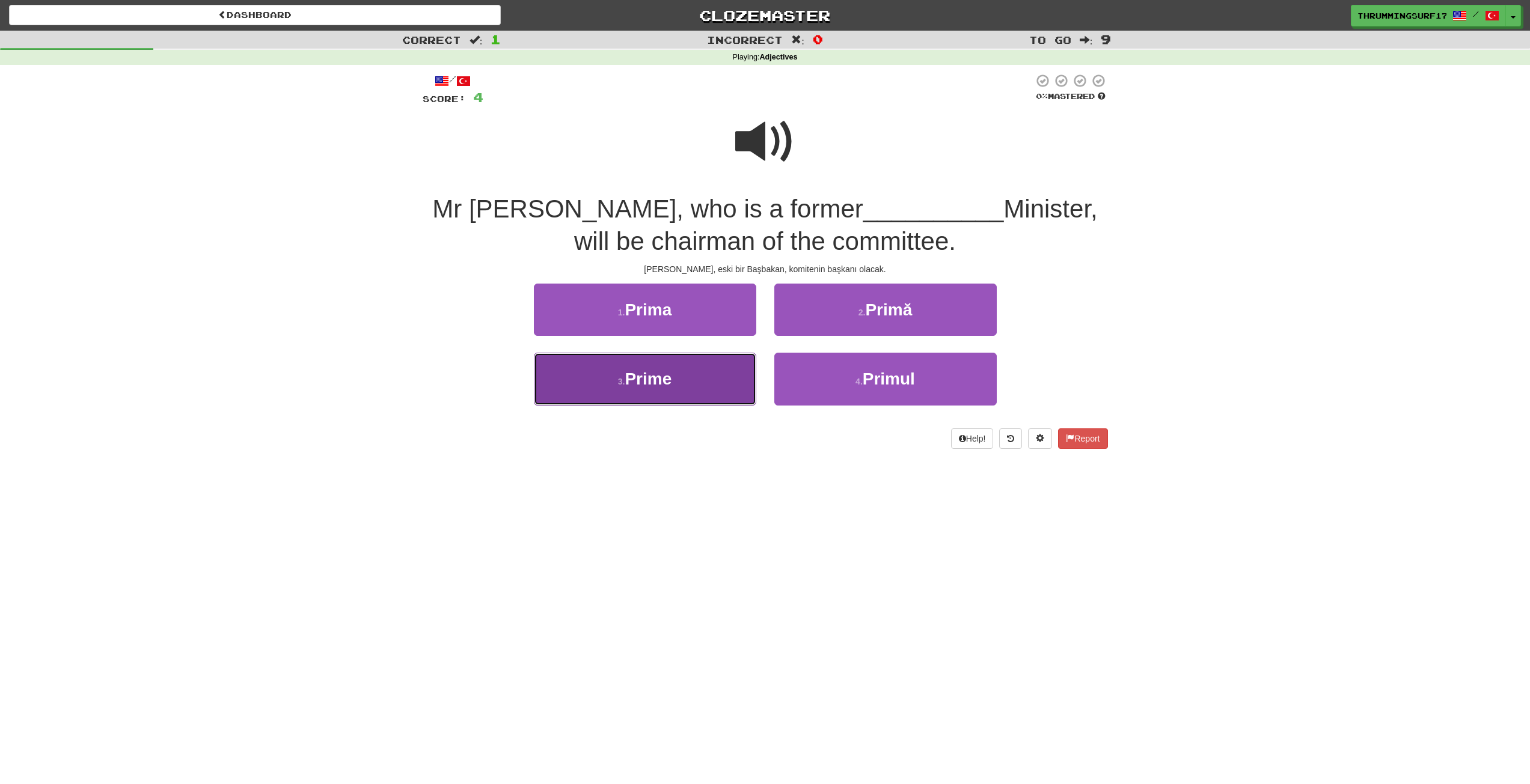
click at [674, 369] on button "3 . Prime" at bounding box center [645, 379] width 222 height 53
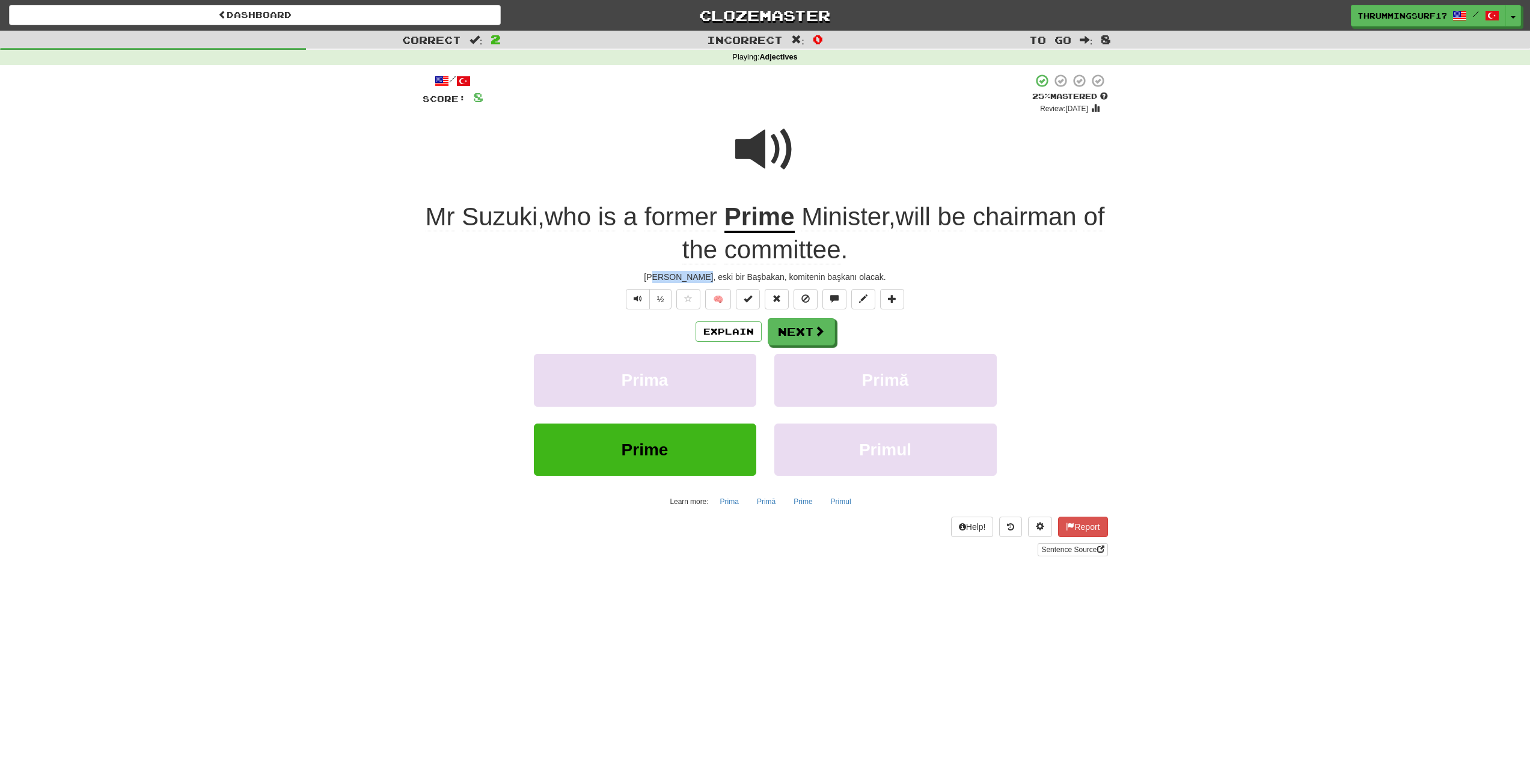
drag, startPoint x: 677, startPoint y: 277, endPoint x: 761, endPoint y: 277, distance: 84.0
click at [720, 277] on div "Bay Suzuki, eski bir Başbakan, komitenin başkanı olacak." at bounding box center [765, 277] width 685 height 12
click at [761, 277] on div "Bay Suzuki, eski bir Başbakan, komitenin başkanı olacak." at bounding box center [765, 277] width 685 height 12
drag, startPoint x: 868, startPoint y: 273, endPoint x: 789, endPoint y: 271, distance: 79.0
click at [792, 271] on div "Bay Suzuki, eski bir Başbakan, komitenin başkanı olacak." at bounding box center [765, 277] width 685 height 12
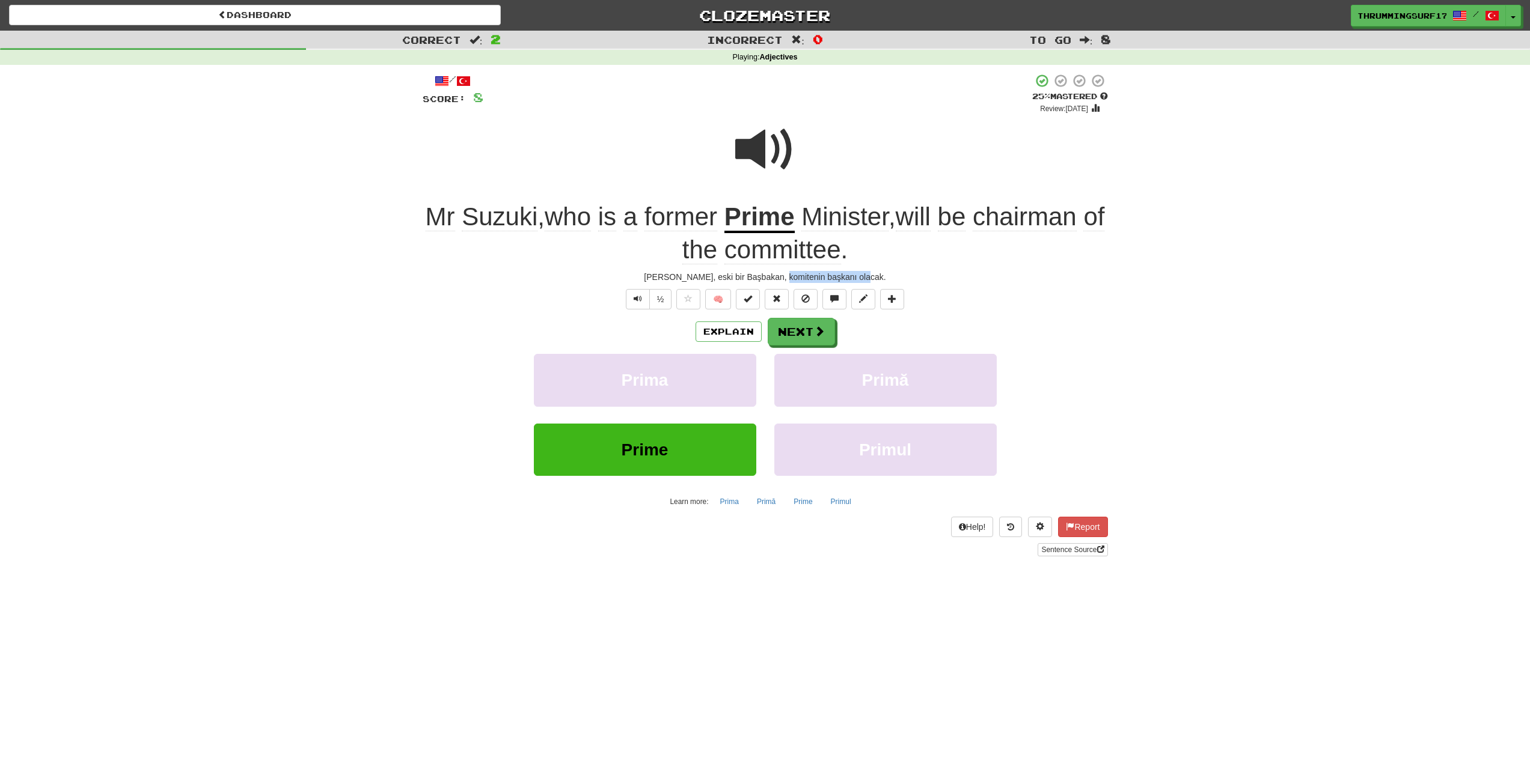
click at [789, 271] on div "Bay Suzuki, eski bir Başbakan, komitenin başkanı olacak." at bounding box center [765, 277] width 685 height 12
drag, startPoint x: 883, startPoint y: 272, endPoint x: 655, endPoint y: 270, distance: 228.0
click at [657, 270] on div "/ Score: 8 + 4 25 % Mastered Review: 2025-09-23 Mr Suzuki , who is a former Pri…" at bounding box center [765, 314] width 685 height 483
click at [655, 270] on div "/ Score: 8 + 4 25 % Mastered Review: 2025-09-23 Mr Suzuki , who is a former Pri…" at bounding box center [765, 314] width 685 height 483
drag, startPoint x: 648, startPoint y: 275, endPoint x: 874, endPoint y: 276, distance: 226.0
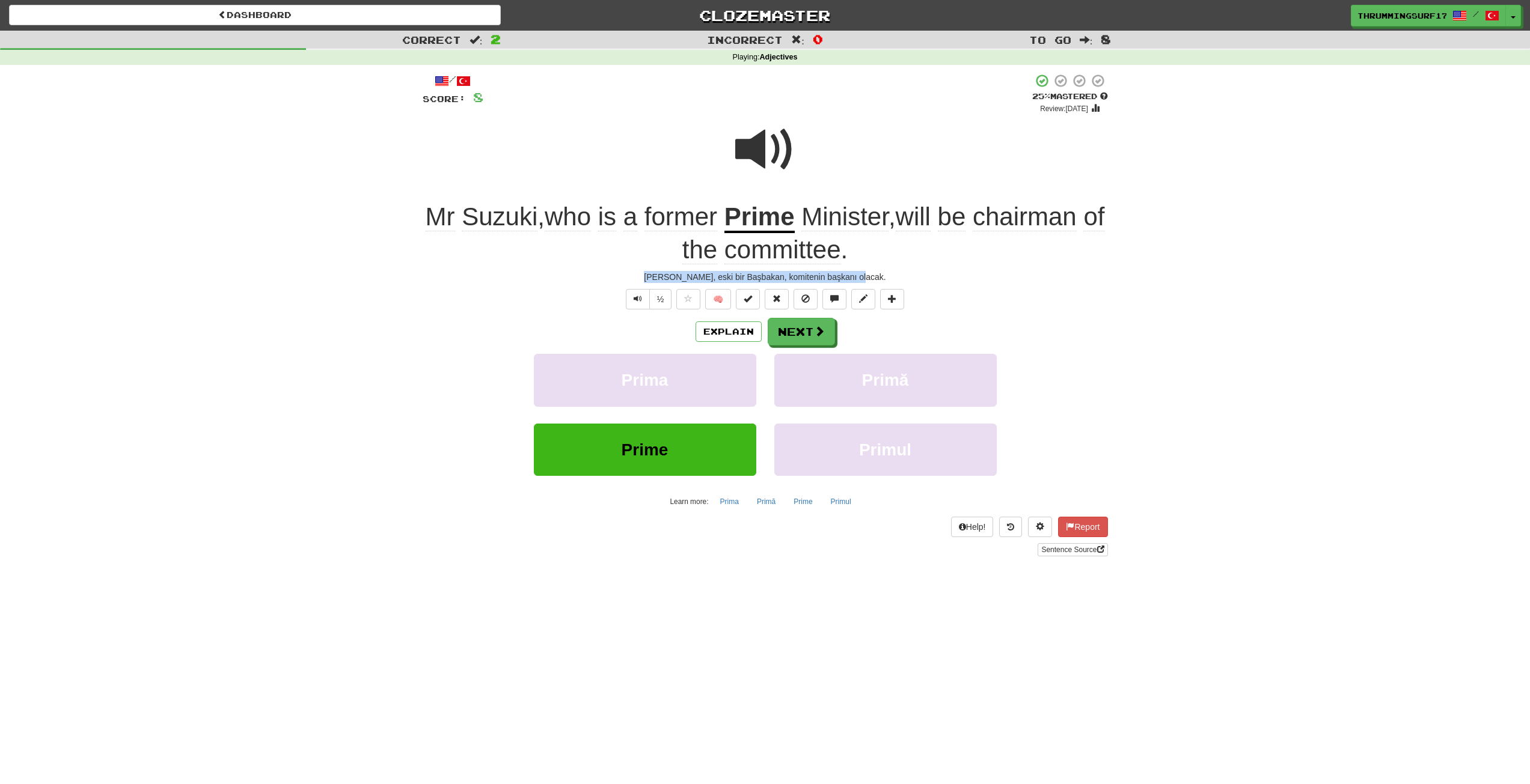
click at [867, 277] on div "Bay Suzuki, eski bir Başbakan, komitenin başkanı olacak." at bounding box center [765, 277] width 685 height 12
click at [874, 276] on div "Bay Suzuki, eski bir Başbakan, komitenin başkanı olacak." at bounding box center [765, 277] width 685 height 12
drag, startPoint x: 859, startPoint y: 278, endPoint x: 668, endPoint y: 273, distance: 191.1
click at [668, 273] on div "Bay Suzuki, eski bir Başbakan, komitenin başkanı olacak." at bounding box center [765, 277] width 685 height 12
drag, startPoint x: 660, startPoint y: 274, endPoint x: 702, endPoint y: 276, distance: 42.0
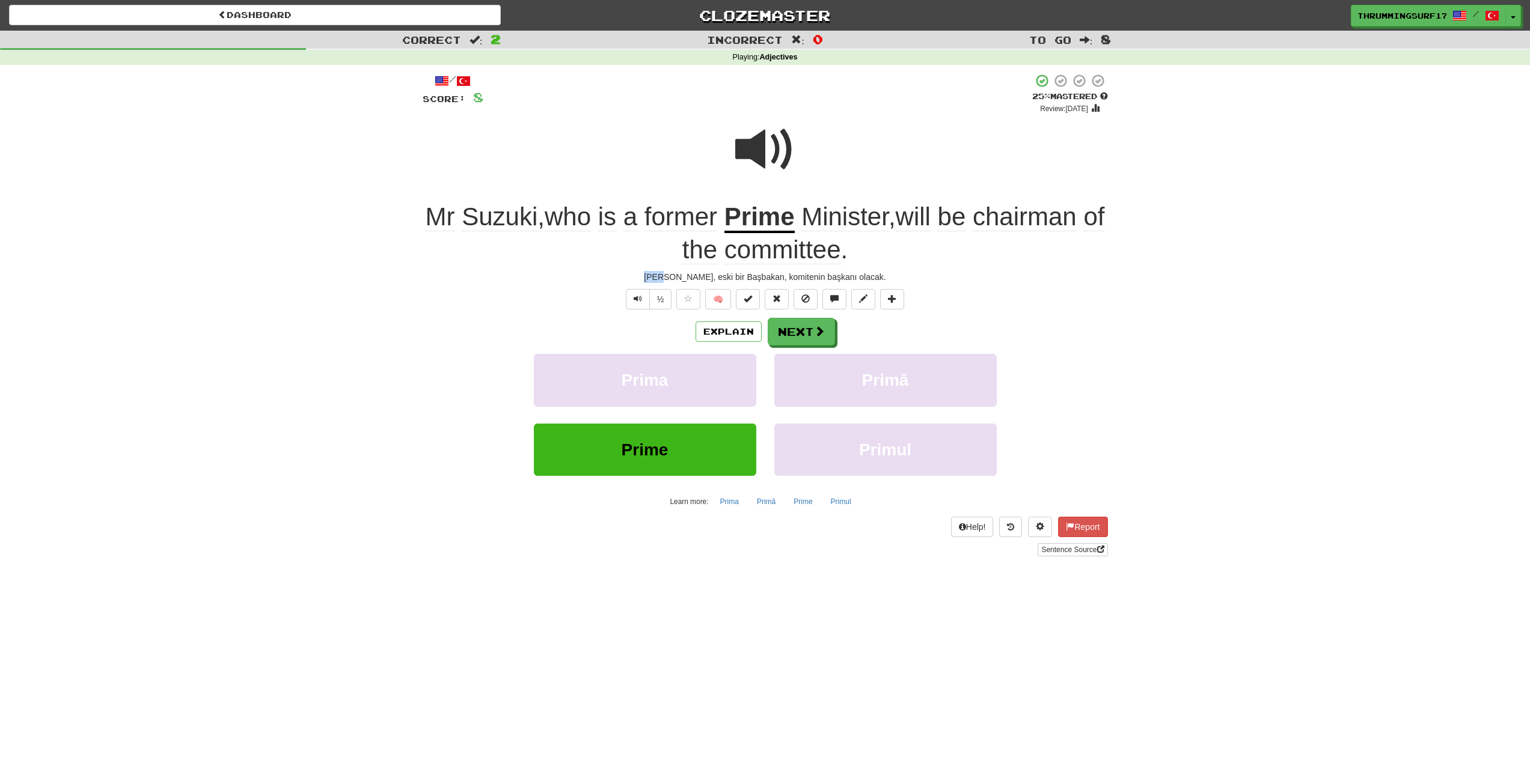
click at [683, 274] on div "Bay Suzuki, eski bir Başbakan, komitenin başkanı olacak." at bounding box center [765, 277] width 685 height 12
click at [636, 302] on span "Text-to-speech controls" at bounding box center [638, 299] width 9 height 9
click at [636, 302] on span "Text-to-speech controls" at bounding box center [638, 299] width 9 height 9
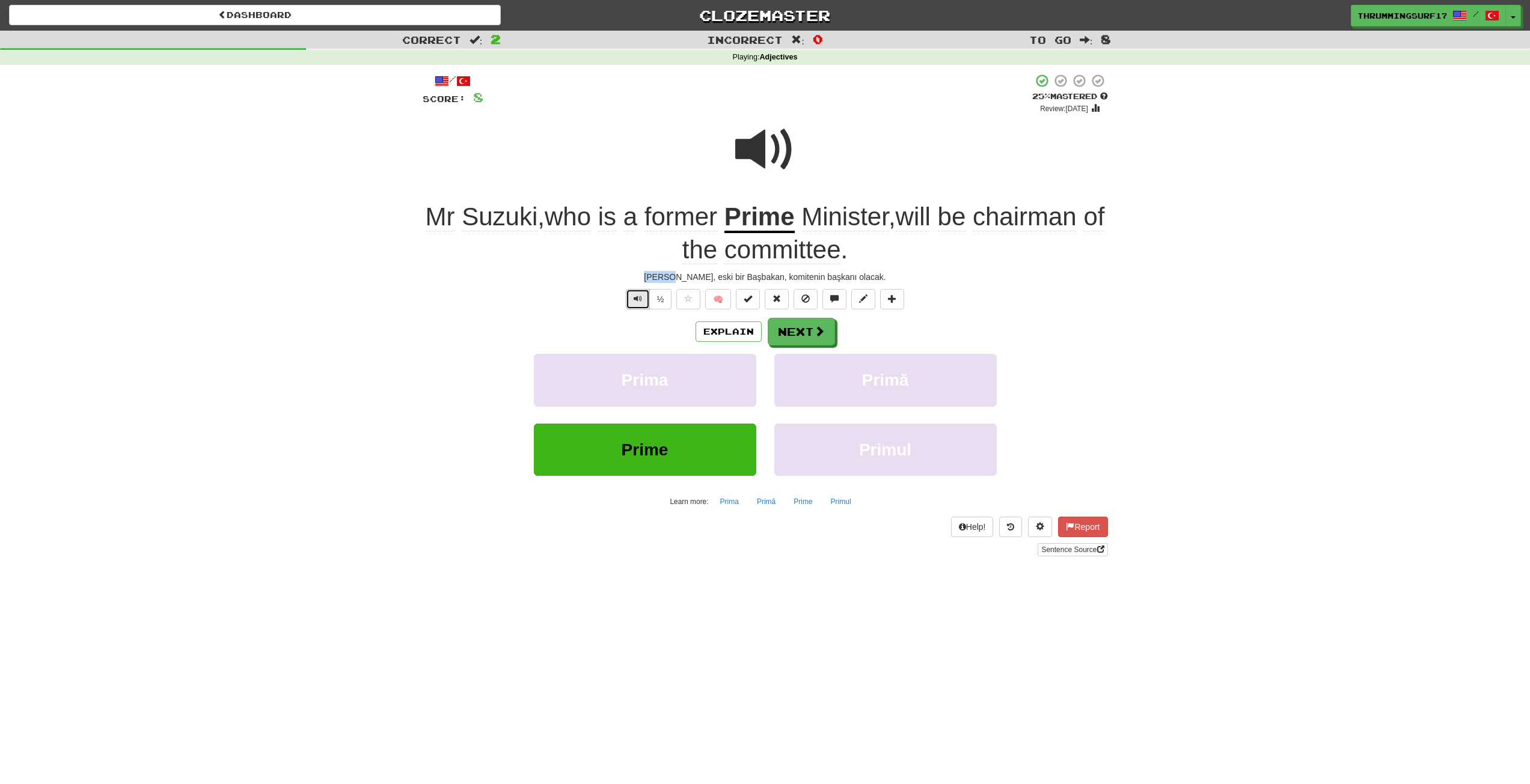
click at [636, 302] on span "Text-to-speech controls" at bounding box center [638, 299] width 9 height 9
click at [669, 275] on div "Bay Suzuki, eski bir Başbakan, komitenin başkanı olacak." at bounding box center [765, 277] width 685 height 12
drag, startPoint x: 655, startPoint y: 277, endPoint x: 875, endPoint y: 269, distance: 220.1
click at [872, 269] on div "/ Score: 8 + 4 25 % Mastered Review: 2025-09-23 Mr Suzuki , who is a former Pri…" at bounding box center [765, 314] width 685 height 483
click at [913, 269] on div "/ Score: 8 + 4 25 % Mastered Review: 2025-09-23 Mr Suzuki , who is a former Pri…" at bounding box center [765, 314] width 685 height 483
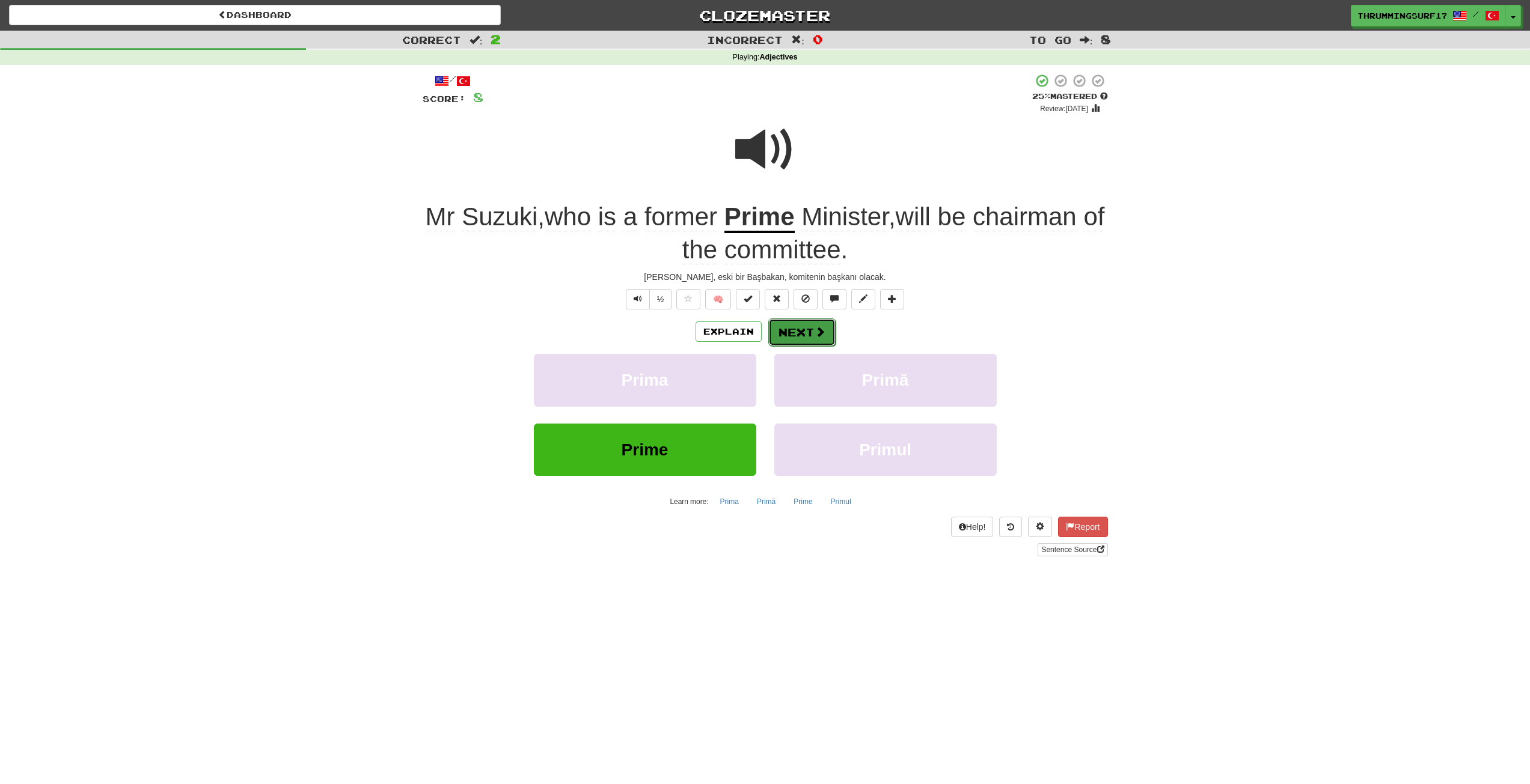
click at [806, 328] on button "Next" at bounding box center [802, 332] width 67 height 27
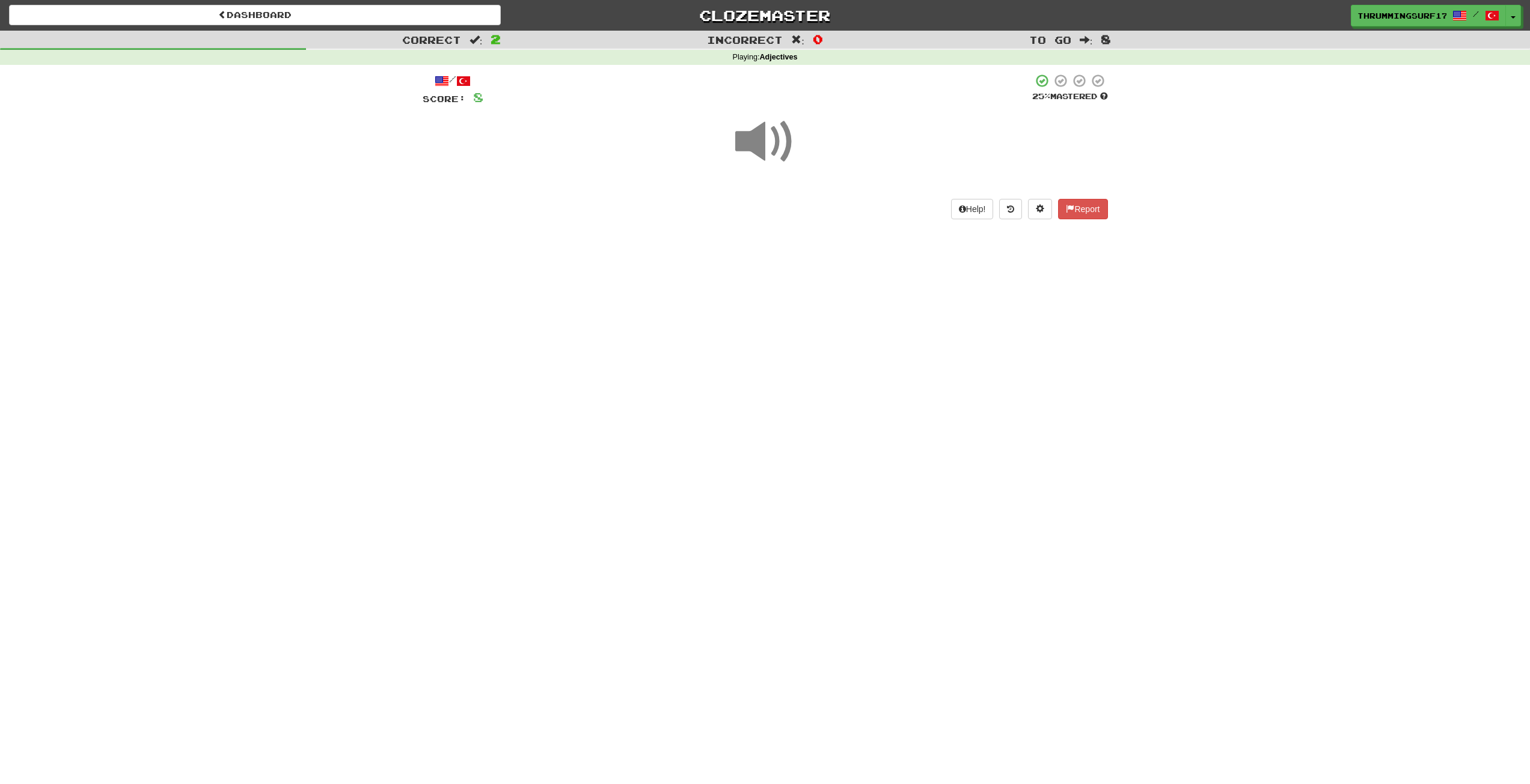
click at [773, 153] on span at bounding box center [765, 142] width 60 height 60
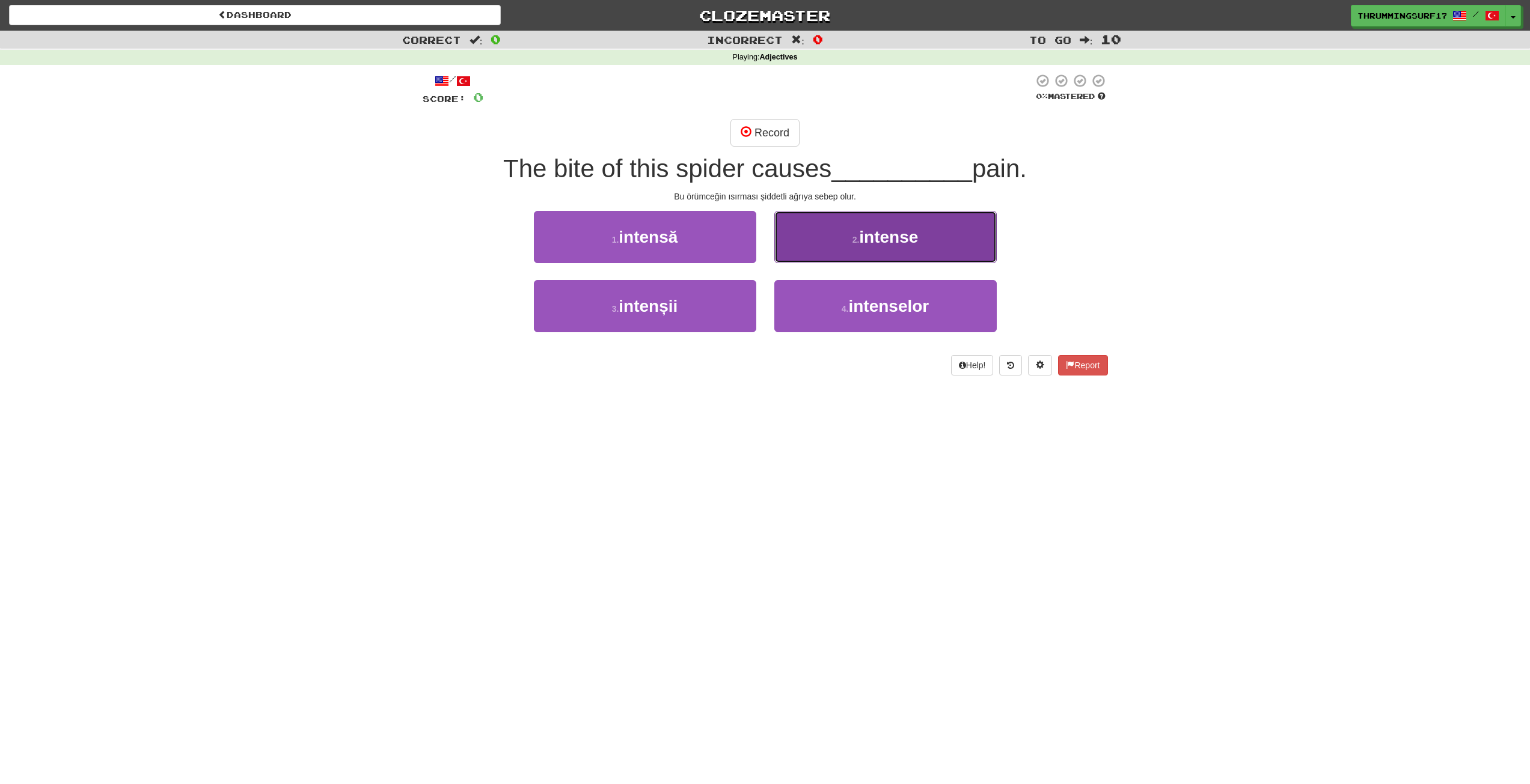
click at [800, 253] on button "2 . intense" at bounding box center [886, 237] width 222 height 53
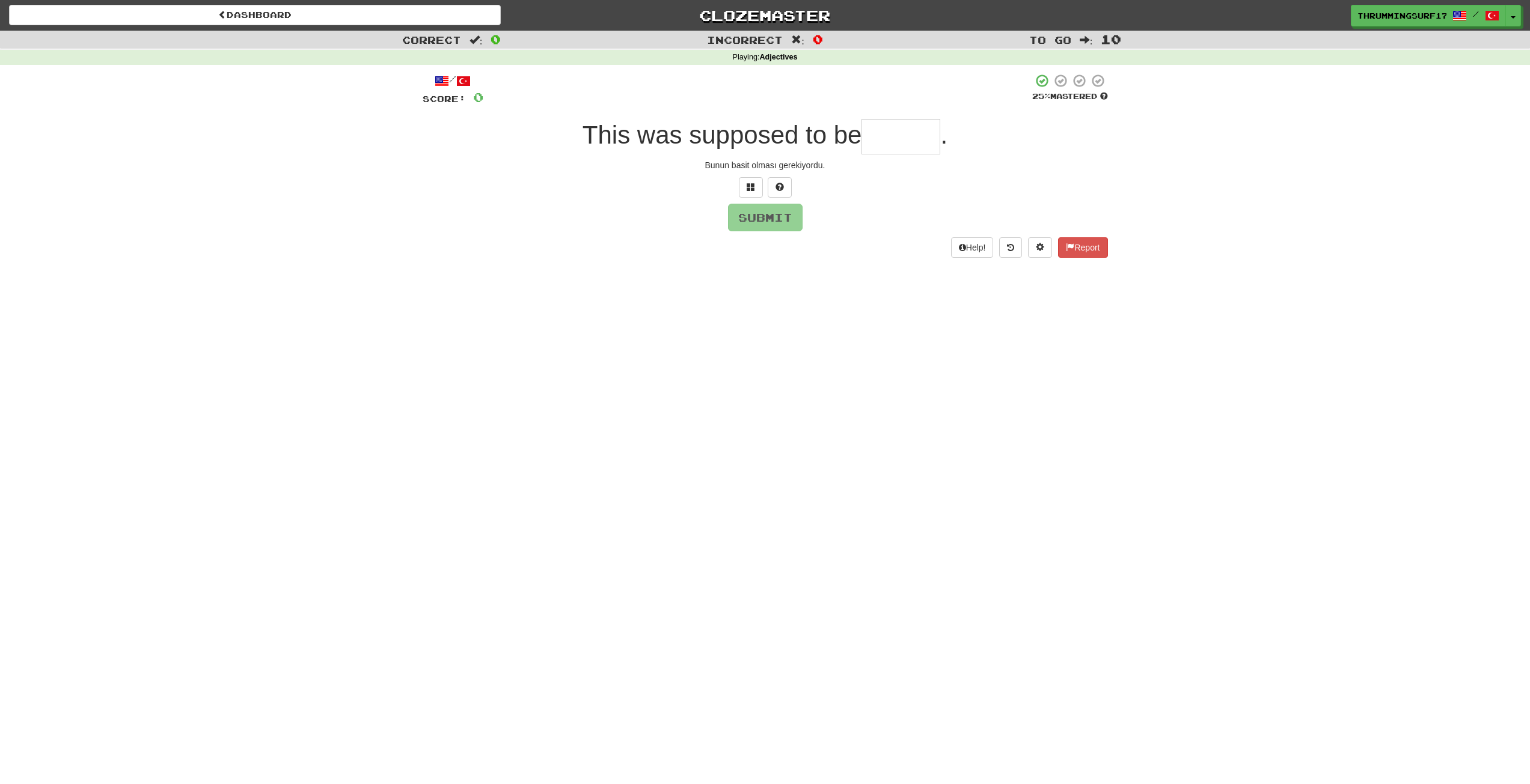
click at [895, 136] on input "text" at bounding box center [900, 137] width 79 height 35
type input "******"
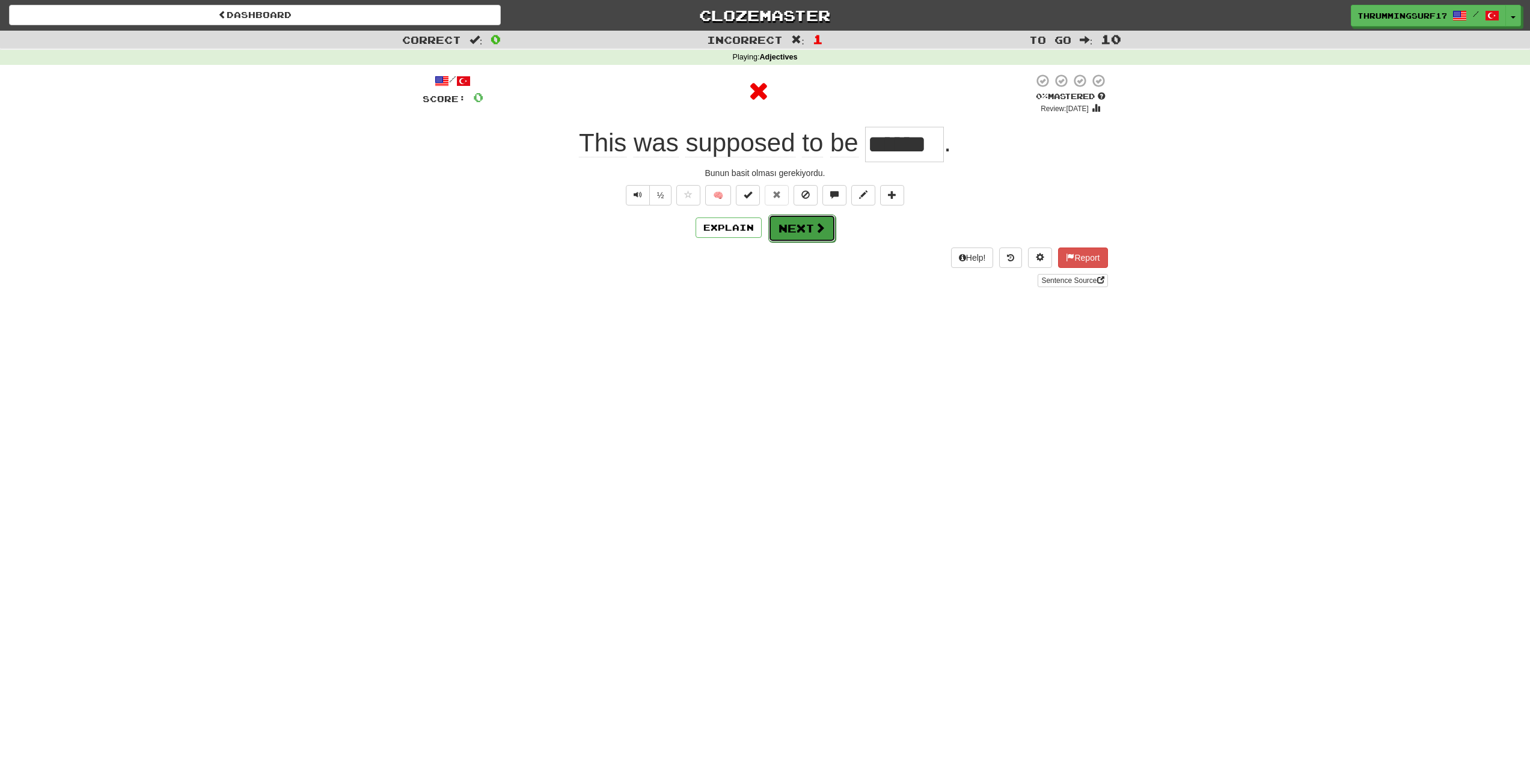
click at [809, 221] on button "Next" at bounding box center [802, 228] width 67 height 27
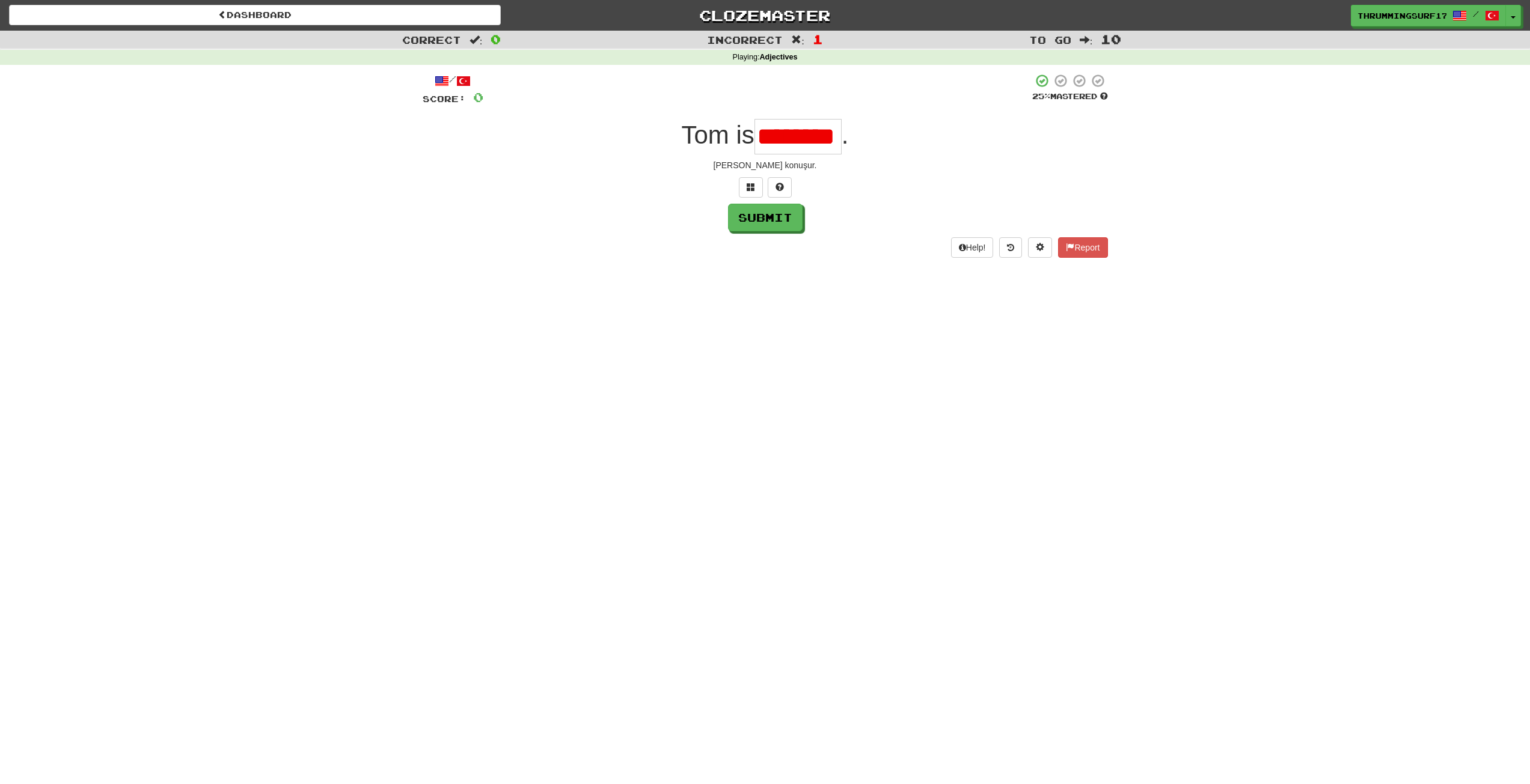
scroll to position [0, 1]
type input "*******"
type input "*"
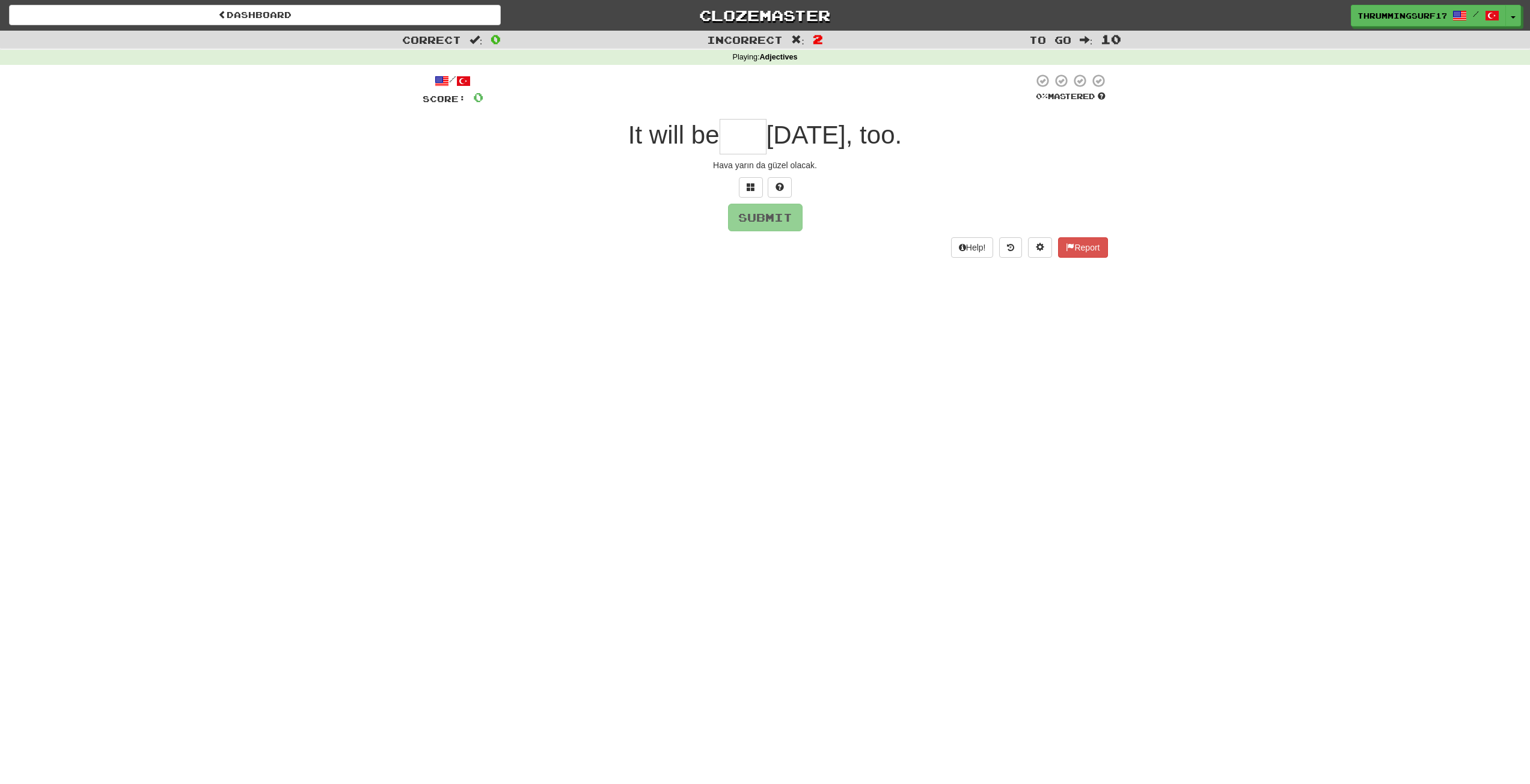
type input "*"
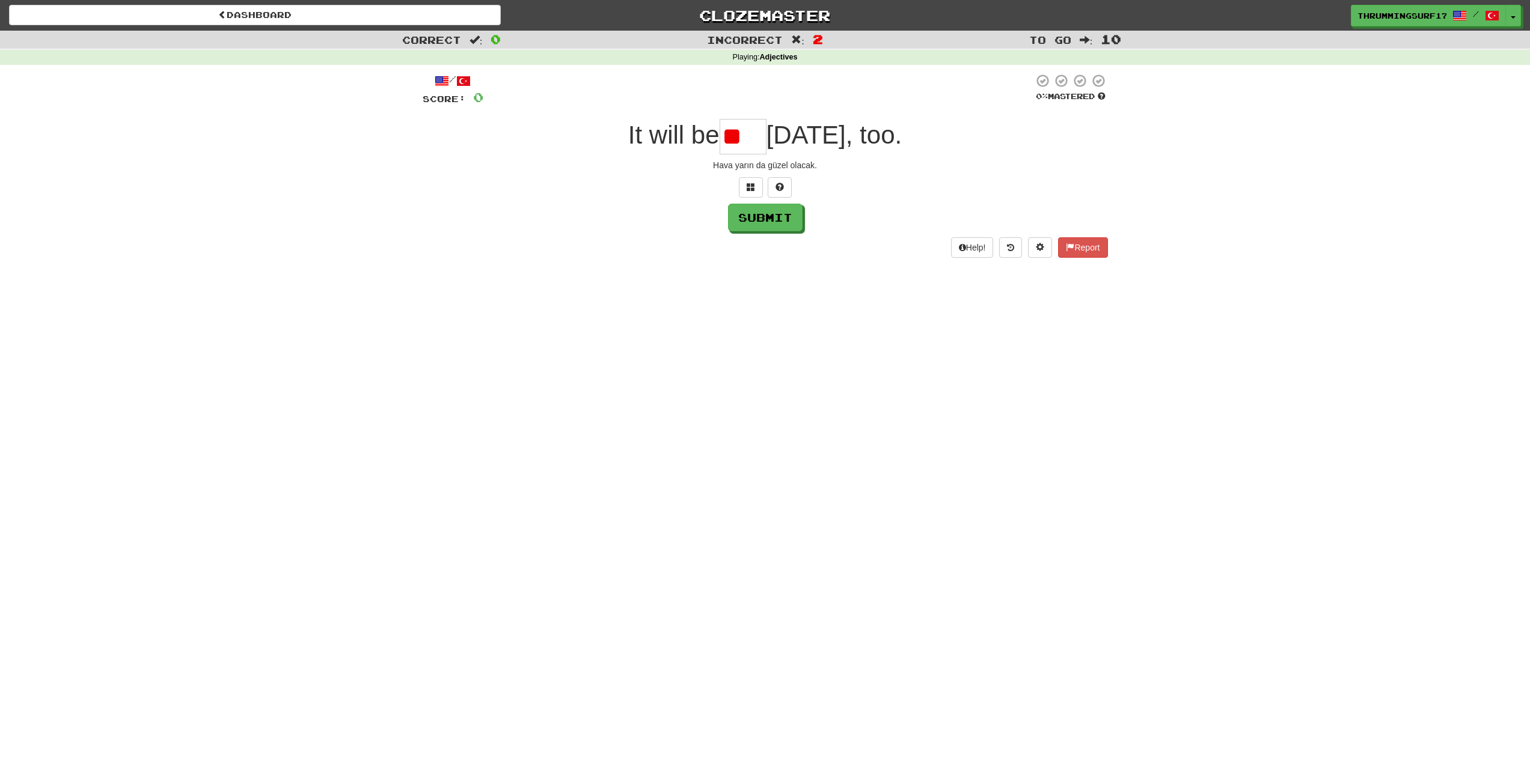
type input "*"
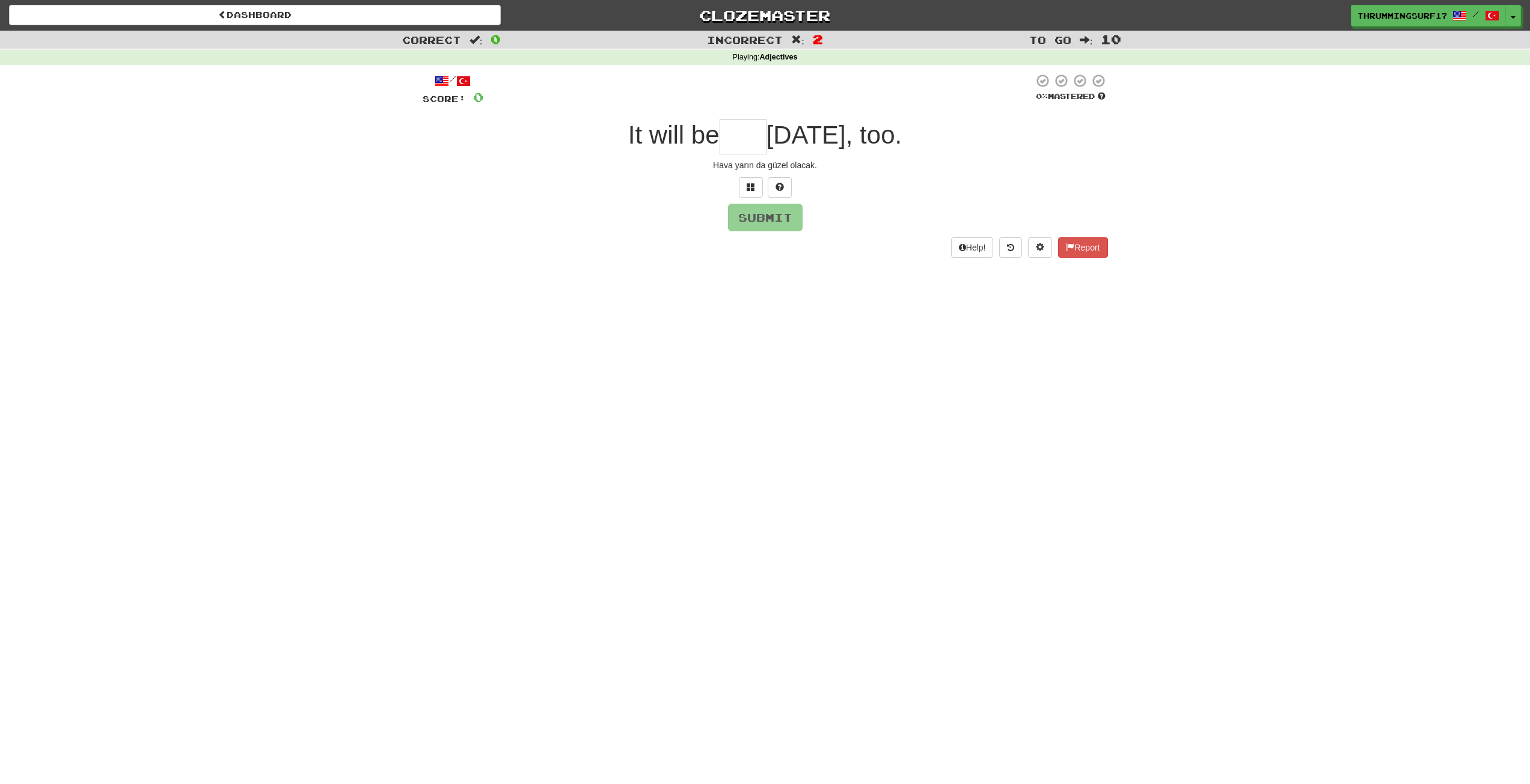
type input "*"
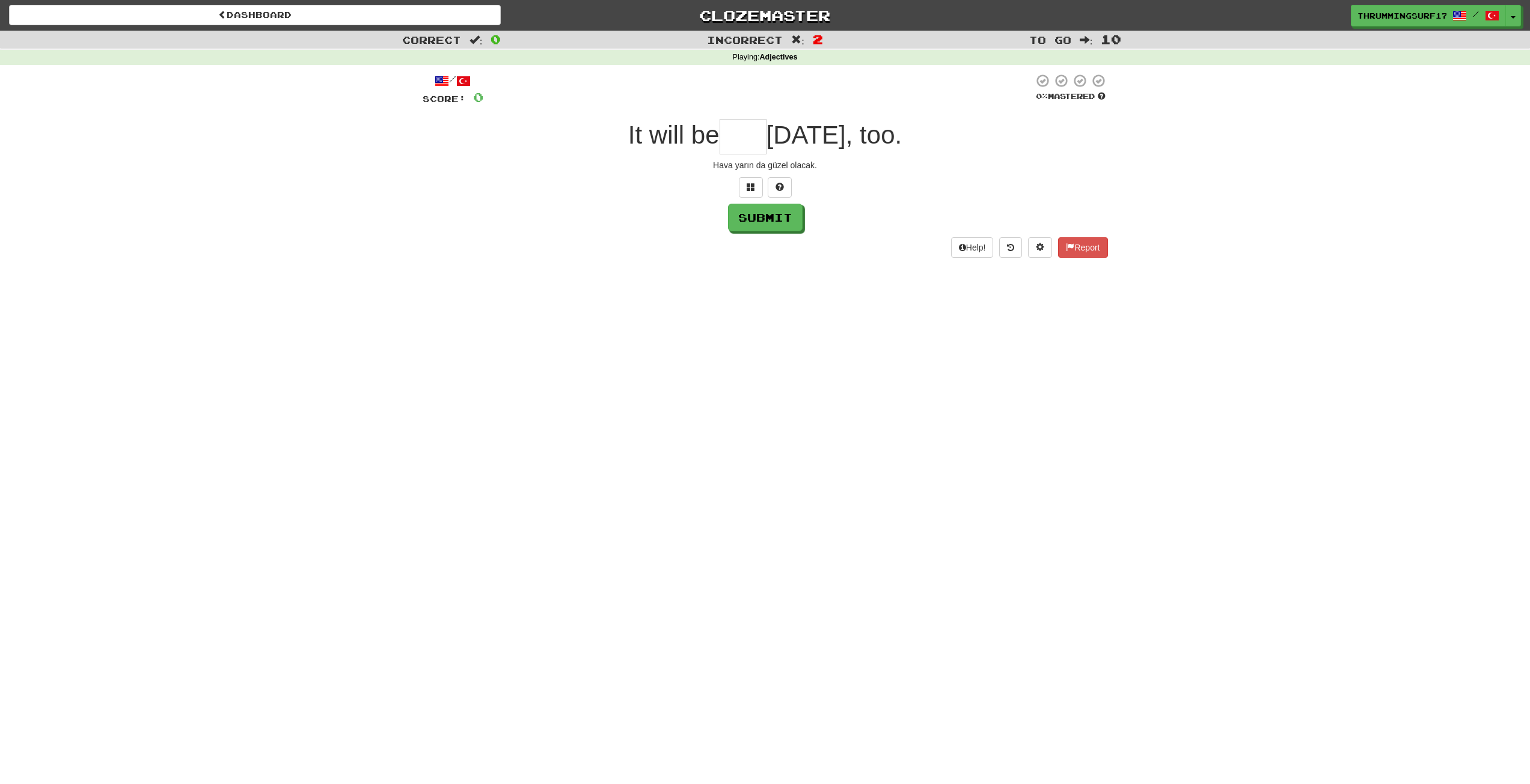
type input "*"
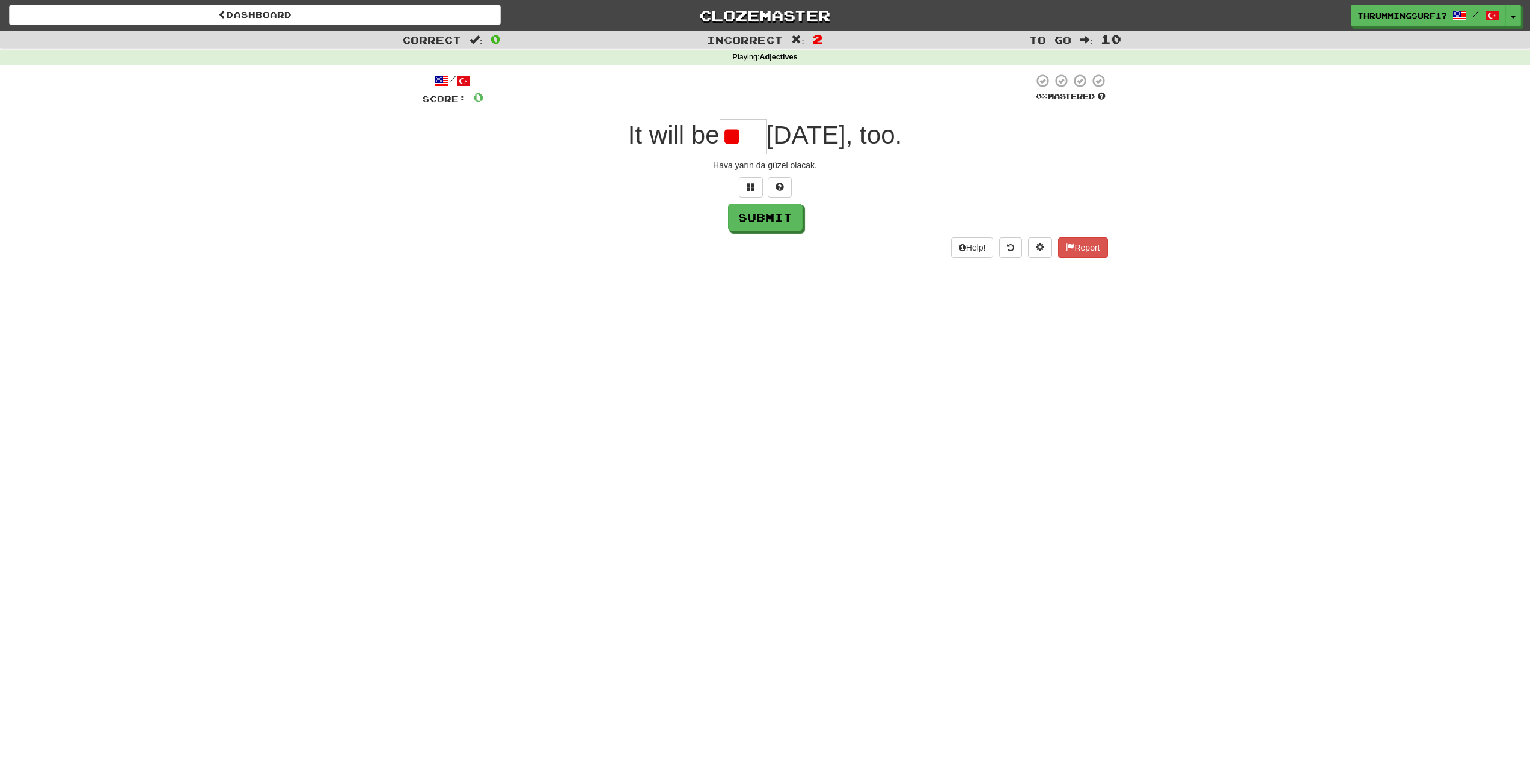
type input "*"
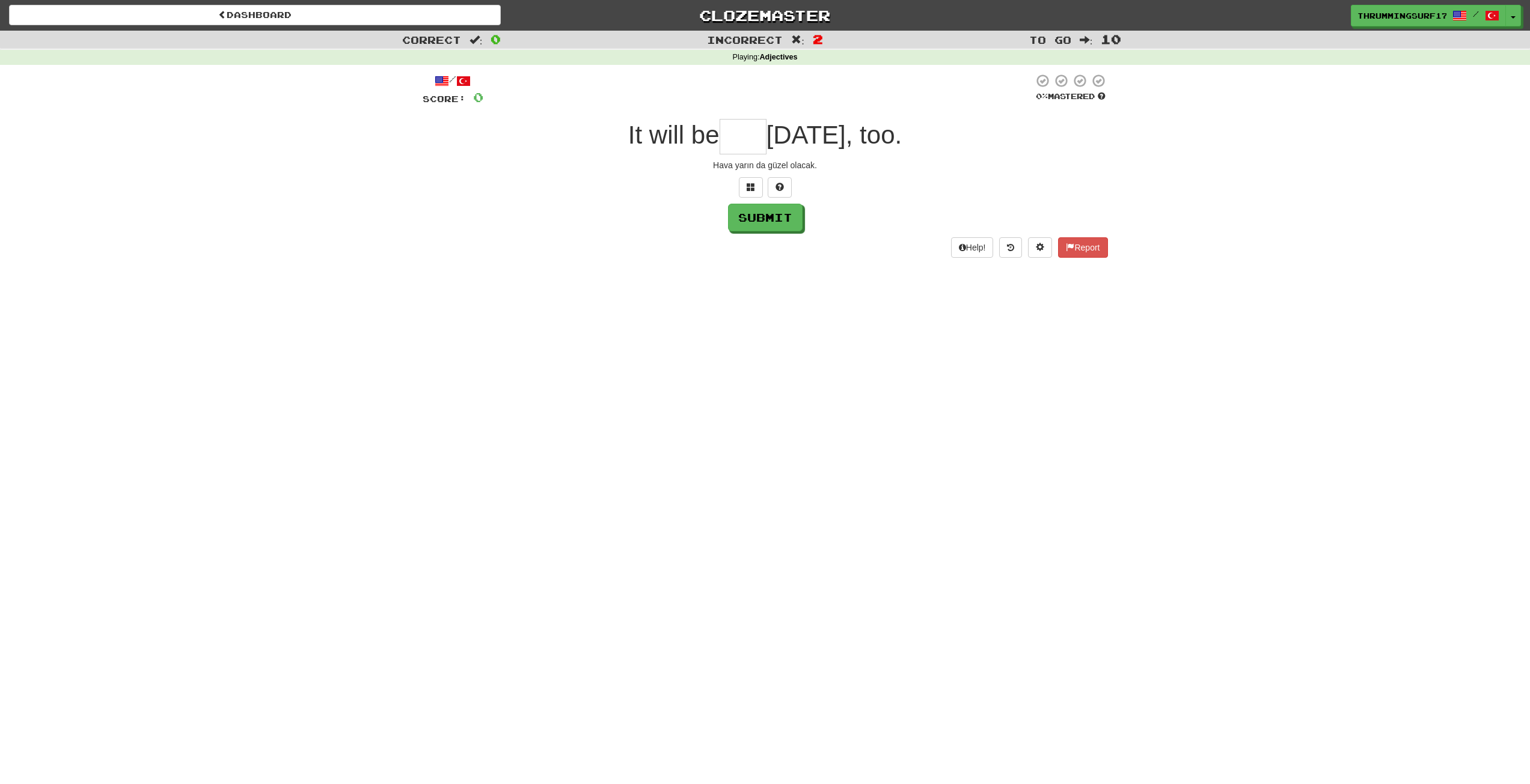
type input "*"
click at [719, 137] on input "text" at bounding box center [743, 137] width 47 height 35
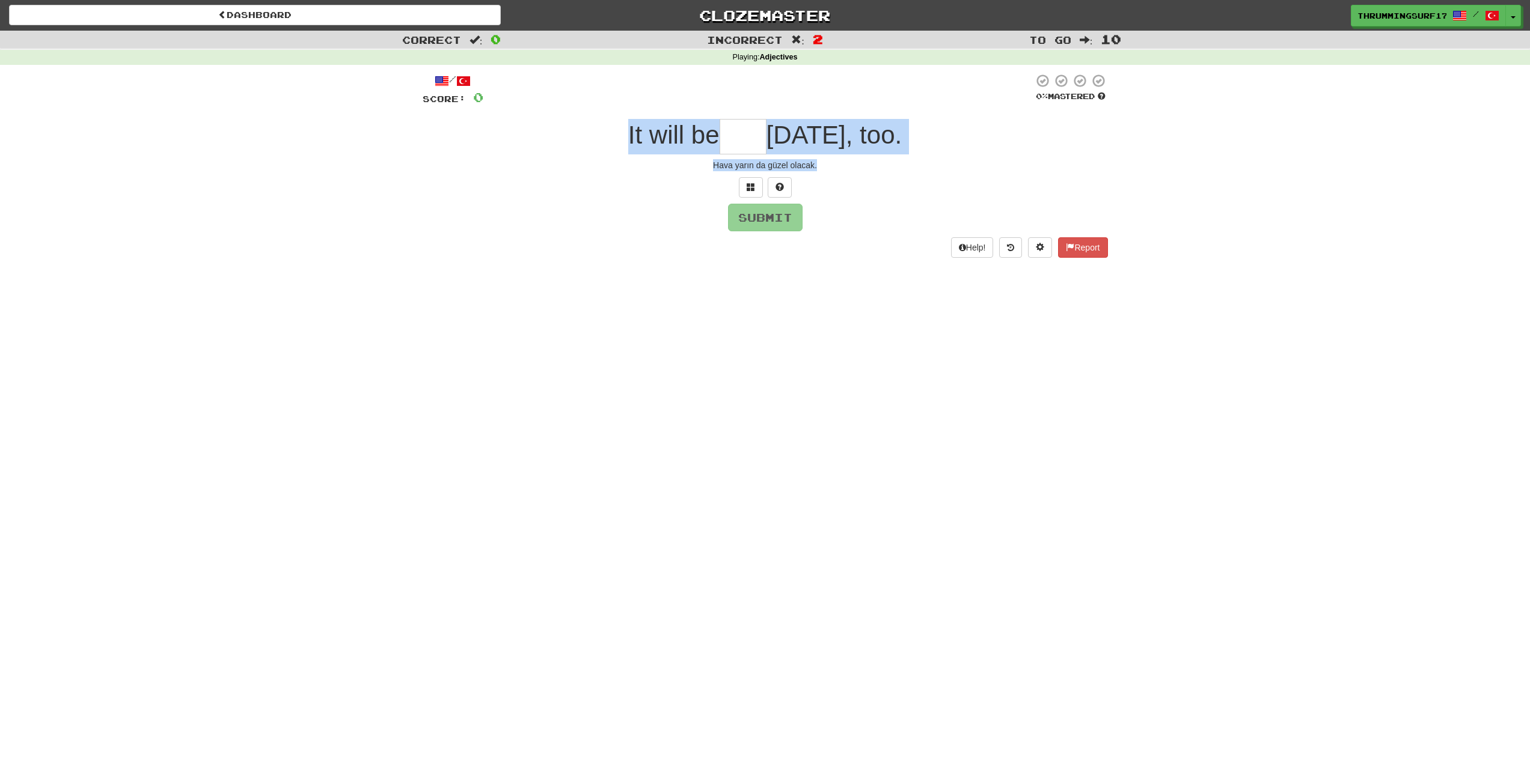
drag, startPoint x: 791, startPoint y: 159, endPoint x: 713, endPoint y: 151, distance: 78.4
click at [713, 151] on div "/ Score: 0 0 % Mastered It will be tomorrow, too. Hava yarın da güzel olacak. S…" at bounding box center [765, 165] width 685 height 184
click at [719, 151] on input "text" at bounding box center [743, 137] width 47 height 35
drag, startPoint x: 716, startPoint y: 160, endPoint x: 840, endPoint y: 165, distance: 124.1
click at [804, 165] on div "Hava yarın da güzel olacak." at bounding box center [765, 165] width 685 height 12
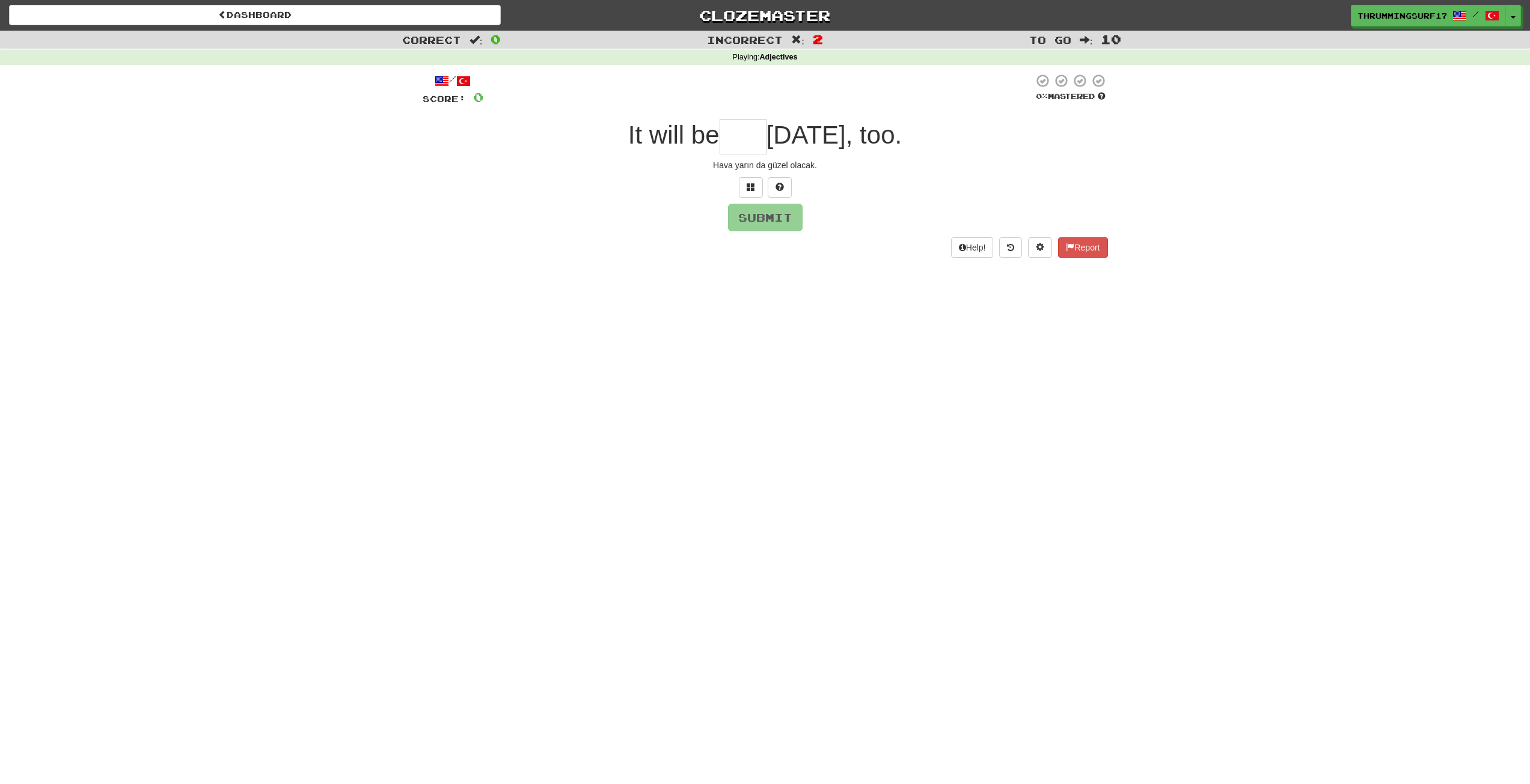
click at [834, 164] on div "Hava yarın da güzel olacak." at bounding box center [765, 165] width 685 height 12
click at [719, 139] on input "text" at bounding box center [743, 137] width 47 height 35
drag, startPoint x: 610, startPoint y: 132, endPoint x: 675, endPoint y: 135, distance: 65.1
click at [650, 134] on span "It will be" at bounding box center [674, 135] width 92 height 28
drag, startPoint x: 868, startPoint y: 132, endPoint x: 807, endPoint y: 129, distance: 61.1
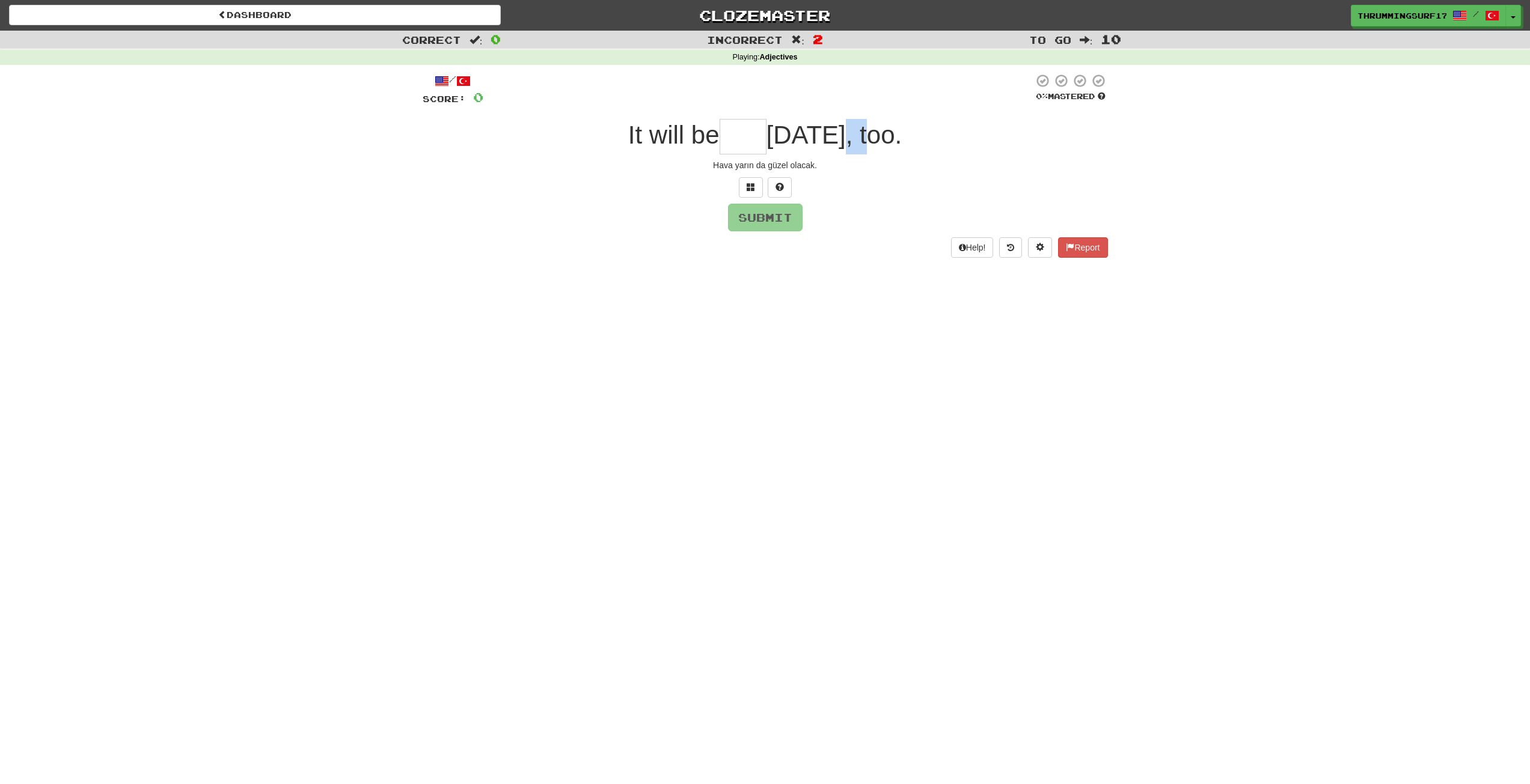
click at [819, 129] on span "tomorrow, too." at bounding box center [834, 135] width 136 height 28
click at [719, 138] on input "text" at bounding box center [743, 137] width 47 height 35
type input "****"
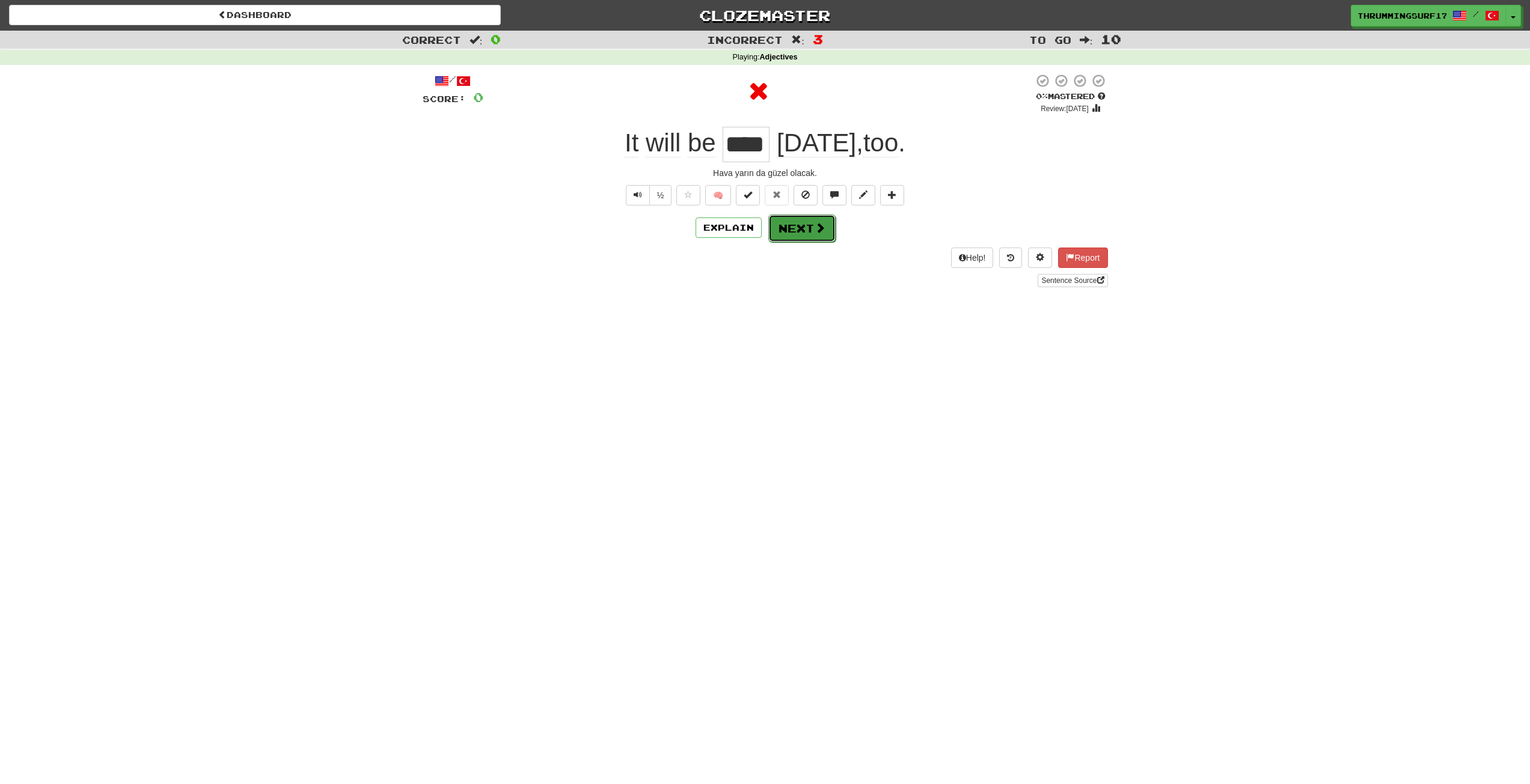
click at [816, 228] on span at bounding box center [820, 228] width 11 height 11
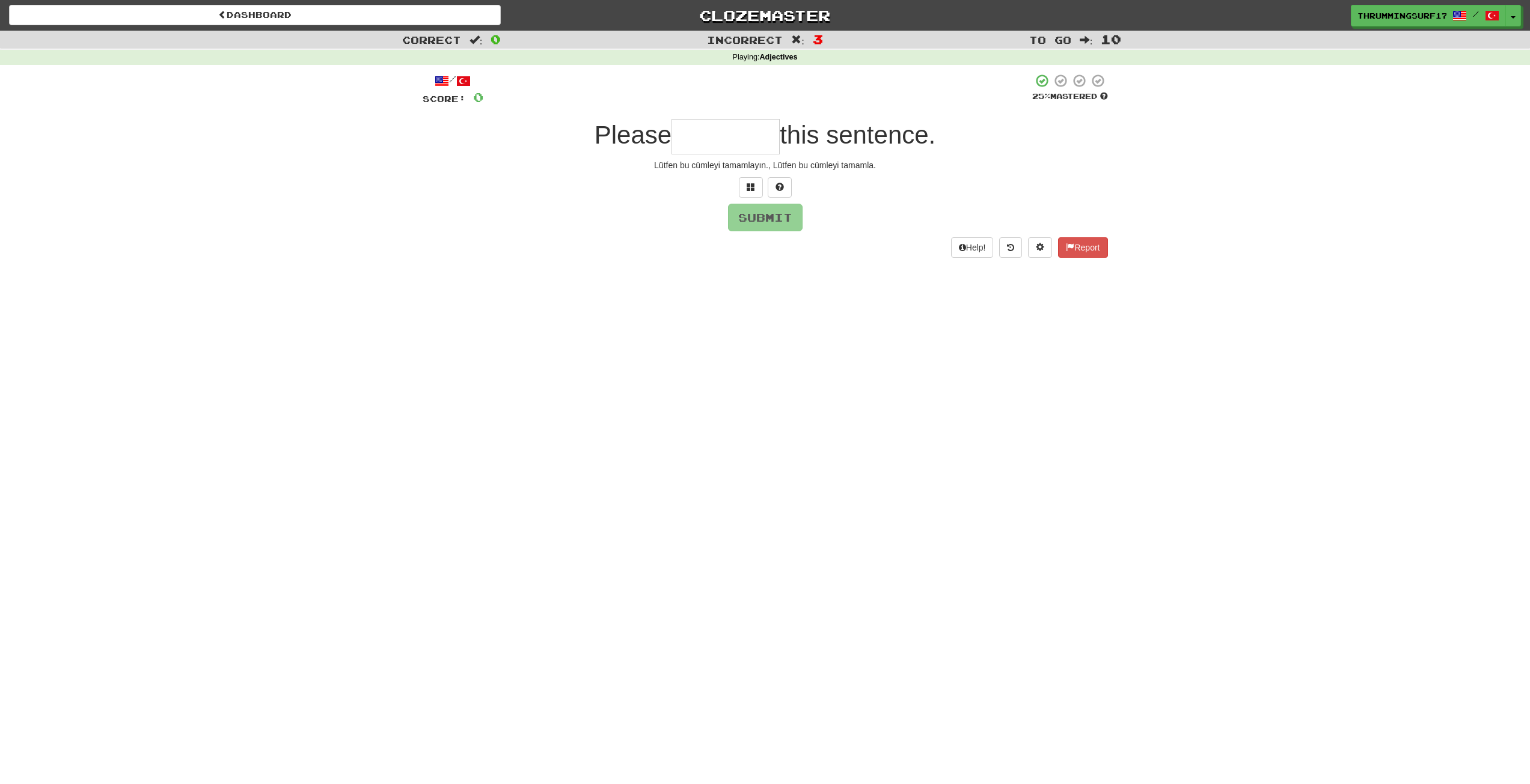
click at [728, 154] on input "text" at bounding box center [725, 137] width 108 height 35
click at [745, 142] on input "text" at bounding box center [725, 137] width 108 height 35
drag, startPoint x: 702, startPoint y: 151, endPoint x: 715, endPoint y: 142, distance: 15.8
click at [702, 150] on input "text" at bounding box center [725, 137] width 108 height 35
click at [715, 142] on input "text" at bounding box center [725, 137] width 108 height 35
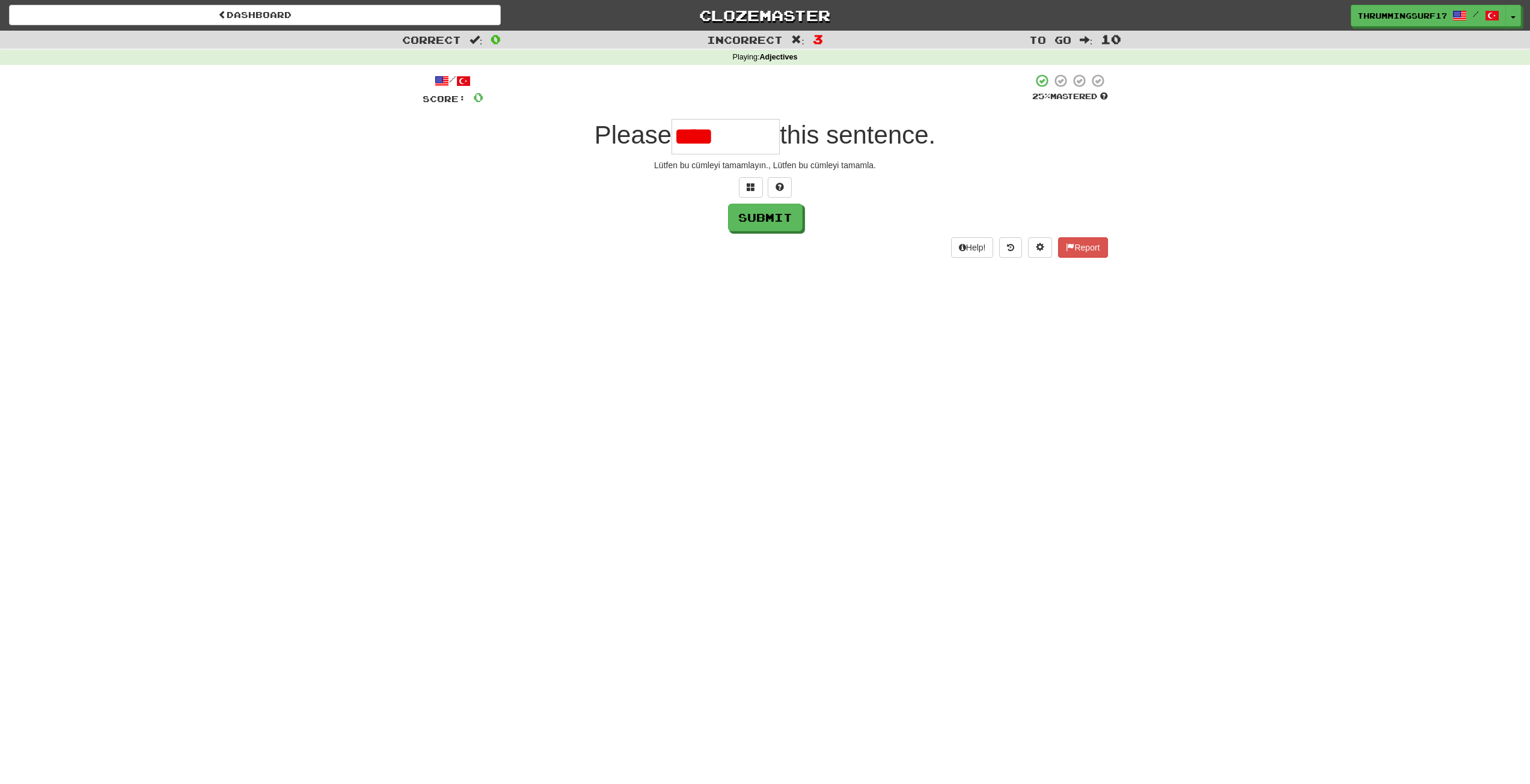
type input "********"
type input "****"
type input "*"
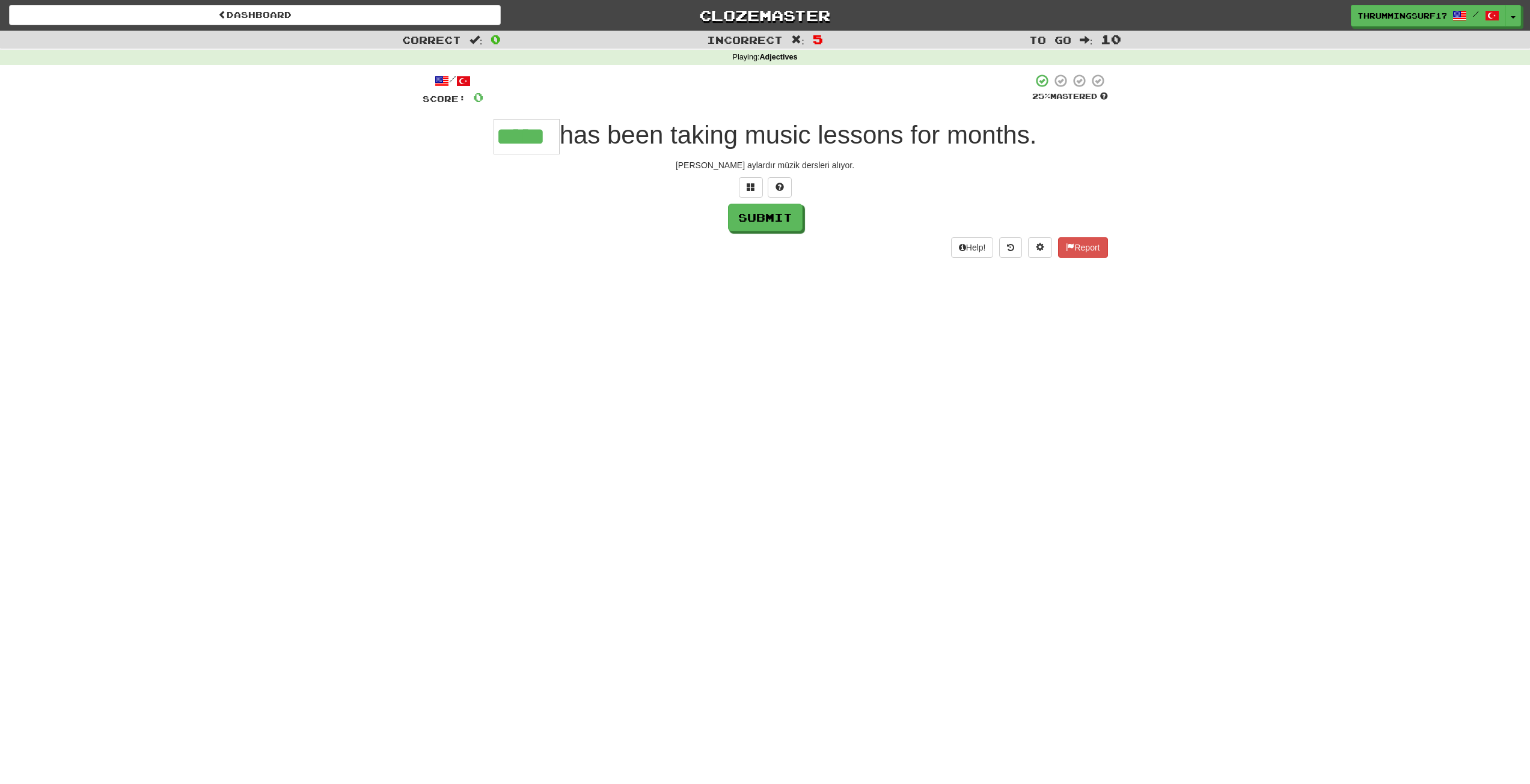
type input "*****"
click at [816, 140] on input "text" at bounding box center [829, 137] width 66 height 35
type input "*"
type input "*****"
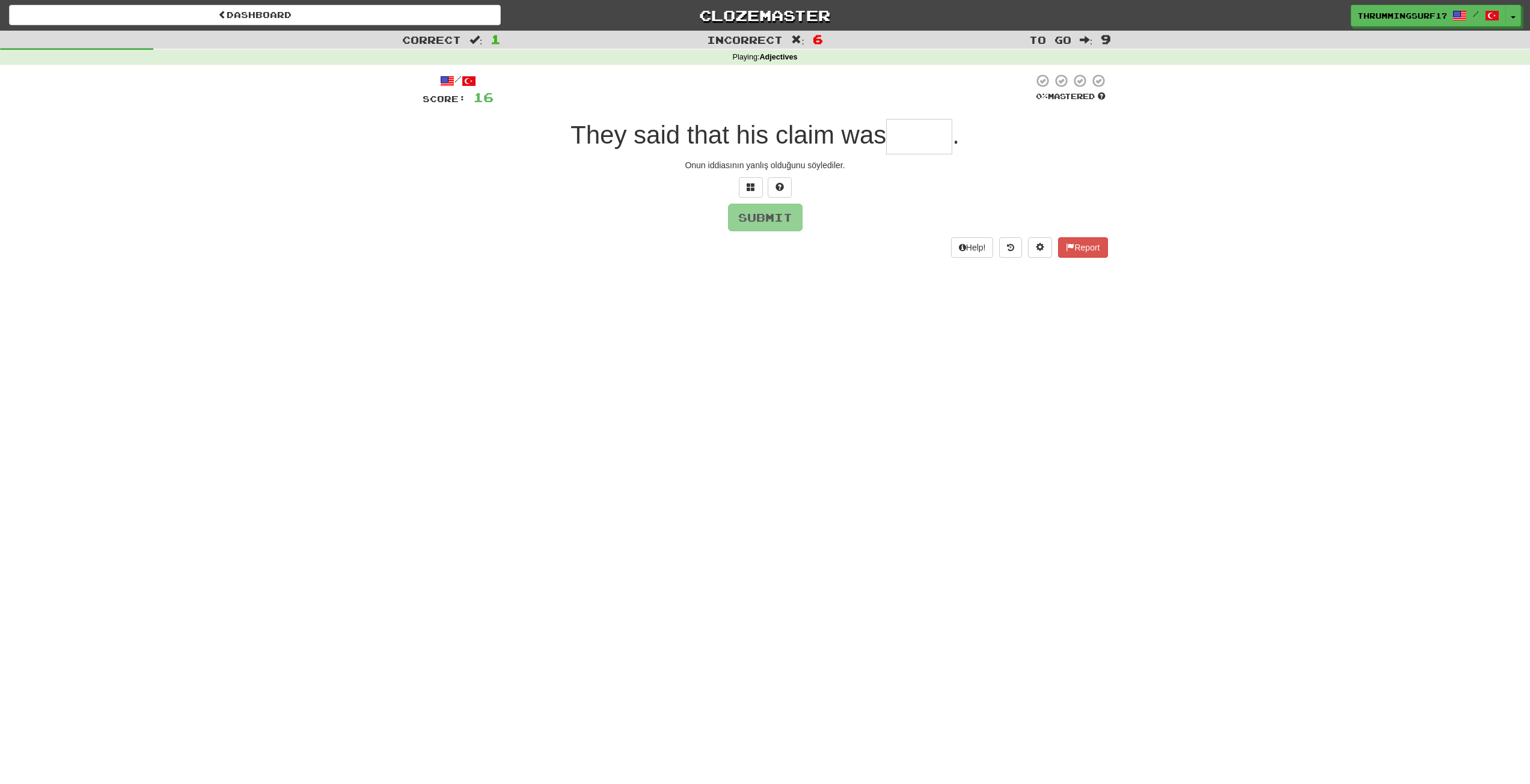
type input "*****"
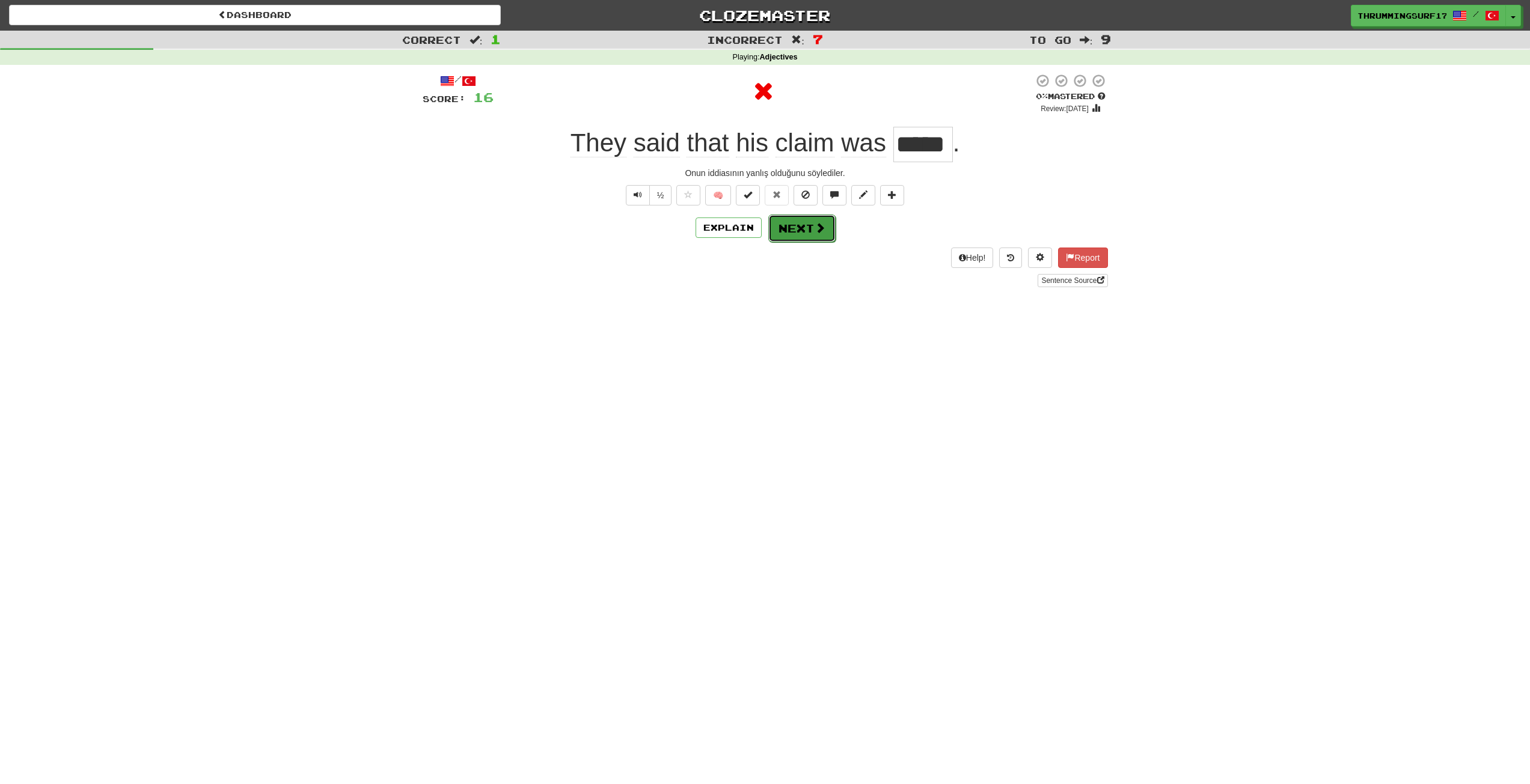
click at [793, 228] on button "Next" at bounding box center [802, 228] width 67 height 27
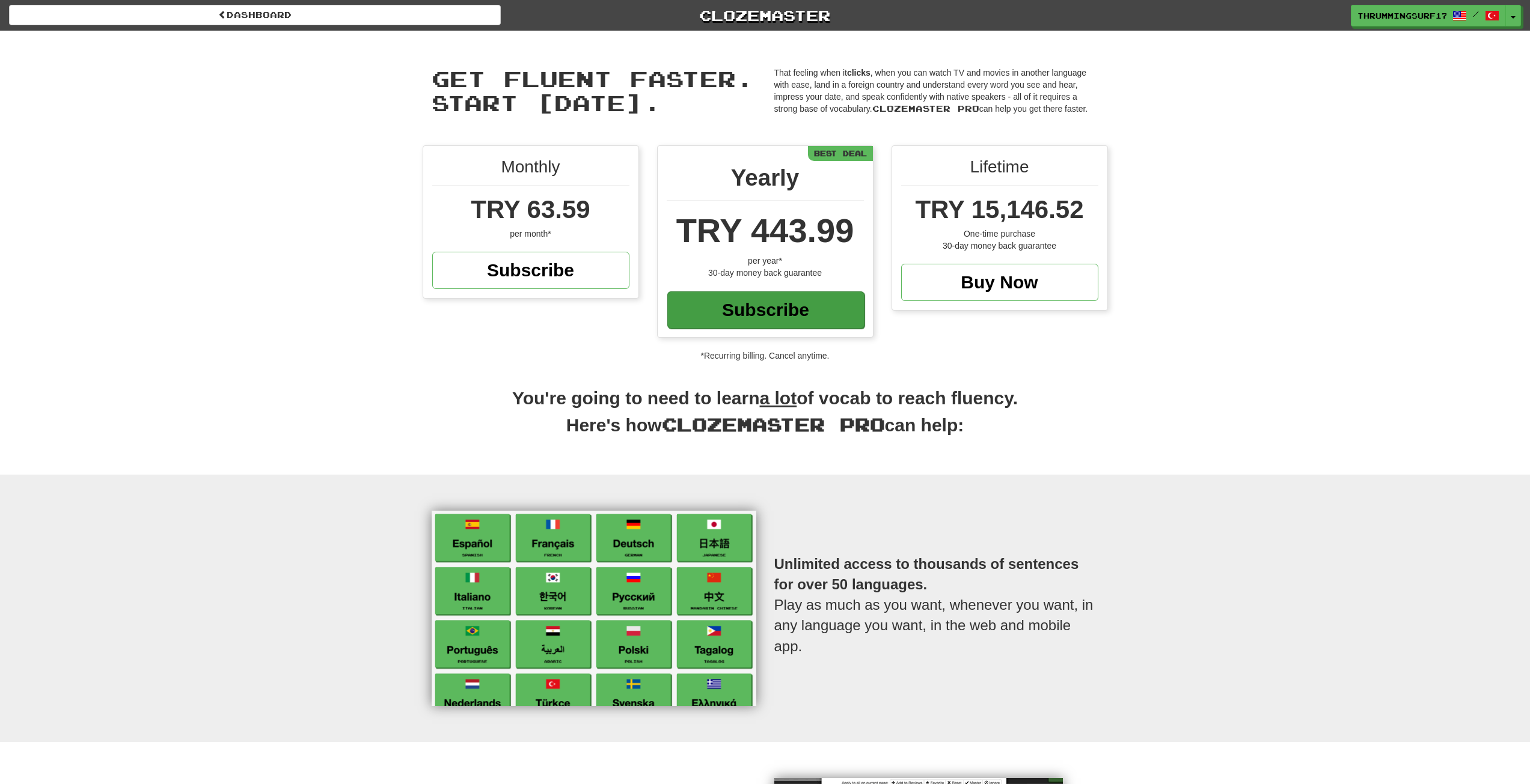
click at [765, 300] on div "Subscribe" at bounding box center [765, 310] width 197 height 37
